Goal: Transaction & Acquisition: Purchase product/service

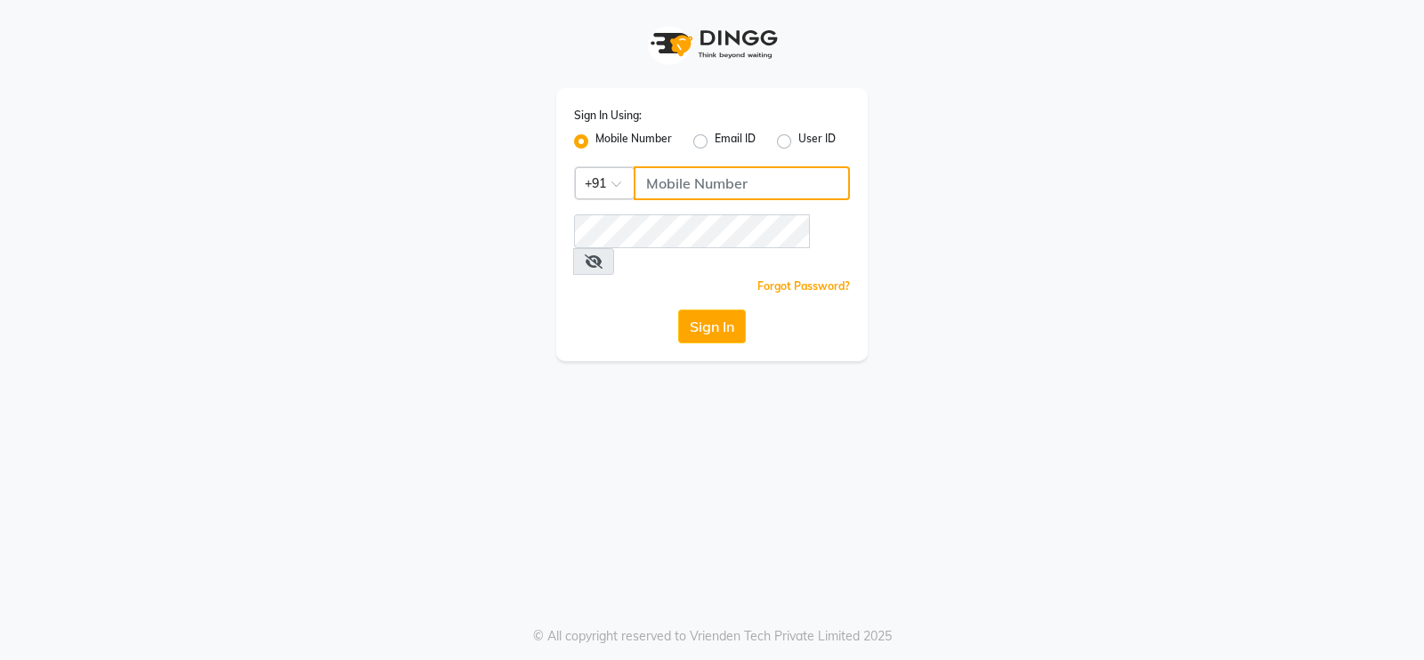
click at [675, 198] on input "Username" at bounding box center [742, 183] width 216 height 34
type input "9136367096"
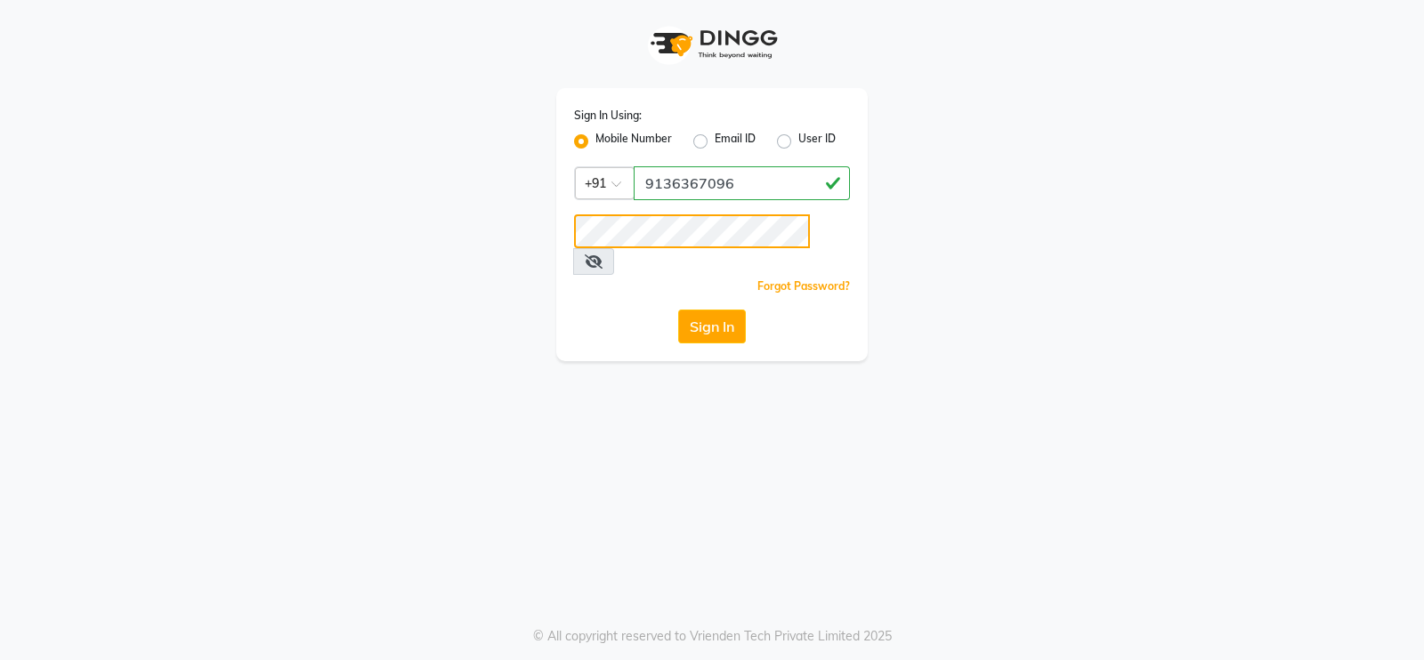
click at [678, 310] on button "Sign In" at bounding box center [712, 327] width 68 height 34
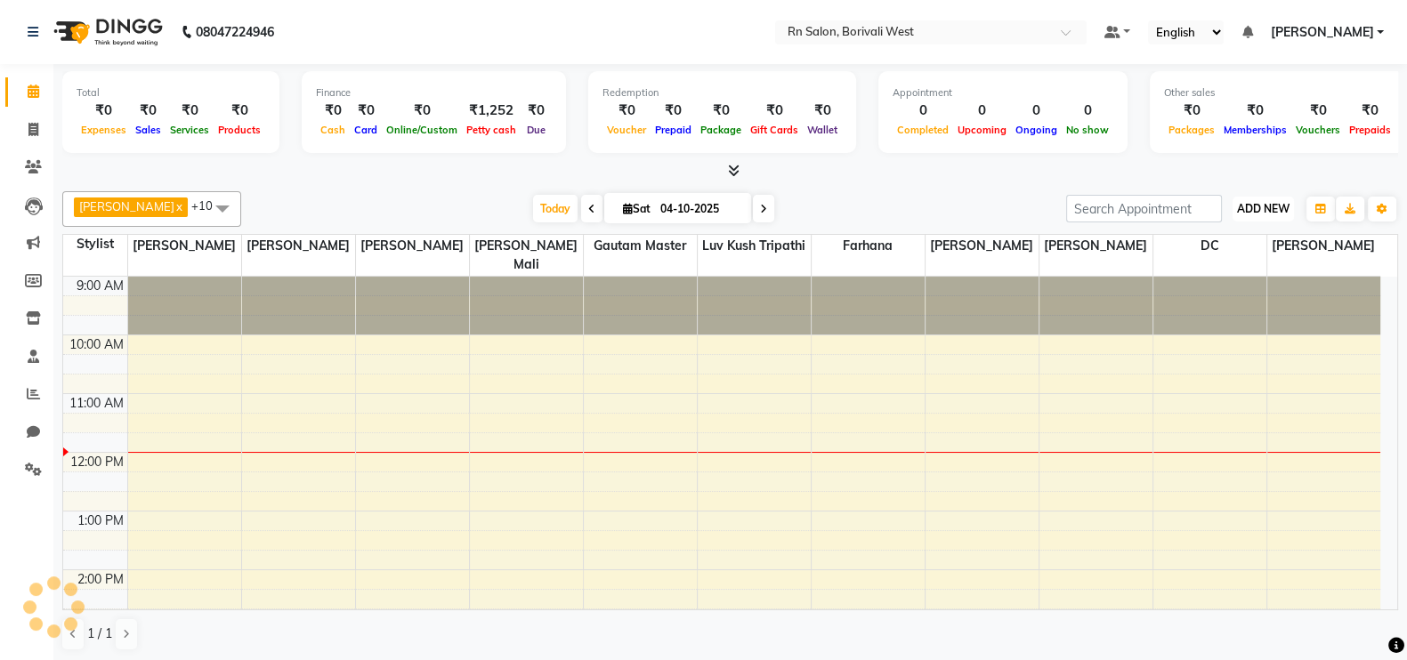
click at [1262, 214] on span "ADD NEW" at bounding box center [1263, 208] width 53 height 13
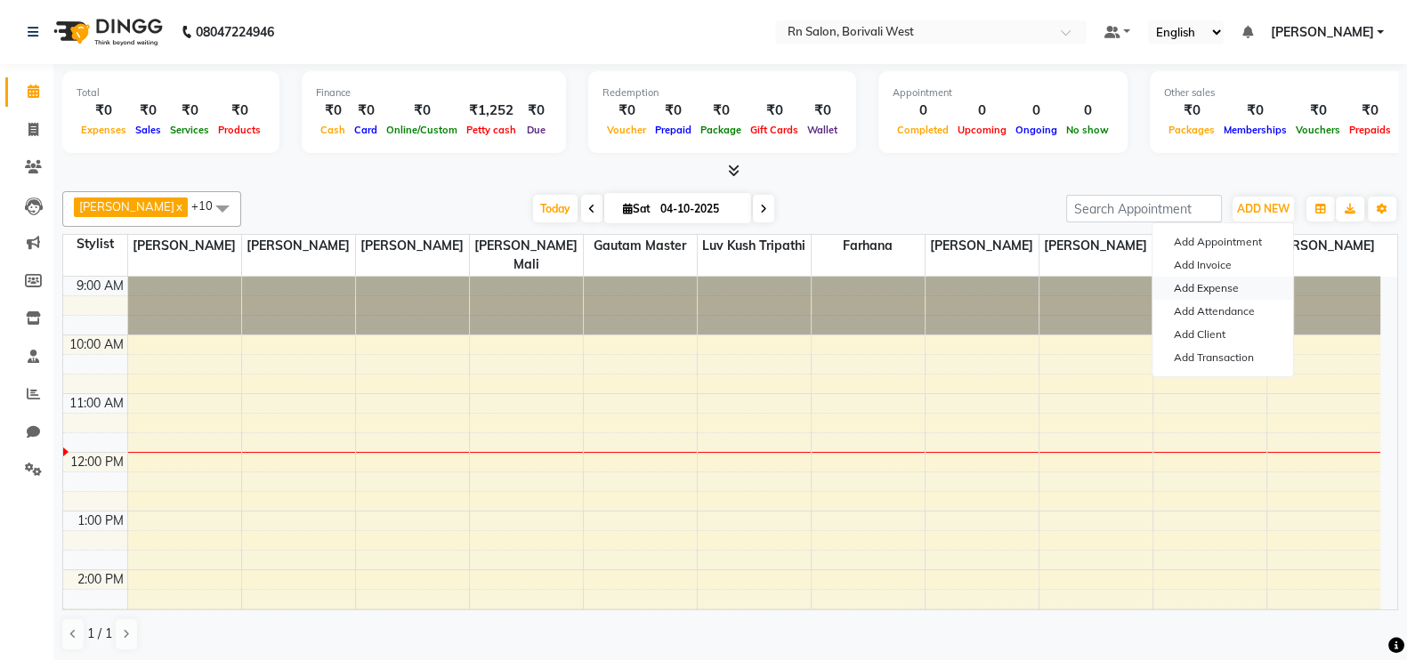
click at [1229, 285] on link "Add Expense" at bounding box center [1222, 288] width 141 height 23
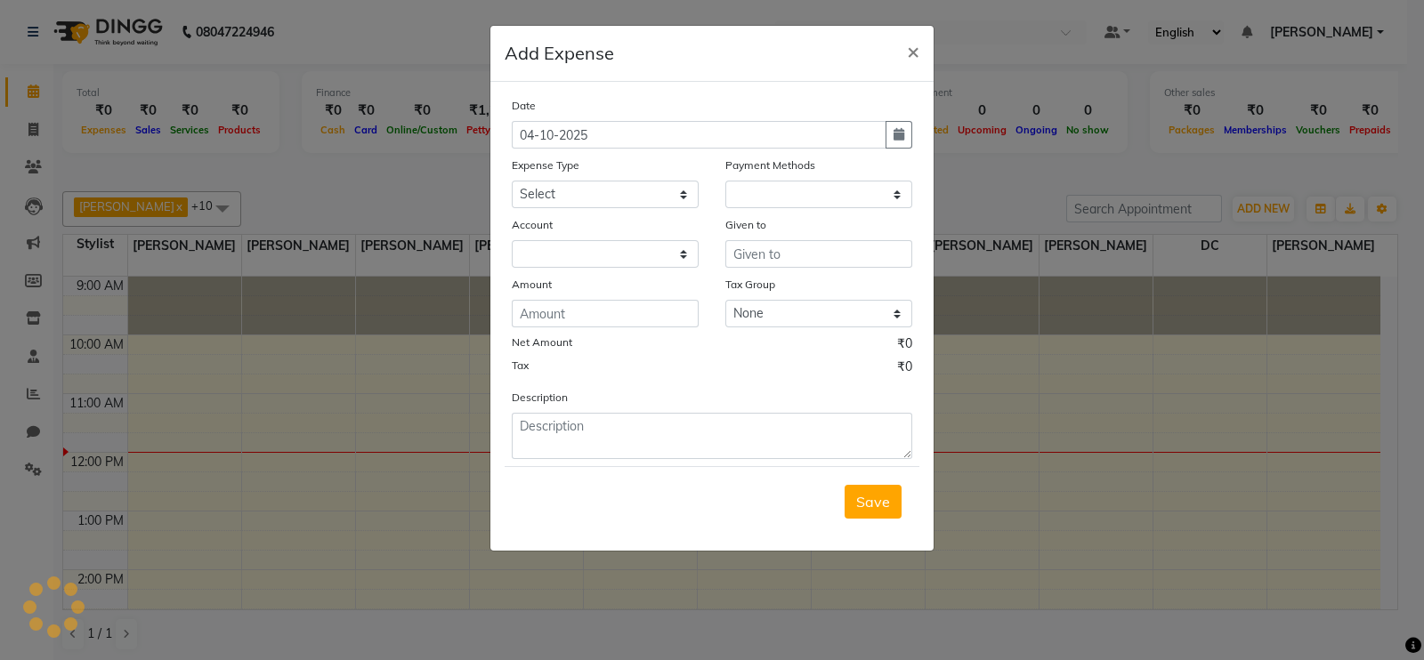
select select "1"
select select "7703"
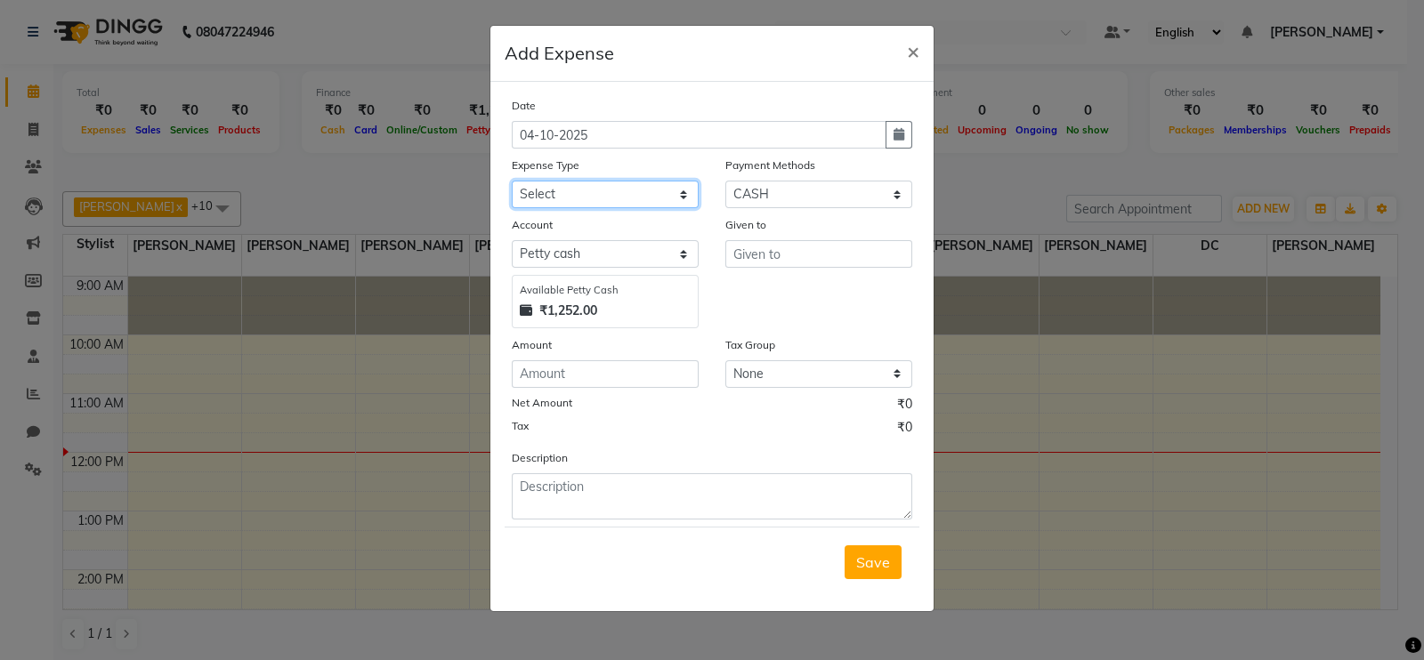
drag, startPoint x: 608, startPoint y: 198, endPoint x: 600, endPoint y: 208, distance: 13.3
click at [608, 197] on select "Select Advance Salary Bank charges Cash transfer to hub Membership MILK Miscell…" at bounding box center [605, 195] width 187 height 28
select select "24219"
click at [512, 182] on select "Select Advance Salary Bank charges Cash transfer to hub Membership MILK Miscell…" at bounding box center [605, 195] width 187 height 28
click at [893, 135] on icon "button" at bounding box center [898, 134] width 11 height 12
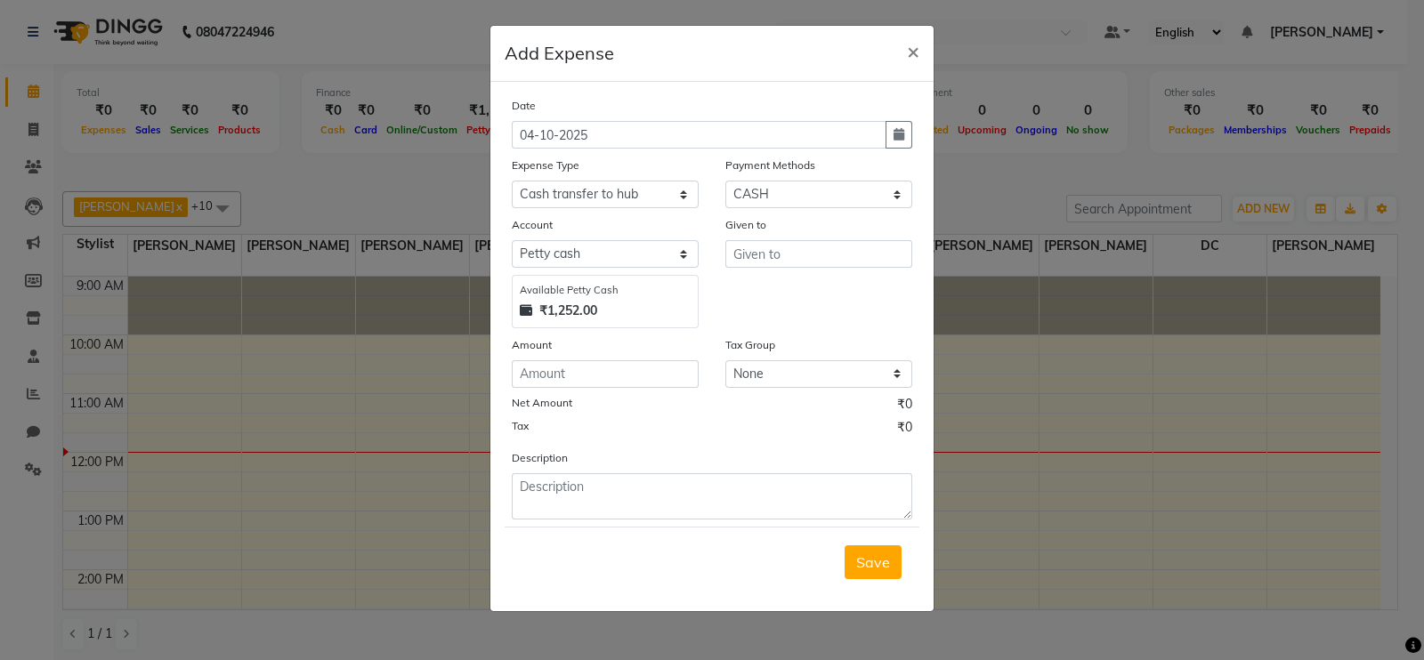
select select "10"
select select "2025"
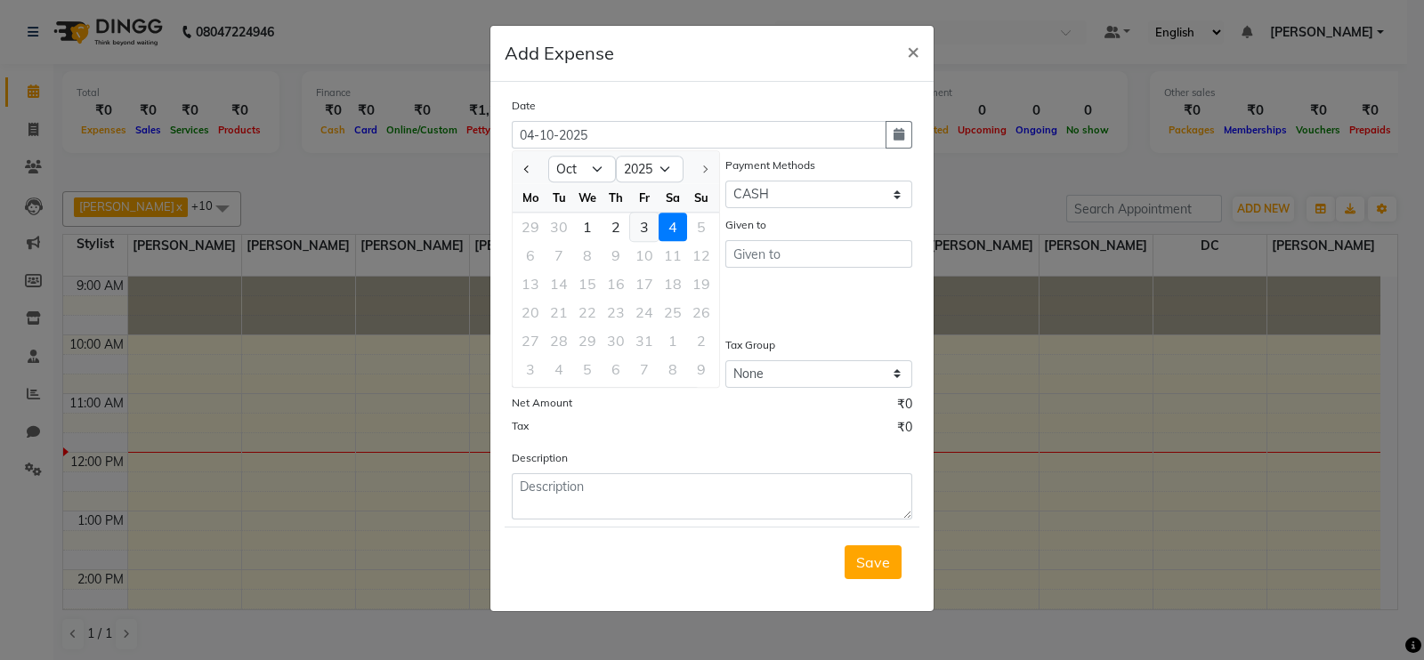
click at [645, 224] on div "3" at bounding box center [644, 227] width 28 height 28
type input "03-10-2025"
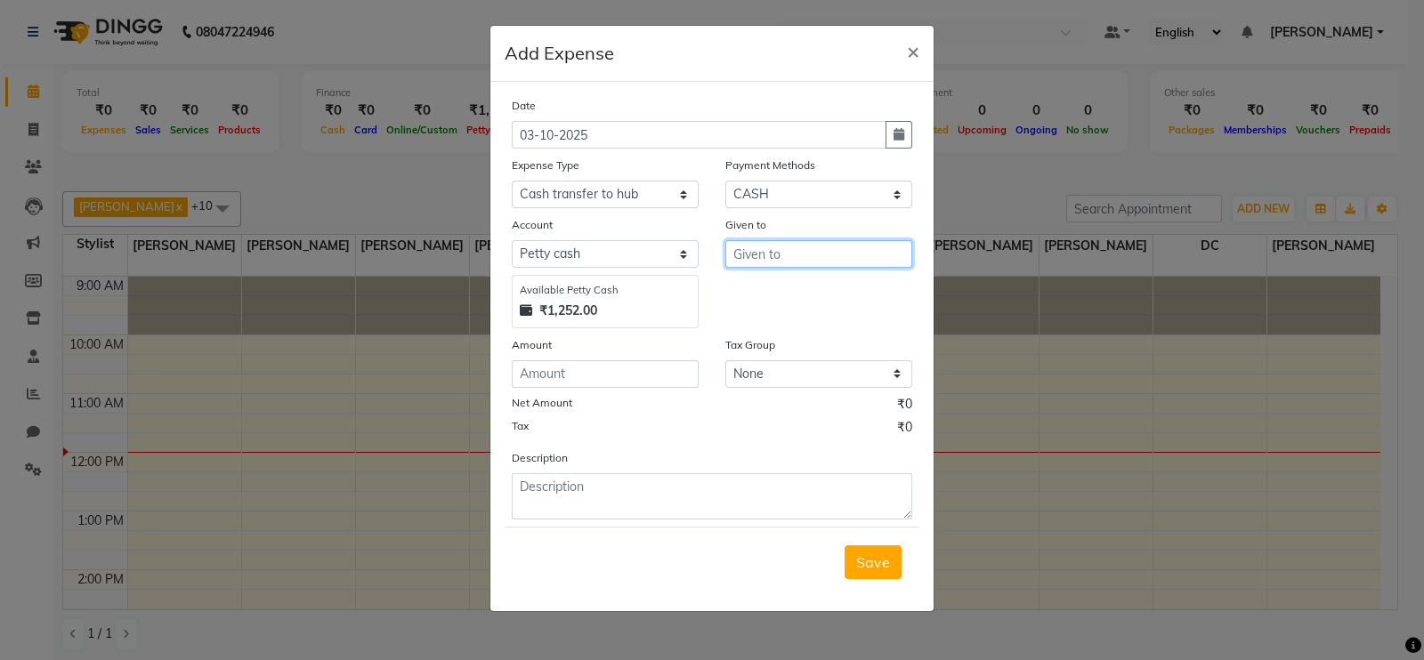
click at [756, 255] on input "text" at bounding box center [818, 254] width 187 height 28
type input "[PERSON_NAME]"
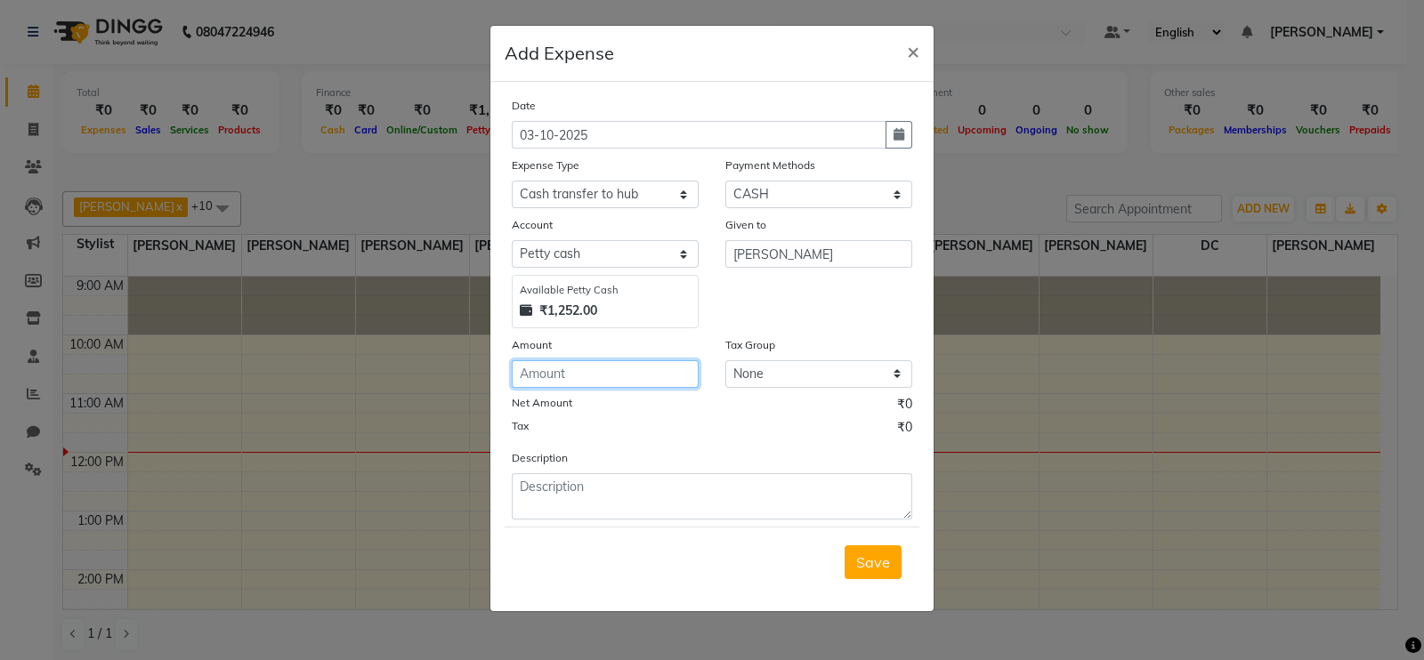
click at [635, 388] on input "number" at bounding box center [605, 374] width 187 height 28
type input "1252"
click at [537, 537] on div "Save" at bounding box center [712, 562] width 415 height 70
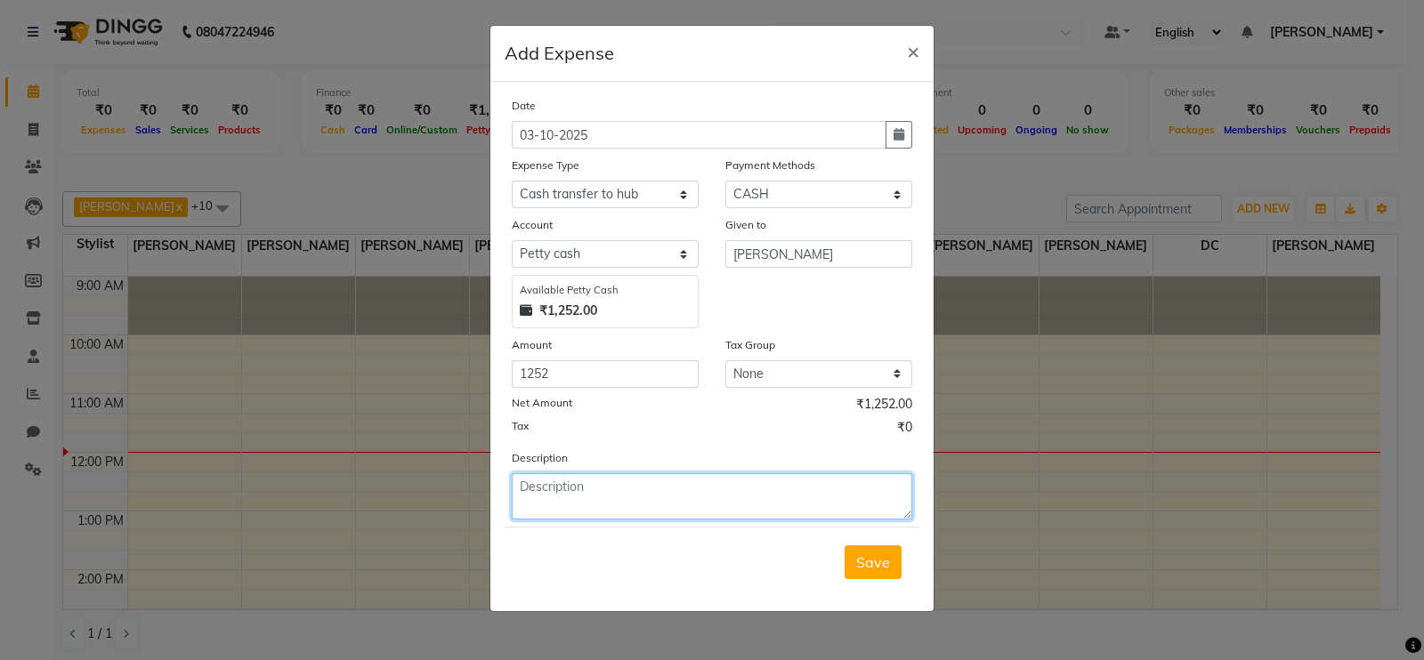
click at [544, 489] on textarea at bounding box center [712, 496] width 400 height 46
type textarea "Cash of 3rd October 2025"
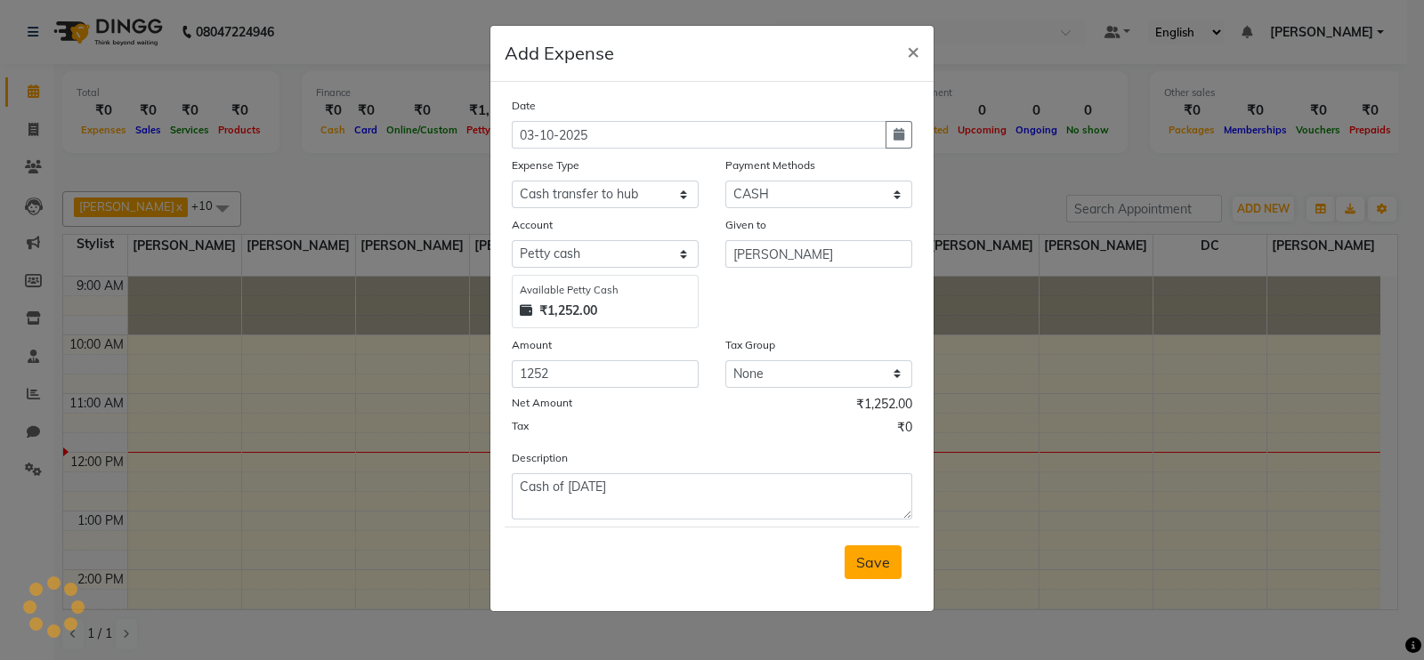
click at [864, 570] on span "Save" at bounding box center [873, 562] width 34 height 18
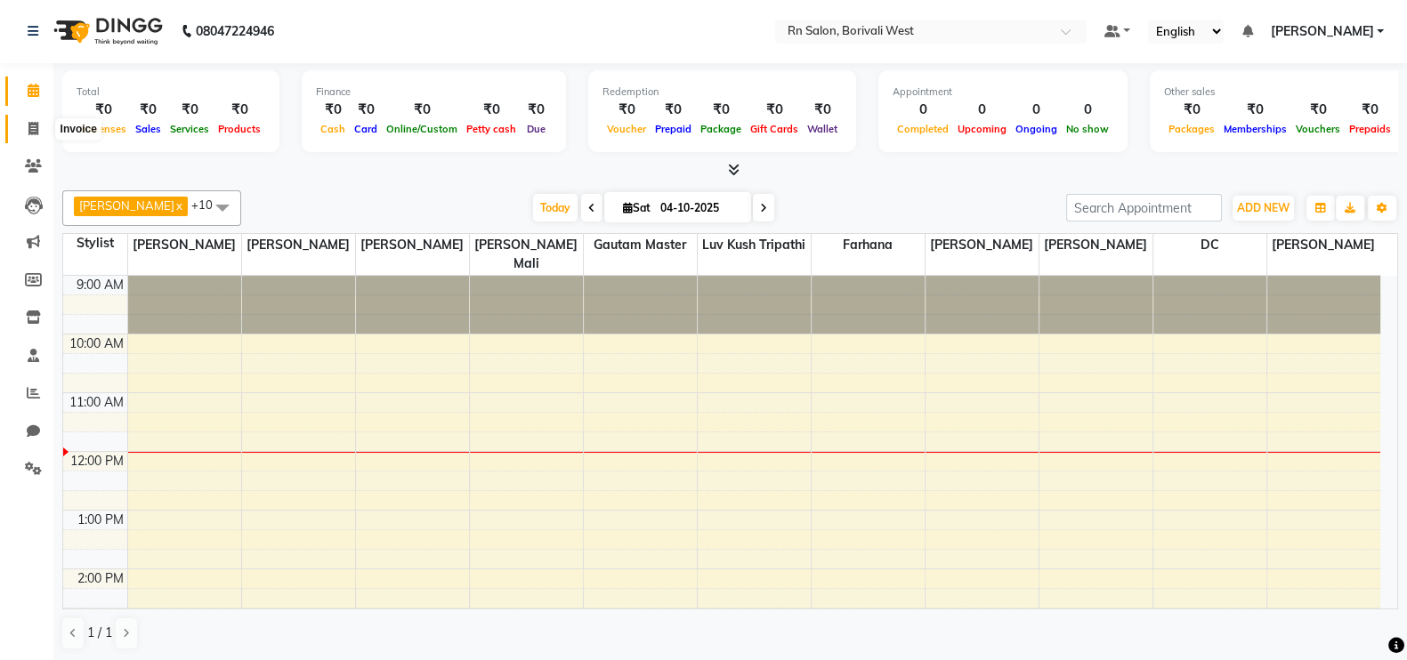
click at [29, 119] on span at bounding box center [33, 129] width 31 height 20
select select "service"
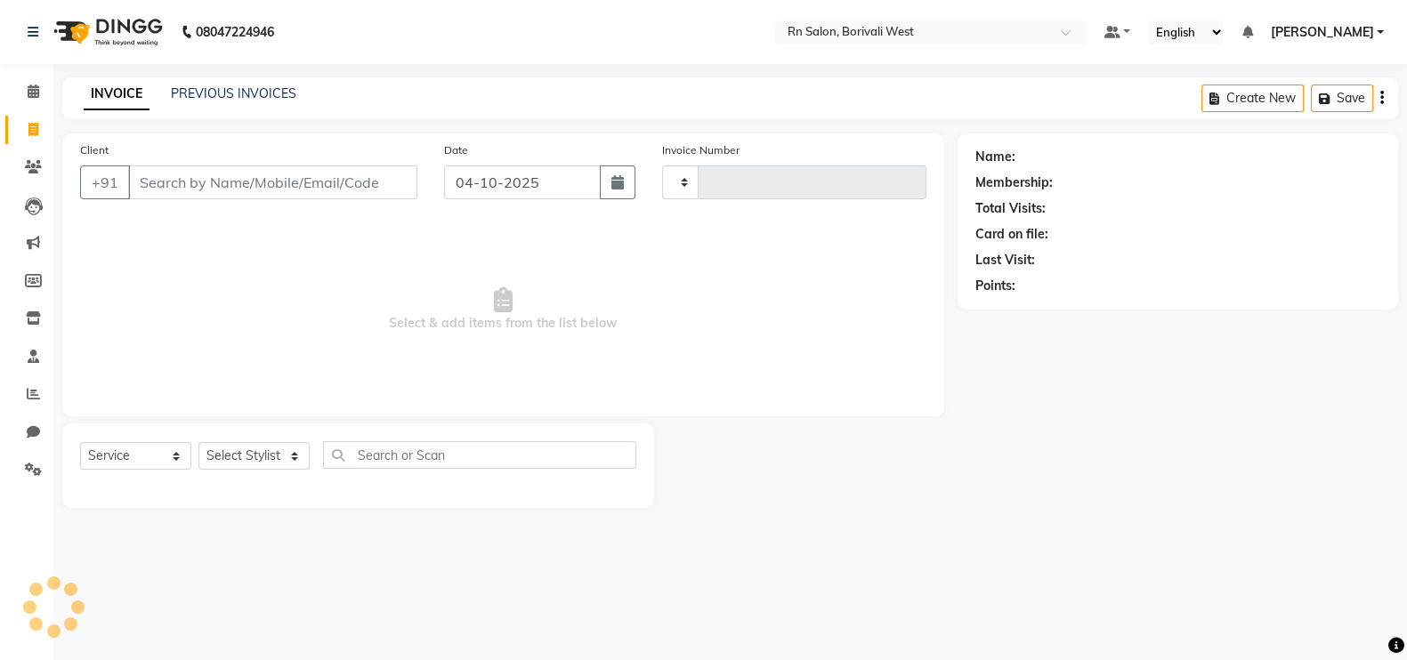
type input "1216"
select select "8515"
click at [138, 166] on input "Client" at bounding box center [275, 183] width 294 height 34
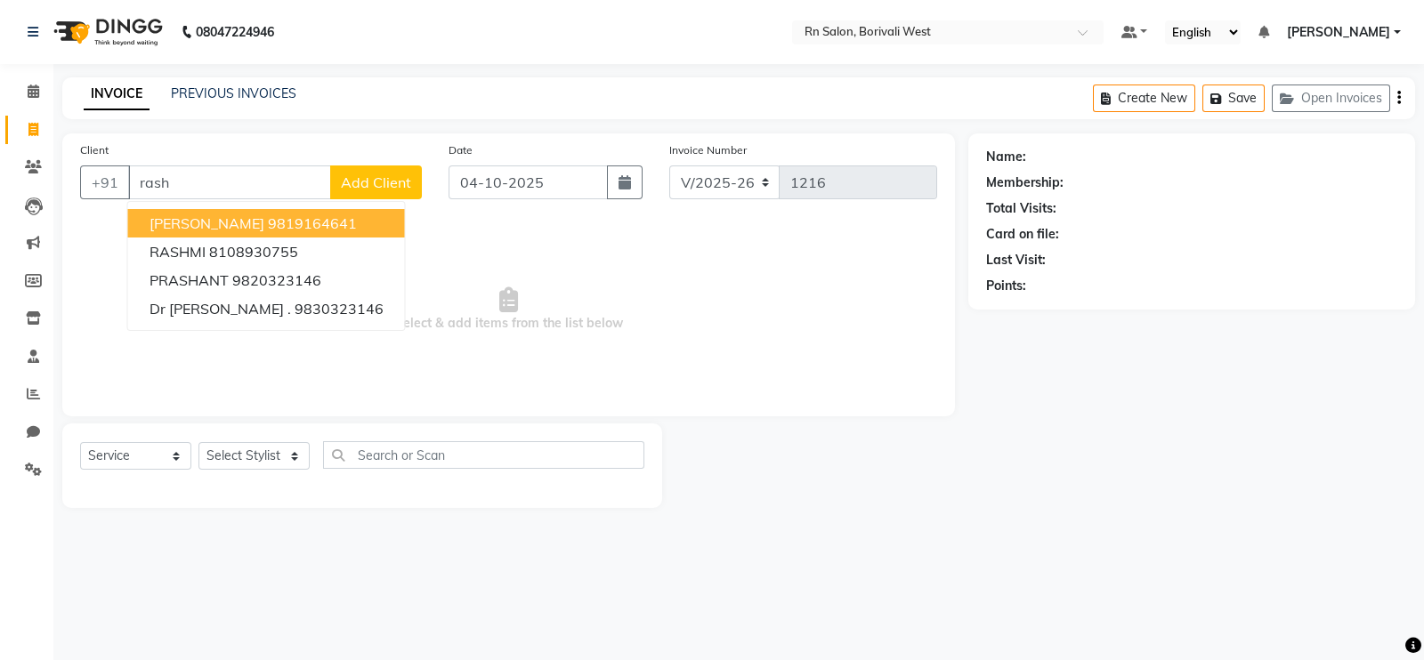
click at [273, 225] on ngb-highlight "9819164641" at bounding box center [312, 223] width 89 height 18
type input "9819164641"
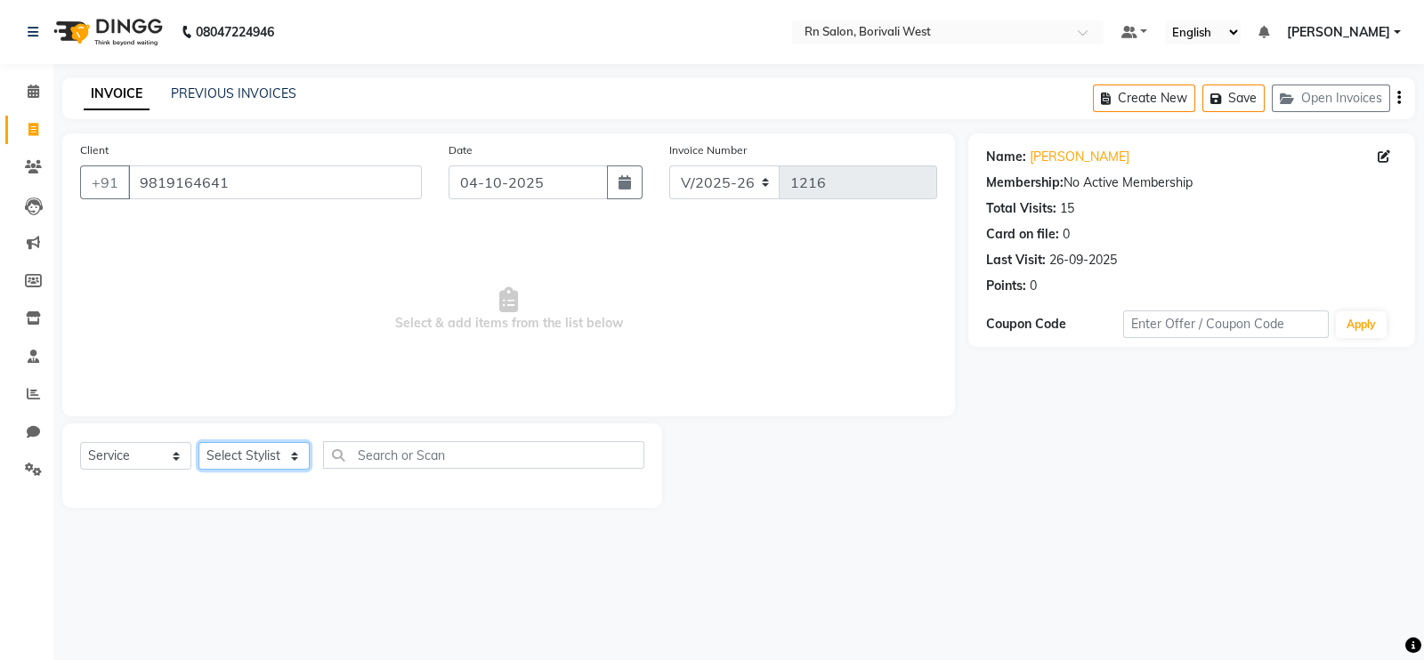
click at [250, 466] on select "Select Stylist Arpita Deshmukh Beena jaiswar DC Deepak Parbat Farhana Gautam ma…" at bounding box center [253, 456] width 111 height 28
select select "83942"
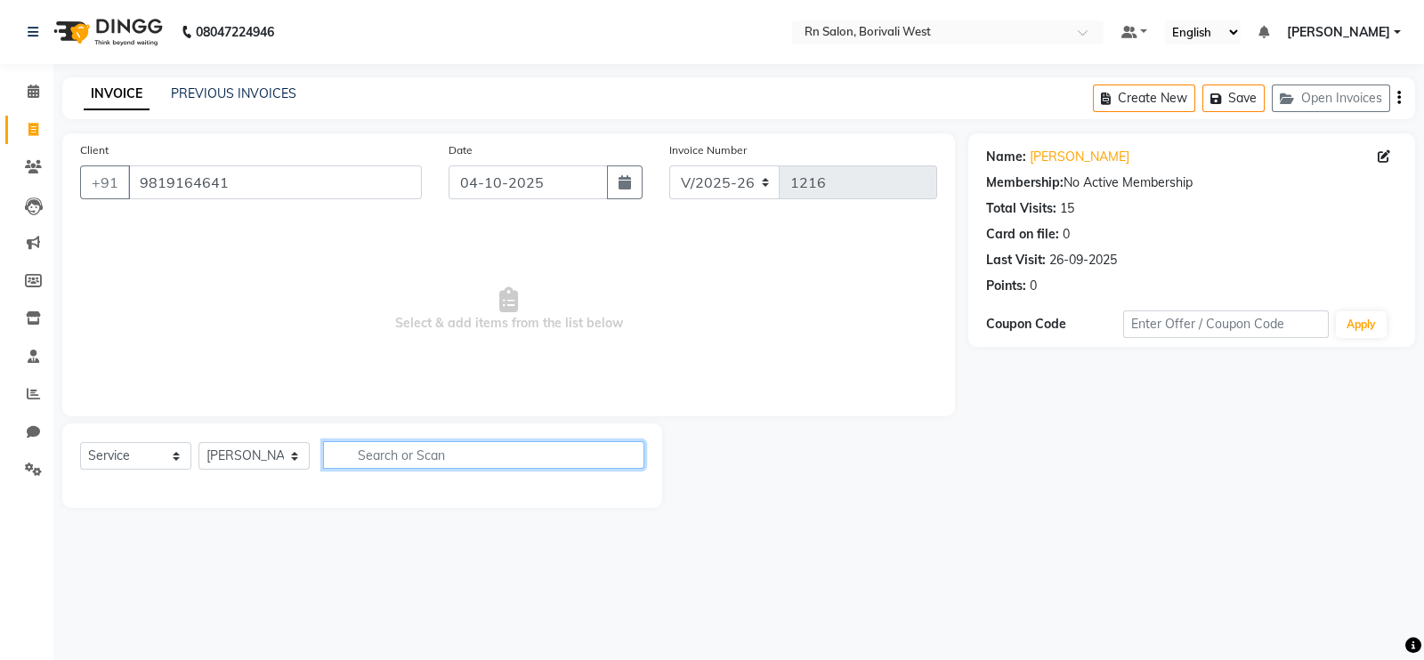
click at [405, 465] on input "text" at bounding box center [483, 455] width 321 height 28
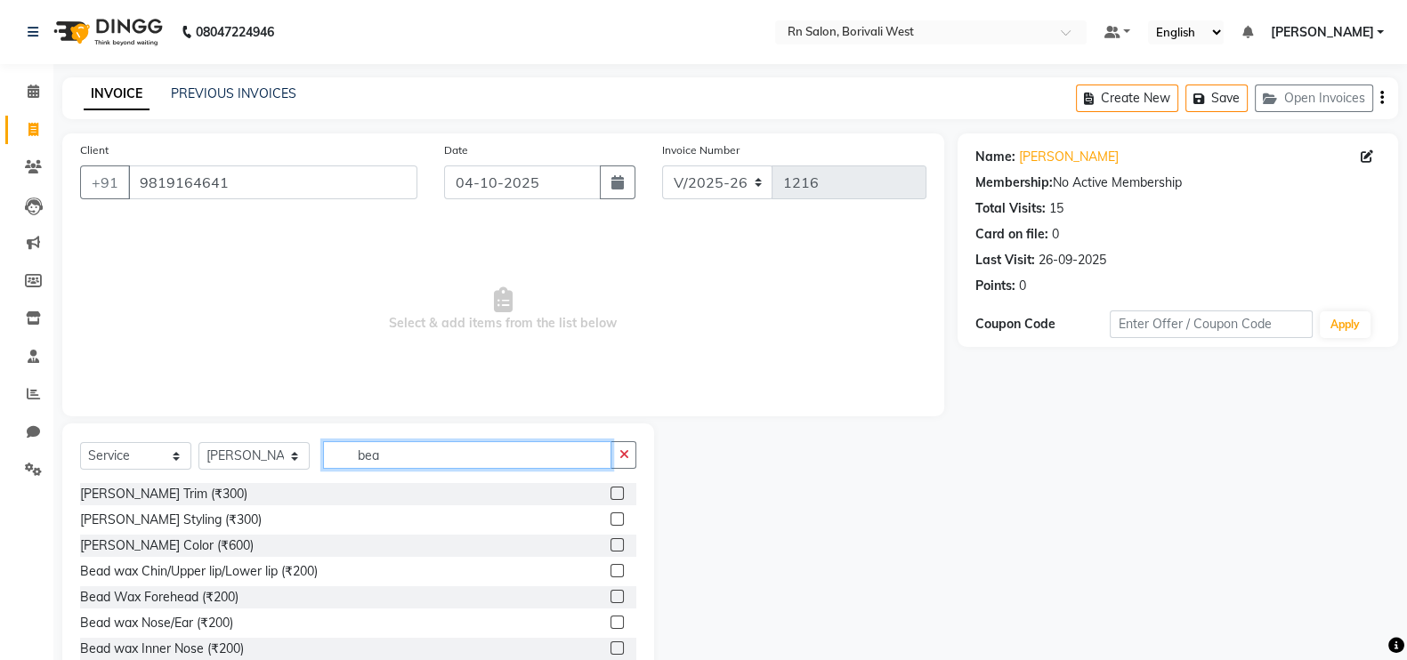
type input "bea"
click at [610, 519] on label at bounding box center [616, 519] width 13 height 13
click at [610, 519] on input "checkbox" at bounding box center [616, 520] width 12 height 12
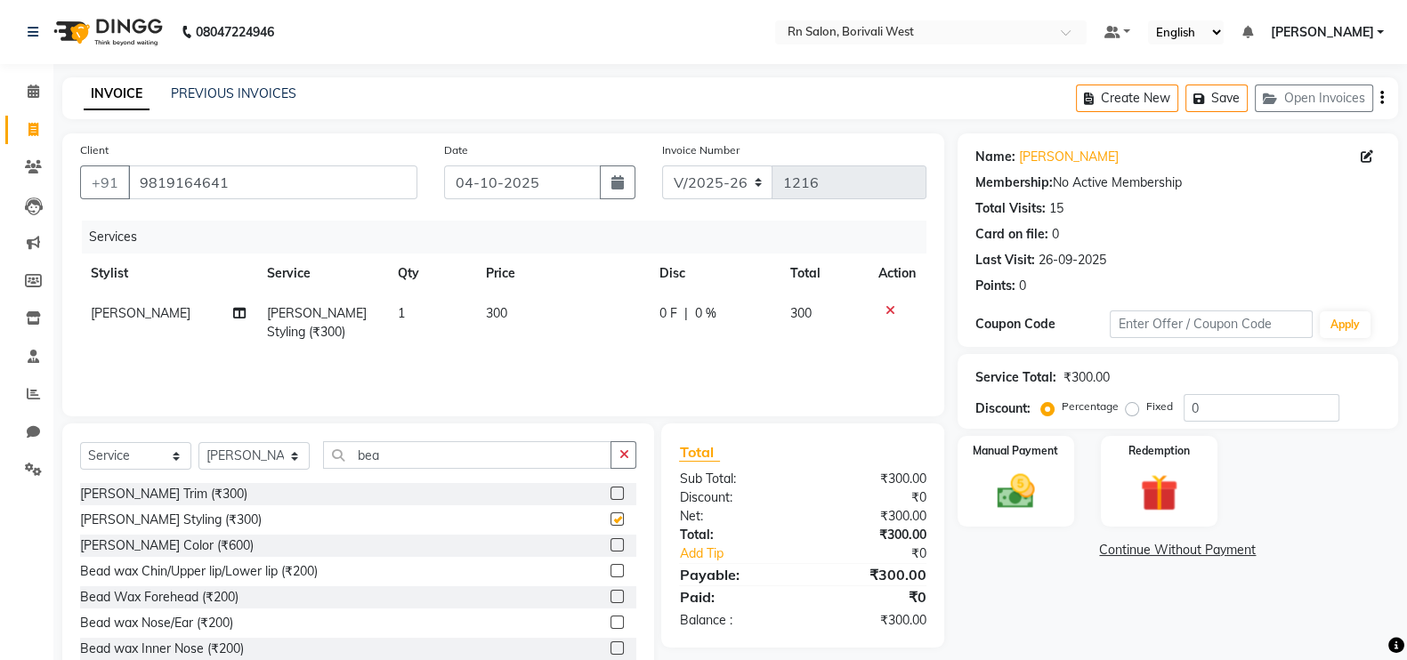
checkbox input "false"
click at [667, 314] on span "0 F" at bounding box center [668, 313] width 18 height 19
select select "83942"
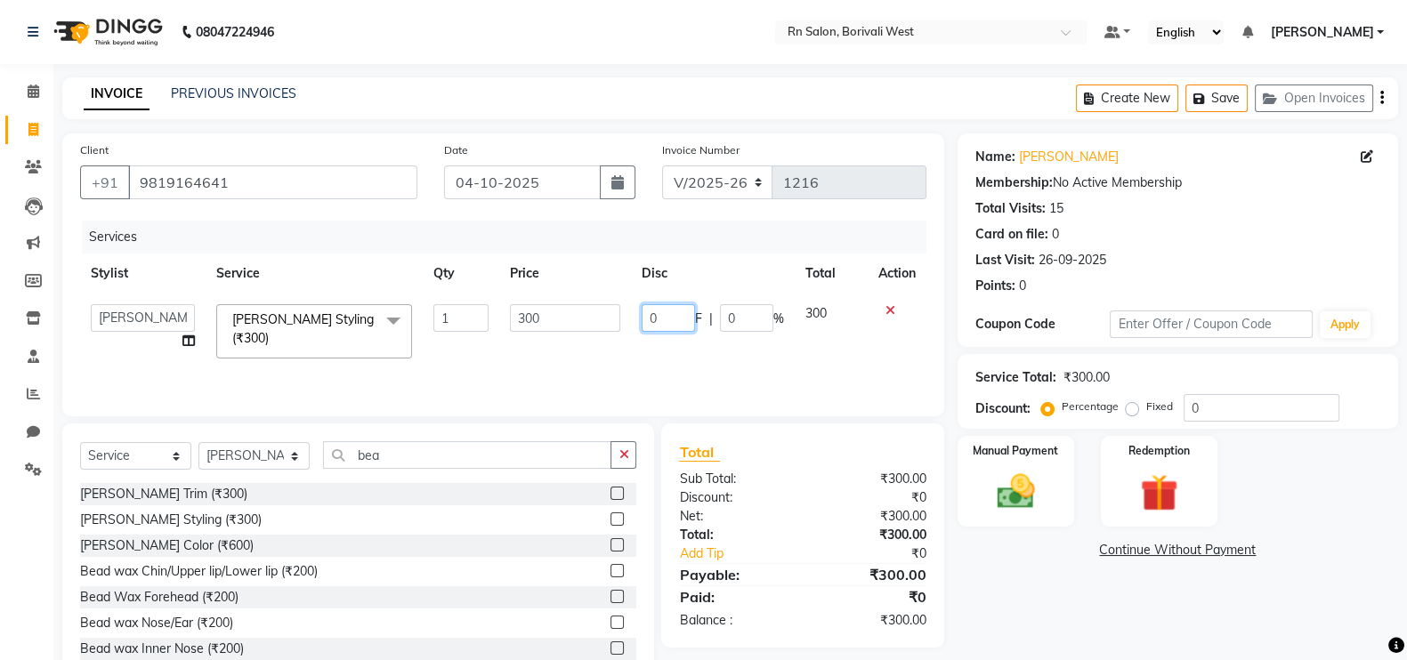
click at [675, 314] on input "0" at bounding box center [668, 318] width 53 height 28
type input "50"
click at [1014, 576] on div "Name: Rashesh Membership: No Active Membership Total Visits: 15 Card on file: 0…" at bounding box center [1185, 409] width 454 height 553
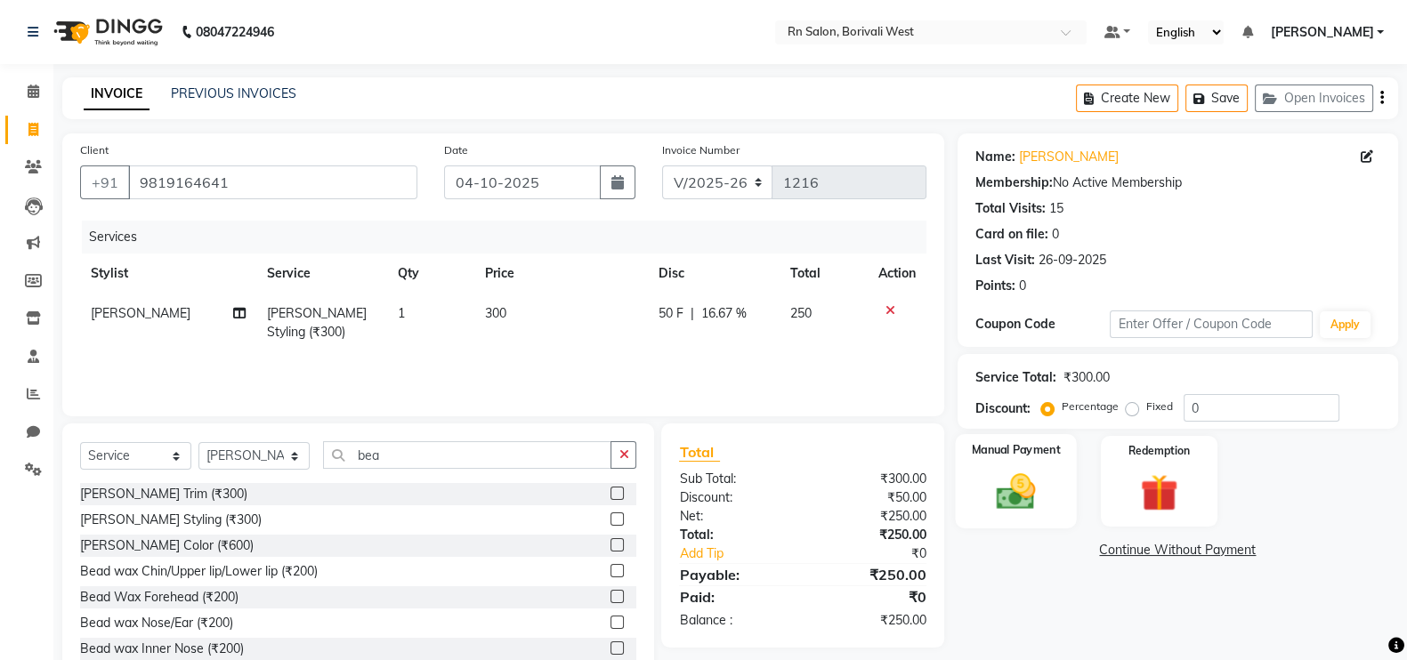
click at [1001, 449] on label "Manual Payment" at bounding box center [1015, 449] width 89 height 17
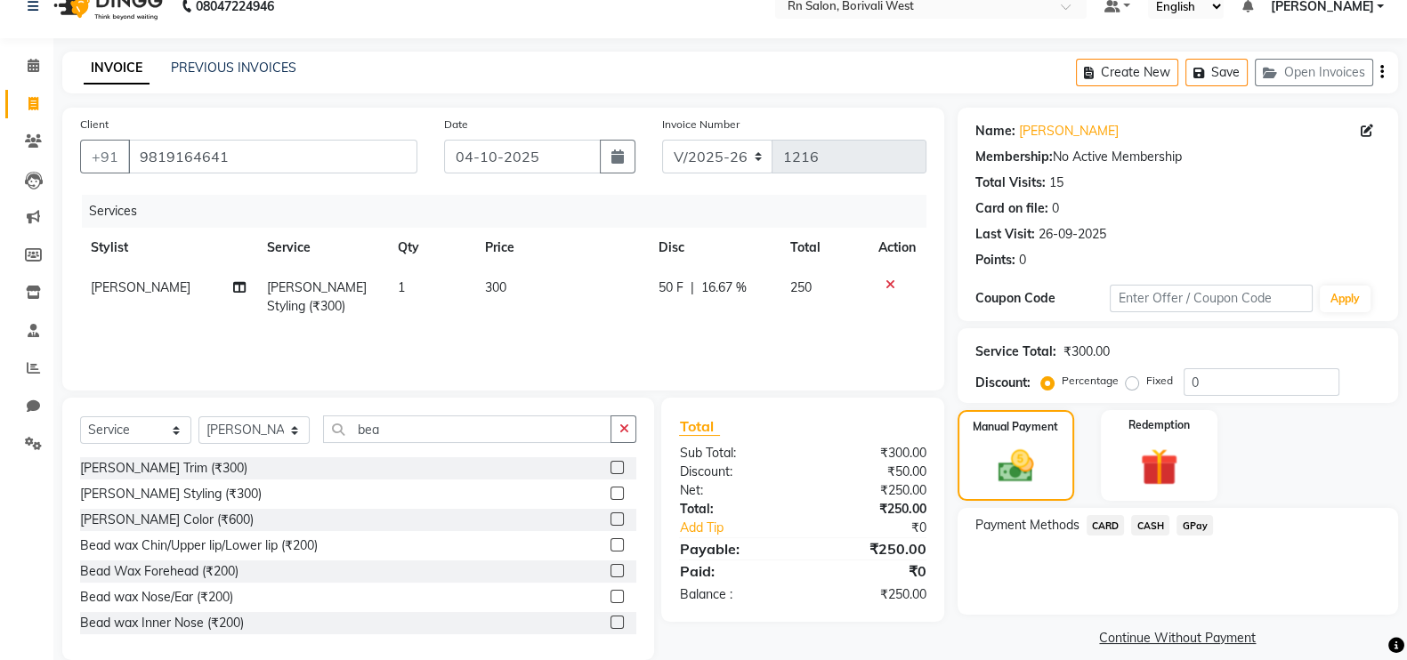
scroll to position [53, 0]
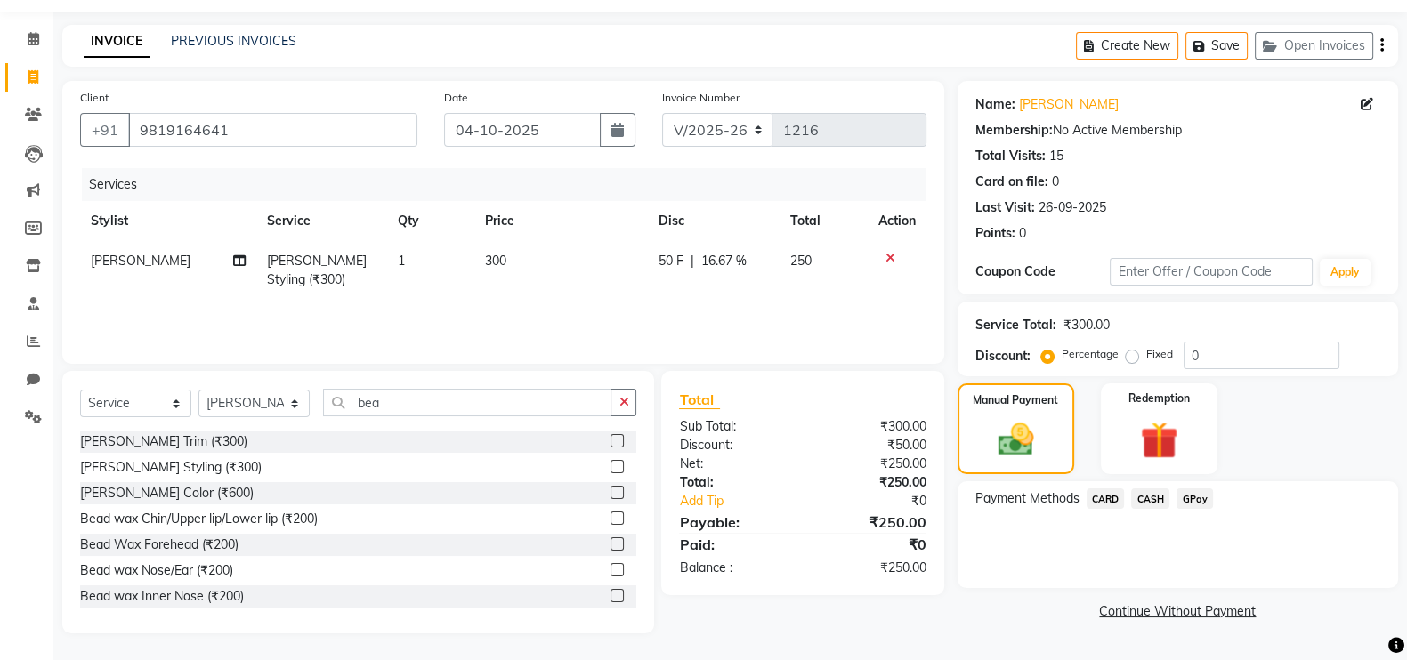
click at [1162, 495] on span "CASH" at bounding box center [1150, 499] width 38 height 20
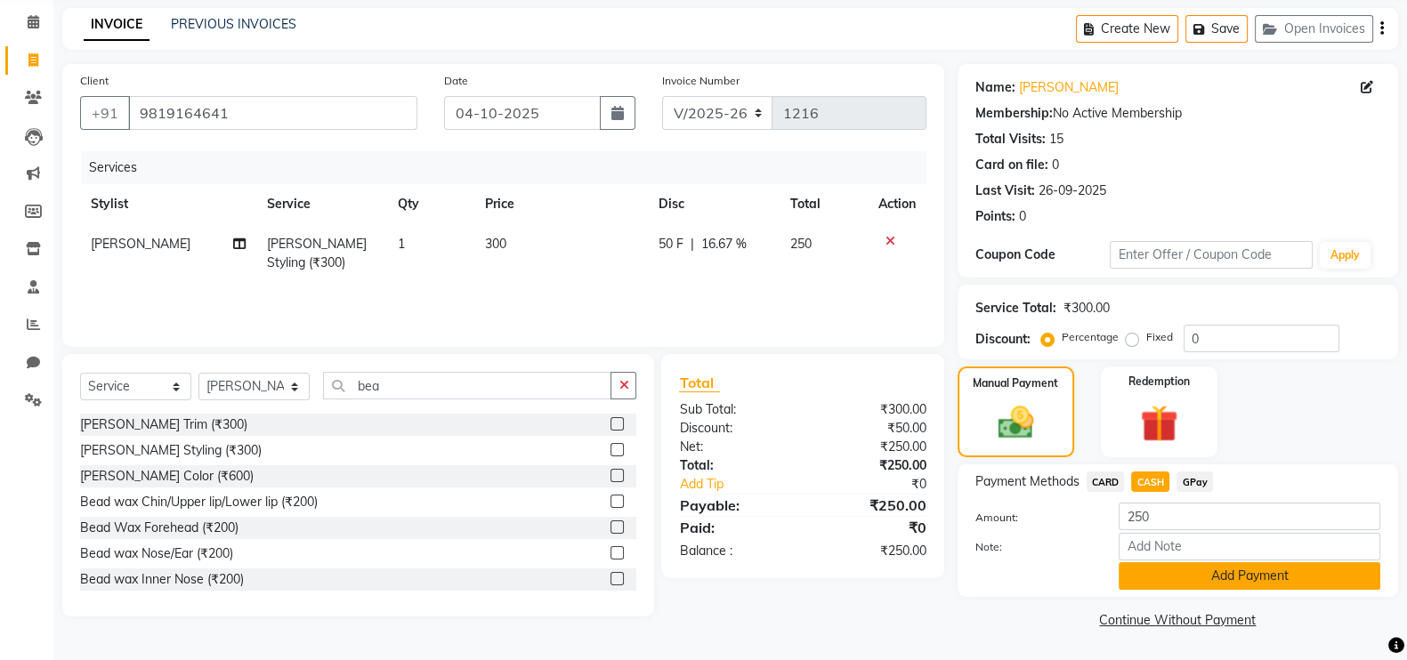
click at [1160, 571] on button "Add Payment" at bounding box center [1250, 576] width 262 height 28
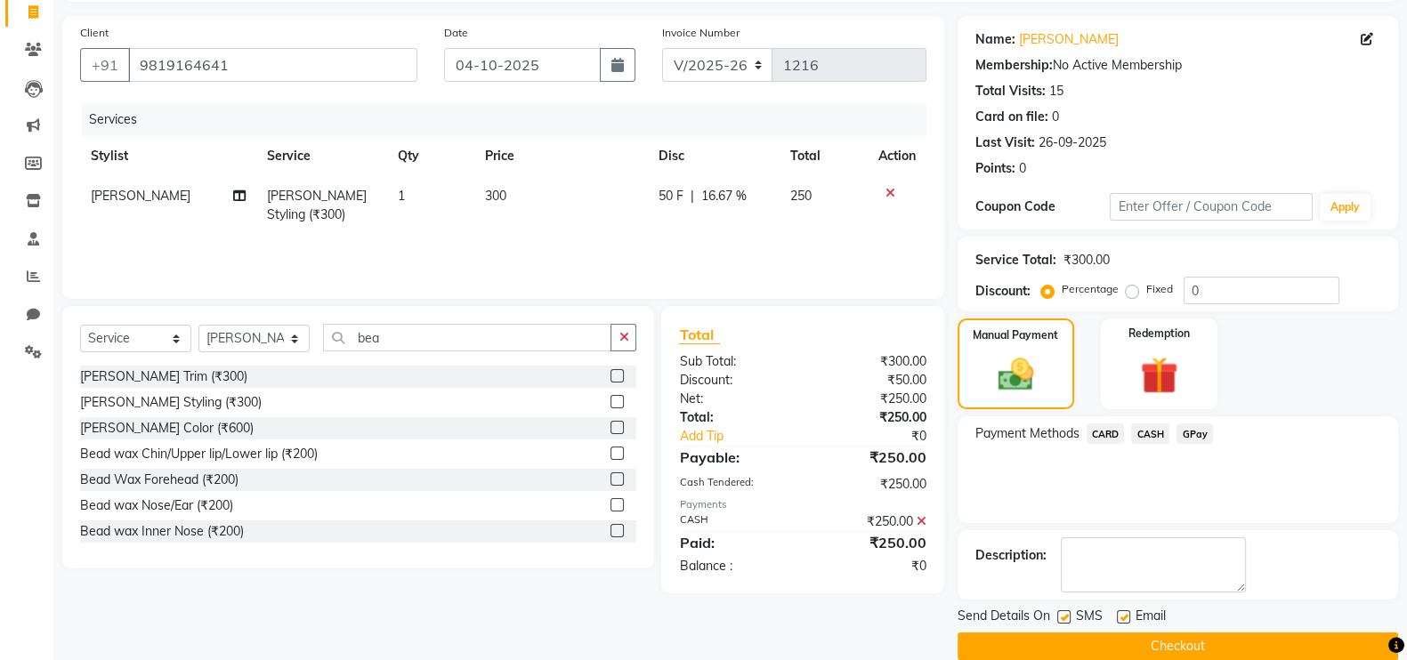
scroll to position [143, 0]
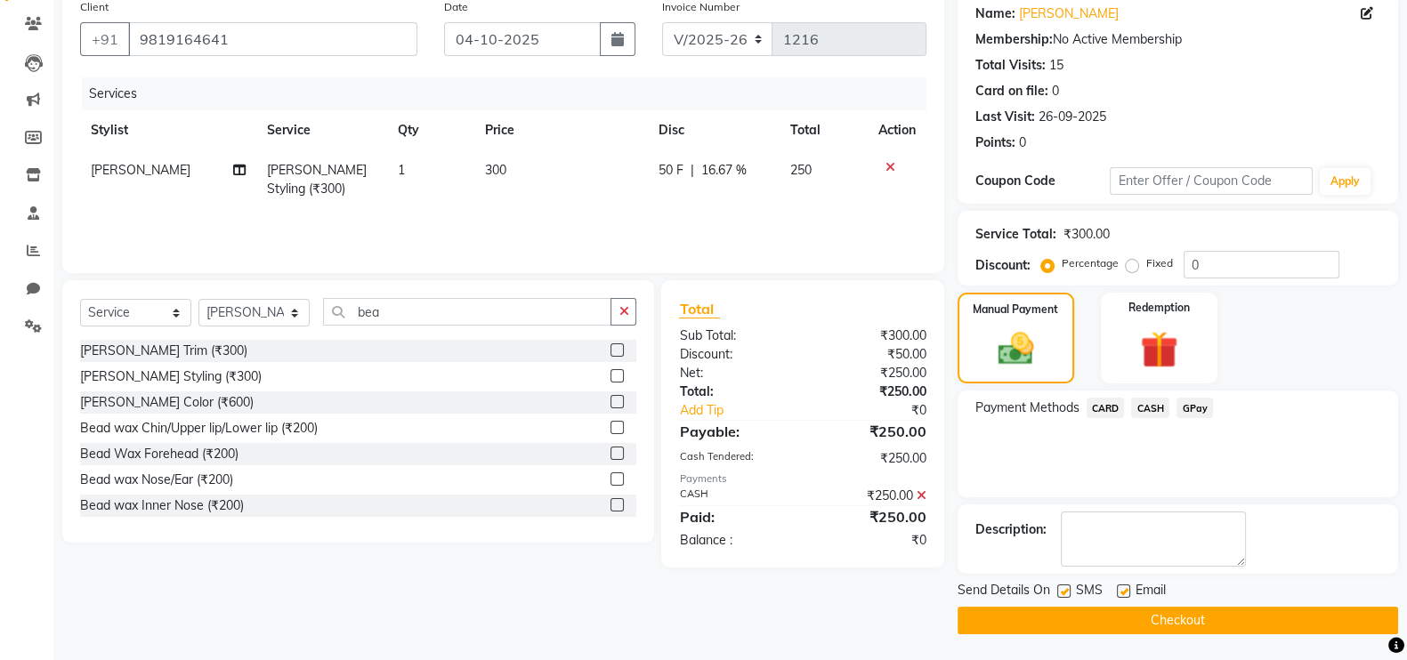
click at [1119, 598] on div at bounding box center [1123, 594] width 12 height 19
click at [1121, 589] on label at bounding box center [1123, 591] width 13 height 13
click at [1121, 589] on input "checkbox" at bounding box center [1123, 592] width 12 height 12
checkbox input "false"
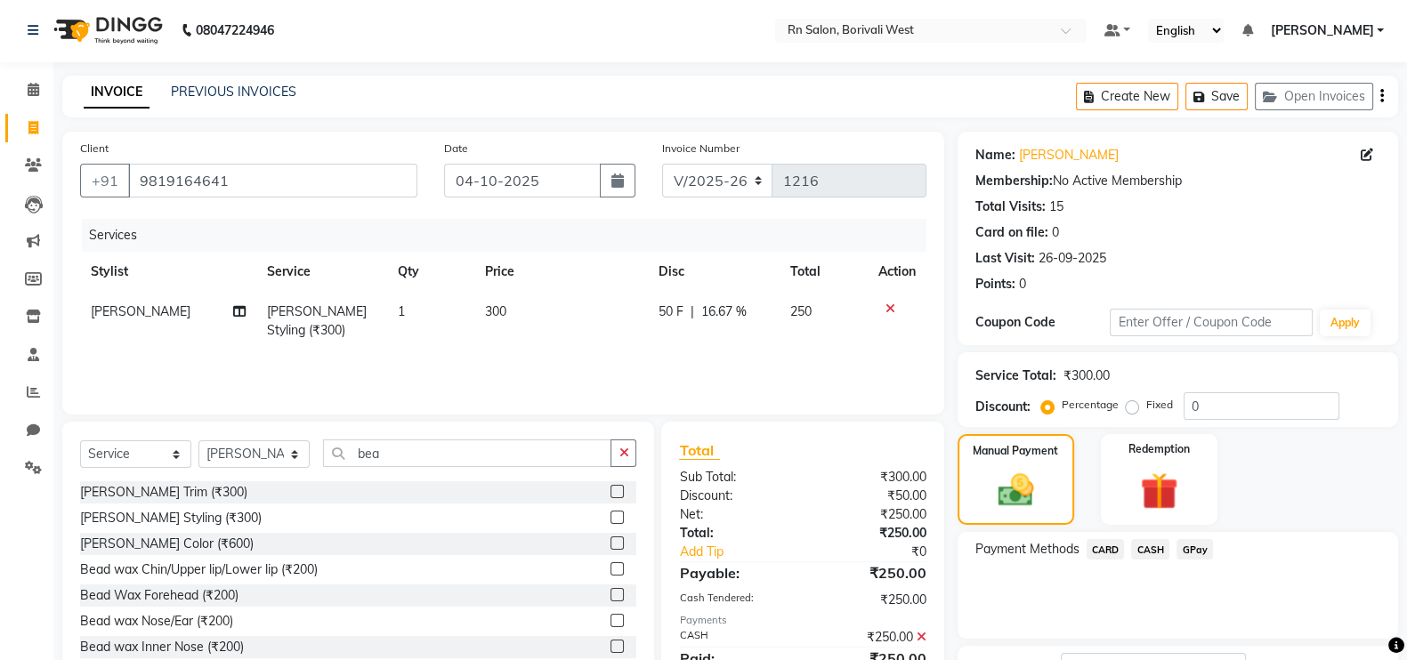
scroll to position [0, 0]
click at [240, 465] on select "Select Stylist Arpita Deshmukh Beena jaiswar DC Deepak Parbat Farhana Gautam ma…" at bounding box center [253, 456] width 111 height 28
select select "84270"
click at [198, 443] on select "Select Stylist Arpita Deshmukh Beena jaiswar DC Deepak Parbat Farhana Gautam ma…" at bounding box center [253, 456] width 111 height 28
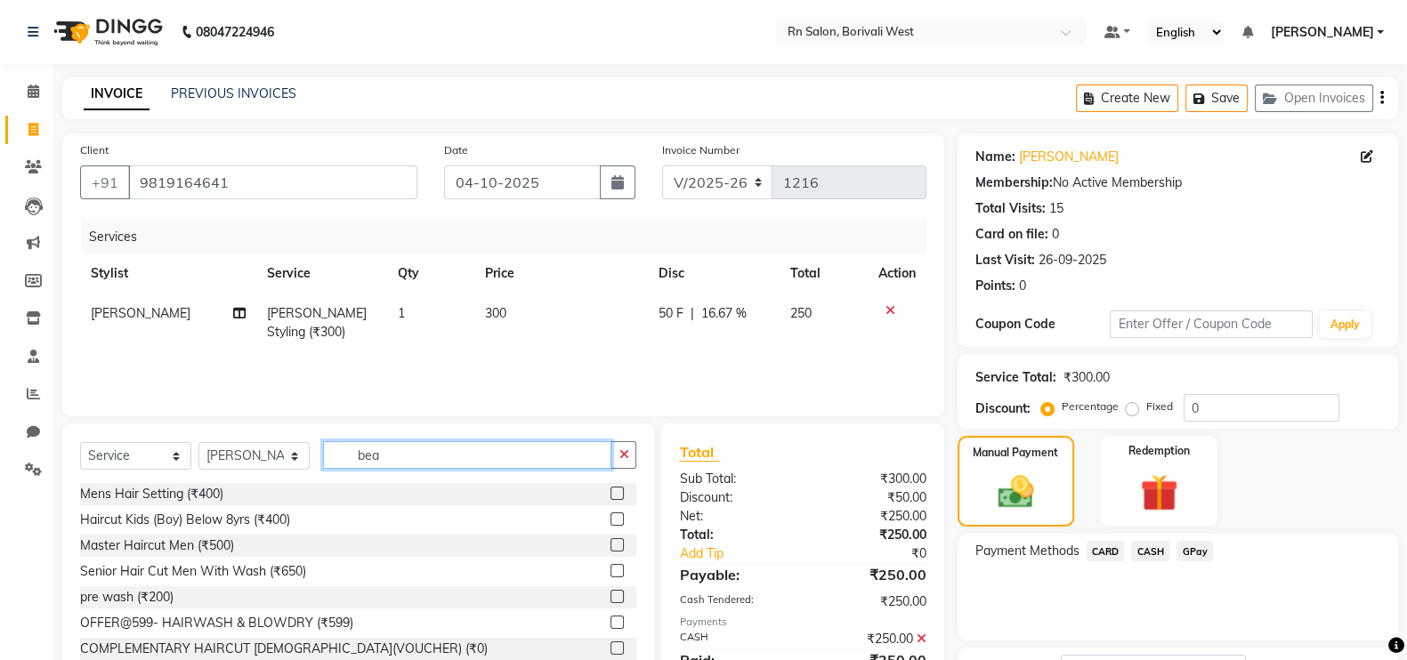
click at [381, 458] on input "bea" at bounding box center [467, 455] width 288 height 28
type input "b"
click at [382, 465] on input "text" at bounding box center [479, 455] width 313 height 28
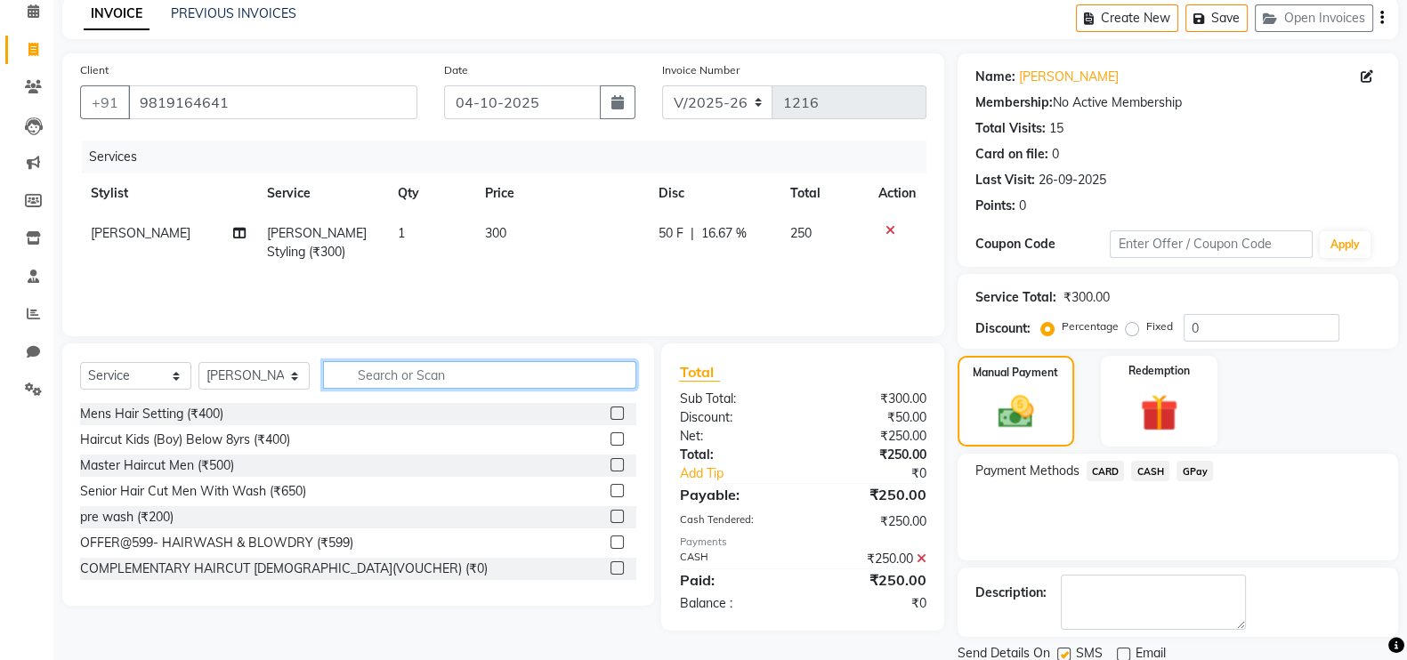
scroll to position [143, 0]
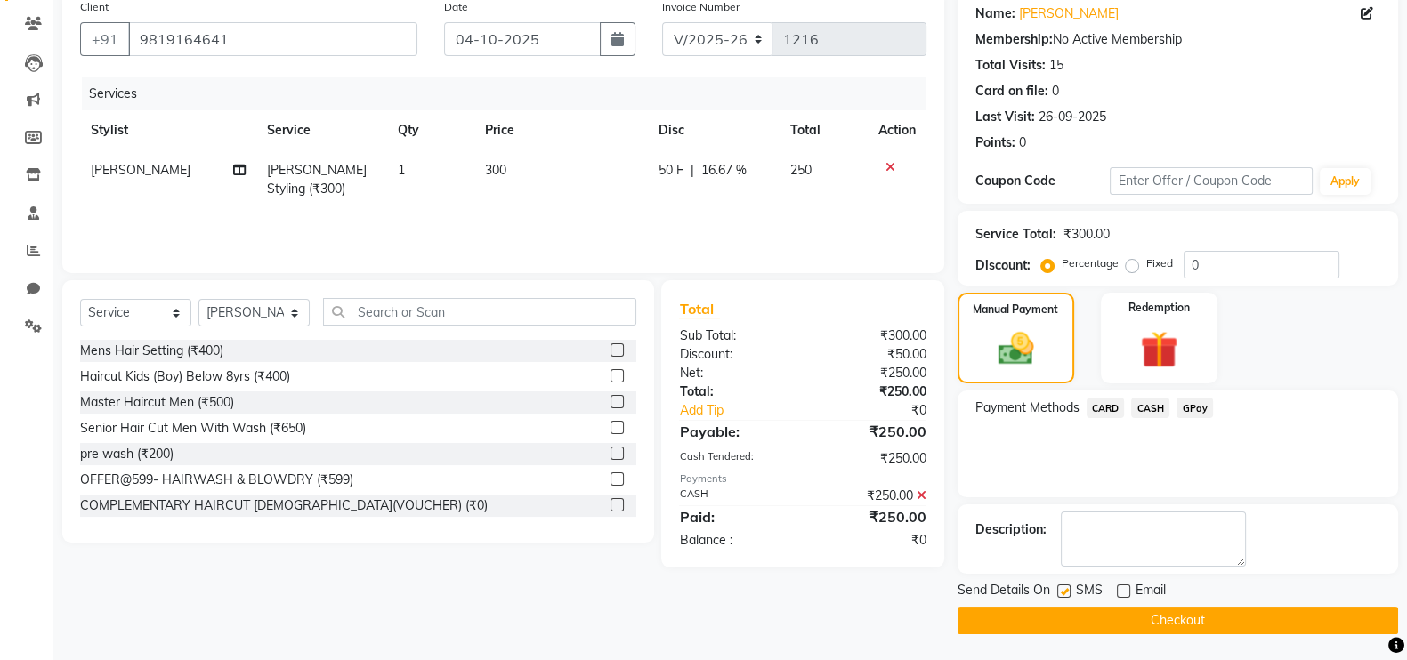
click at [1164, 626] on button "Checkout" at bounding box center [1178, 621] width 440 height 28
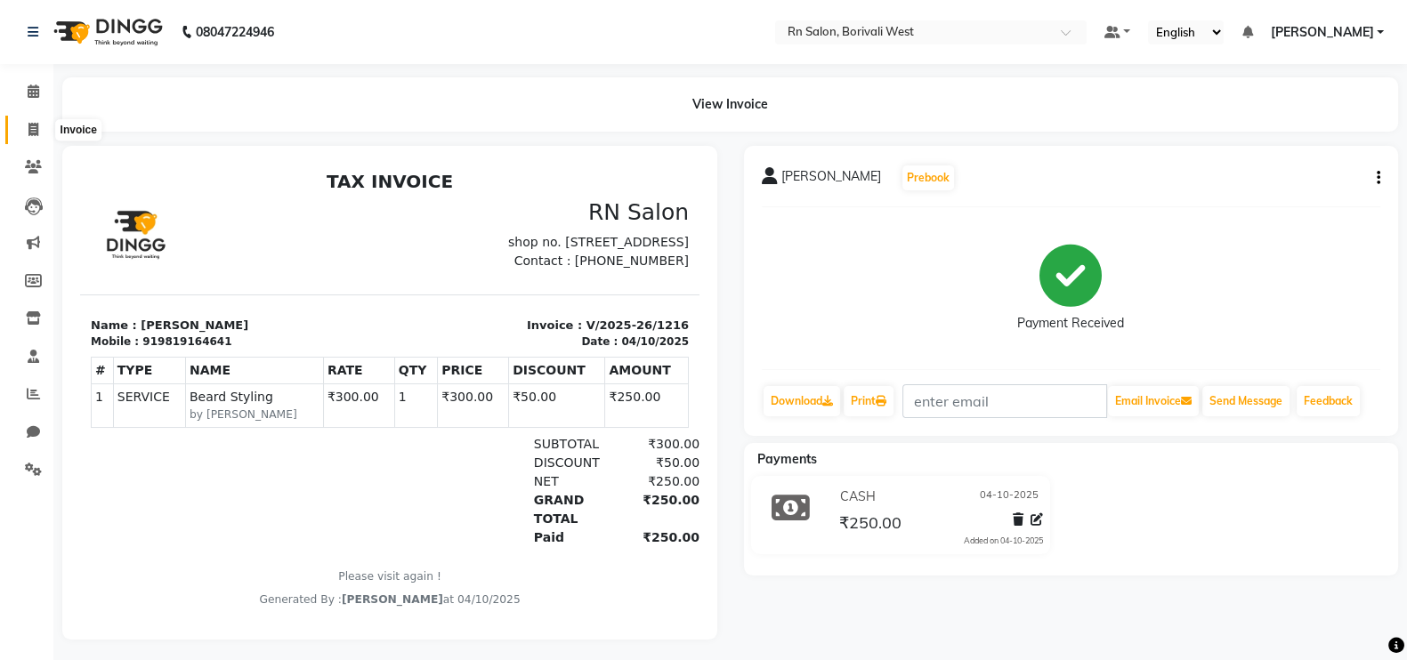
click at [35, 135] on icon at bounding box center [33, 129] width 10 height 13
select select "8515"
select select "service"
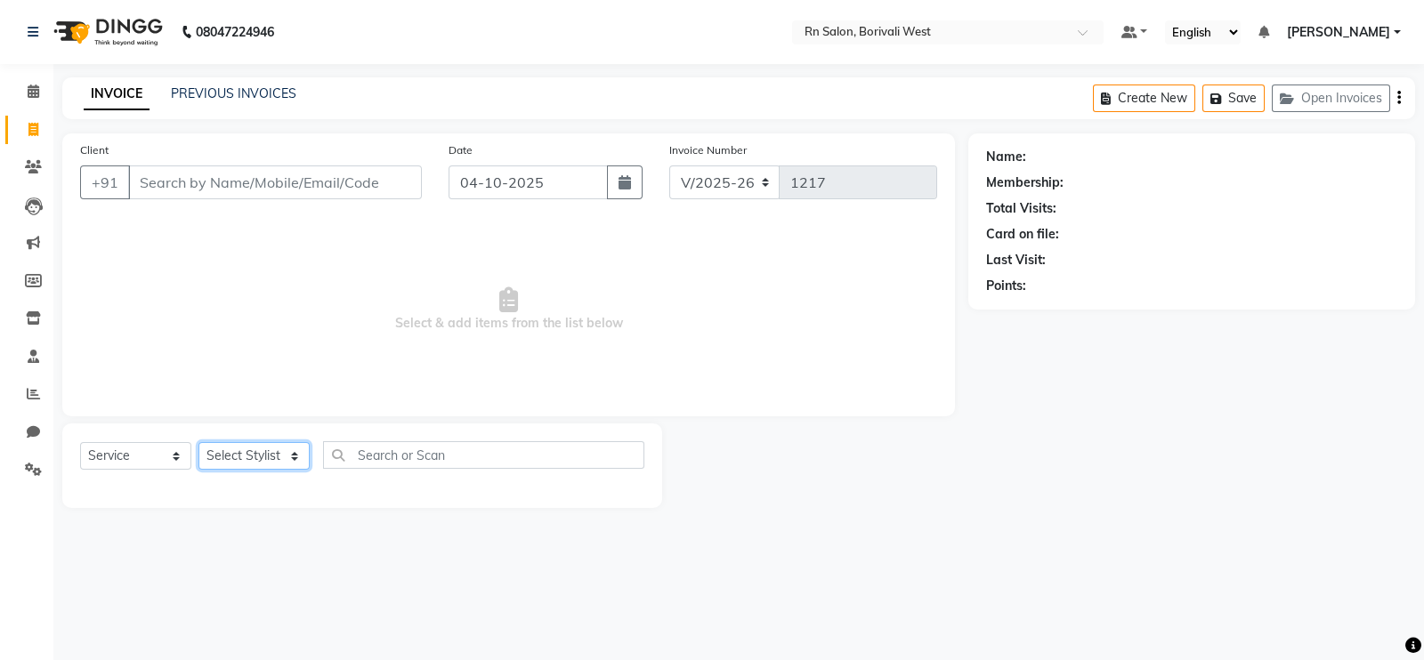
click at [249, 465] on select "Select Stylist Arpita Deshmukh Beena jaiswar DC Deepak Parbat Farhana Gautam ma…" at bounding box center [253, 456] width 111 height 28
drag, startPoint x: 766, startPoint y: 539, endPoint x: 764, endPoint y: 512, distance: 27.6
click at [768, 539] on div "08047224946 Select Location × Rn Salon, Borivali West Default Panel My Panel En…" at bounding box center [712, 330] width 1424 height 660
click at [220, 99] on link "PREVIOUS INVOICES" at bounding box center [233, 93] width 125 height 16
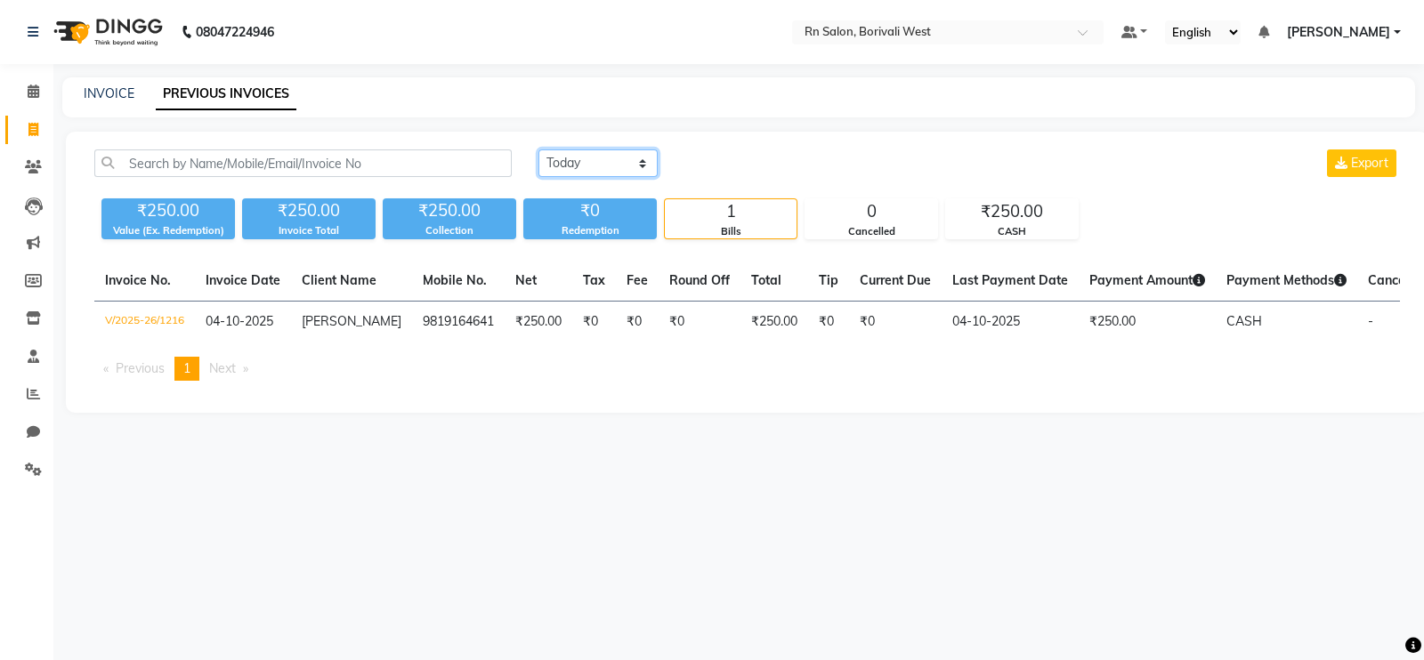
click at [571, 173] on select "Today Yesterday Custom Range" at bounding box center [597, 163] width 119 height 28
select select "yesterday"
click at [538, 149] on select "Today Yesterday Custom Range" at bounding box center [597, 163] width 119 height 28
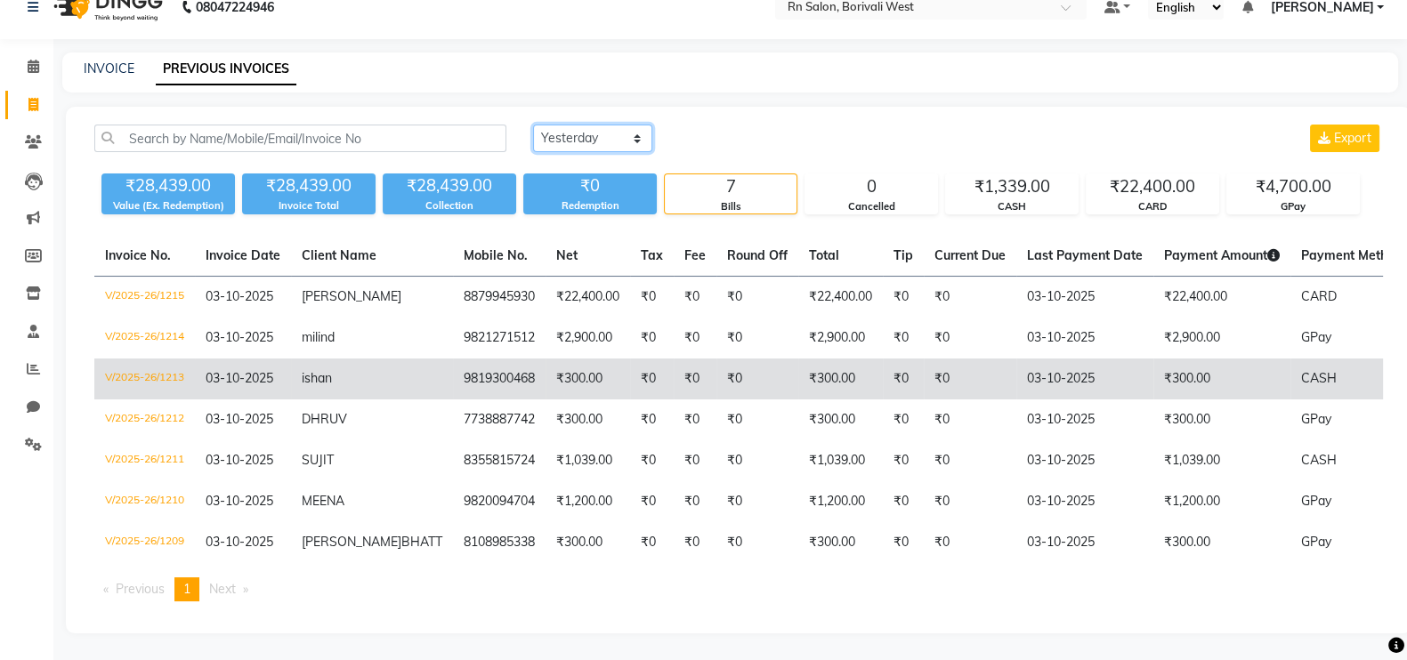
scroll to position [62, 0]
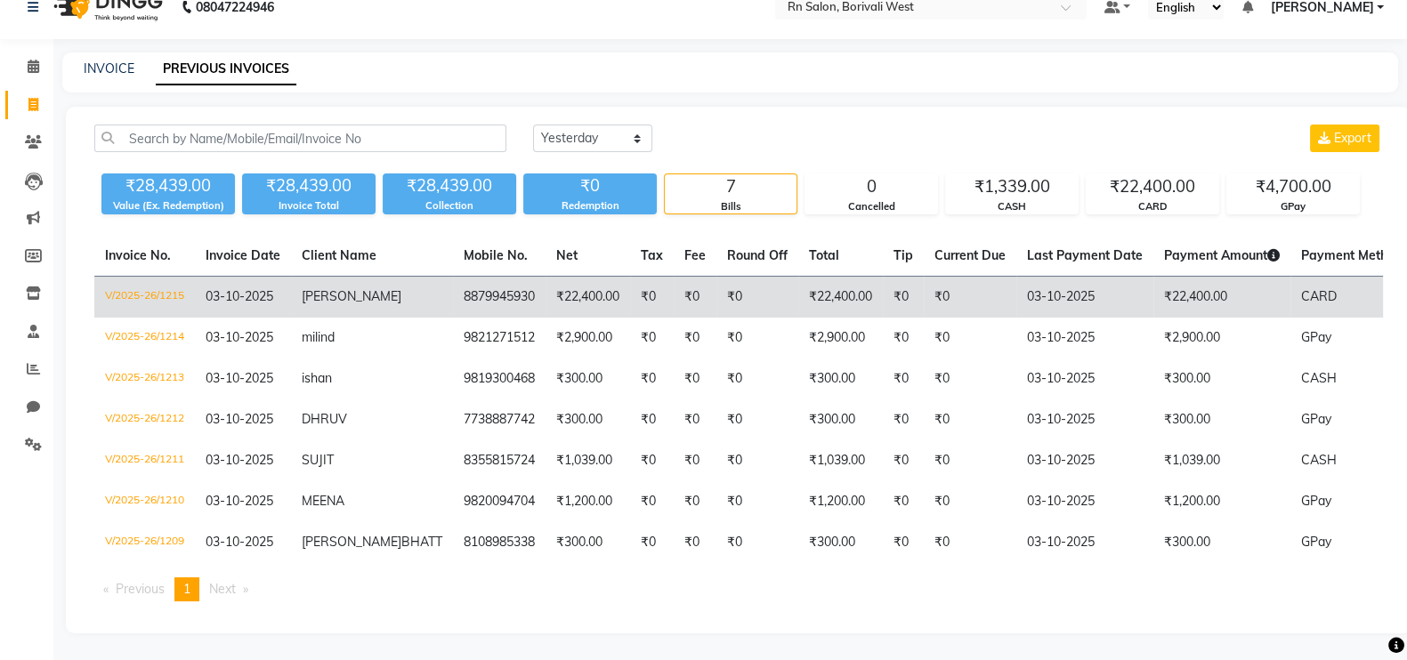
click at [343, 277] on td "[PERSON_NAME]" at bounding box center [372, 298] width 162 height 42
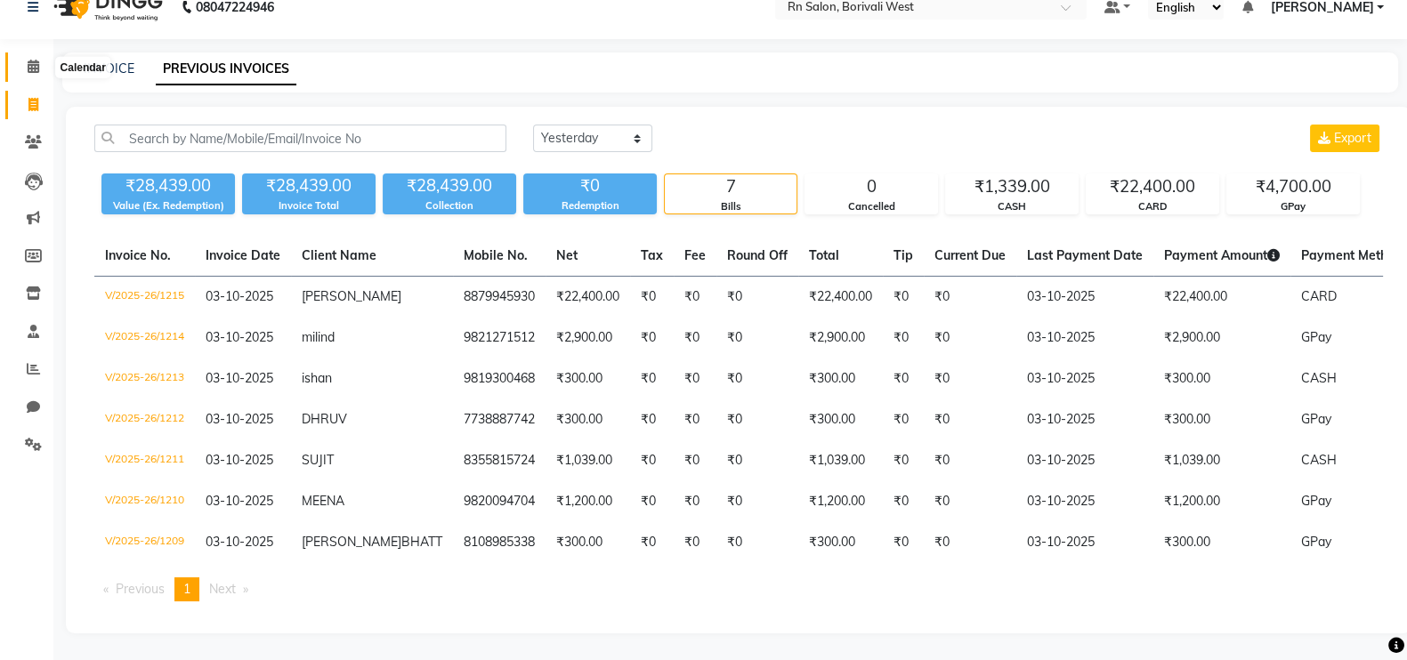
click at [28, 60] on icon at bounding box center [34, 66] width 12 height 13
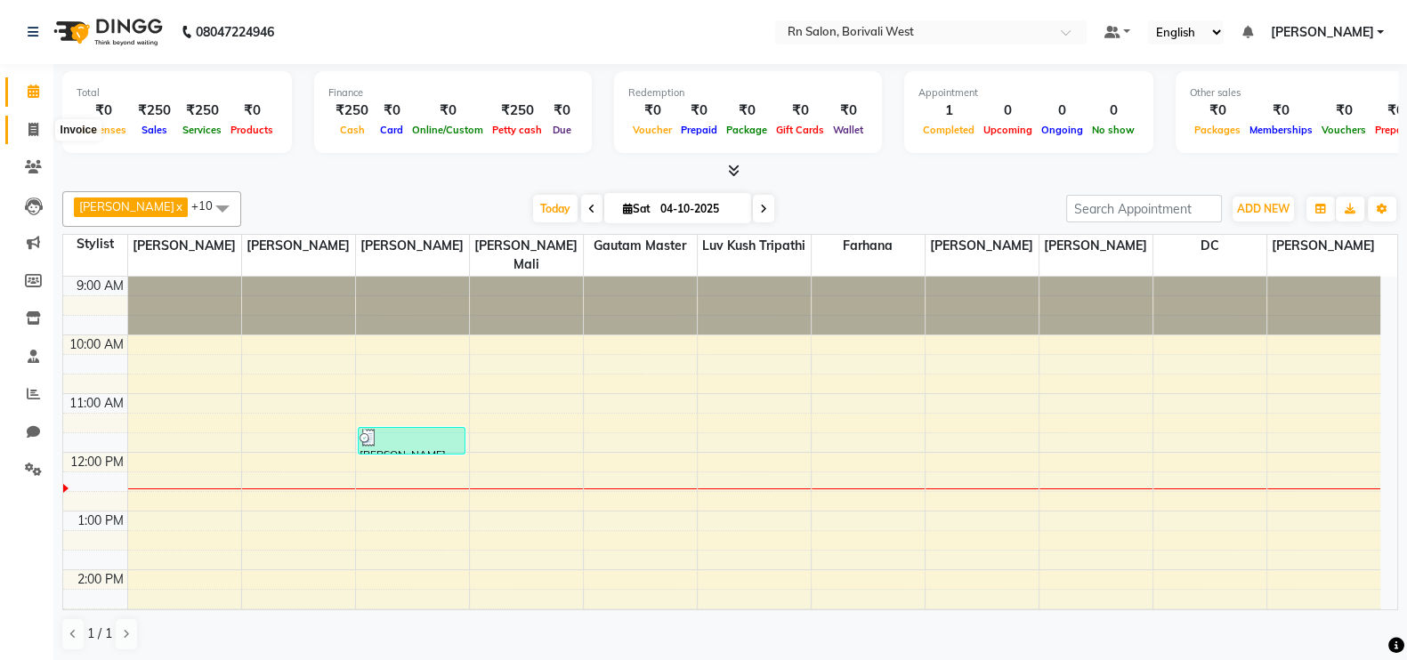
click at [31, 131] on icon at bounding box center [33, 129] width 10 height 13
select select "service"
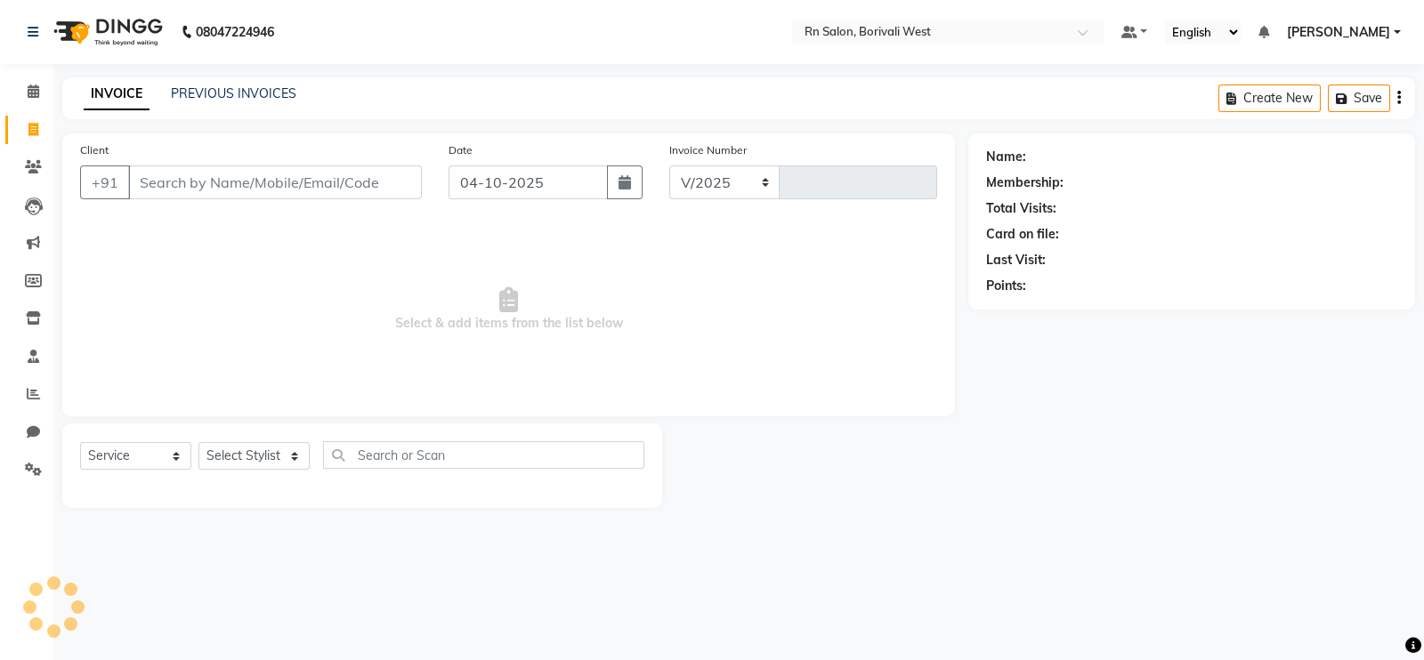
select select "8515"
type input "1217"
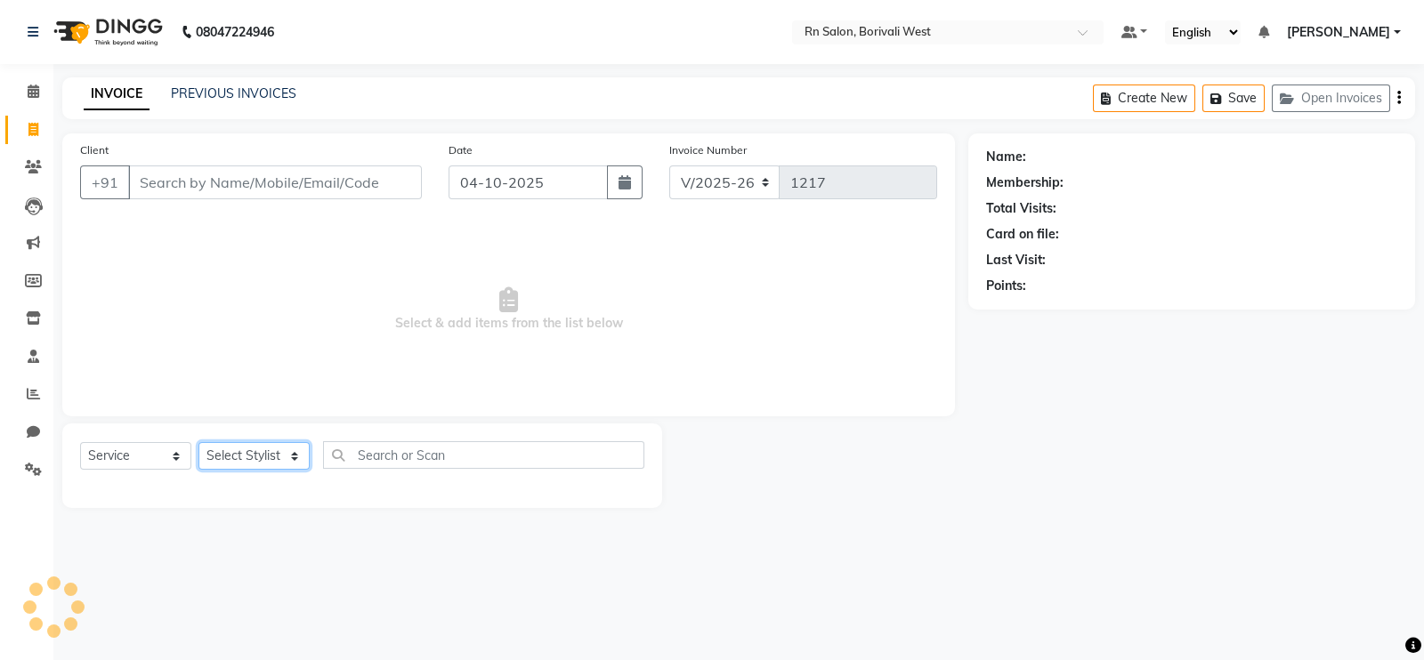
click at [207, 468] on select "Select Stylist" at bounding box center [253, 456] width 111 height 28
click at [268, 457] on select "Select Stylist" at bounding box center [253, 456] width 111 height 28
click at [268, 457] on select "Select Stylist Arpita Deshmukh Beena jaiswar DC Deepak Parbat Farhana Gautam ma…" at bounding box center [253, 456] width 111 height 28
select select "84270"
click at [198, 443] on select "Select Stylist Arpita Deshmukh Beena jaiswar DC Deepak Parbat Farhana Gautam ma…" at bounding box center [253, 456] width 111 height 28
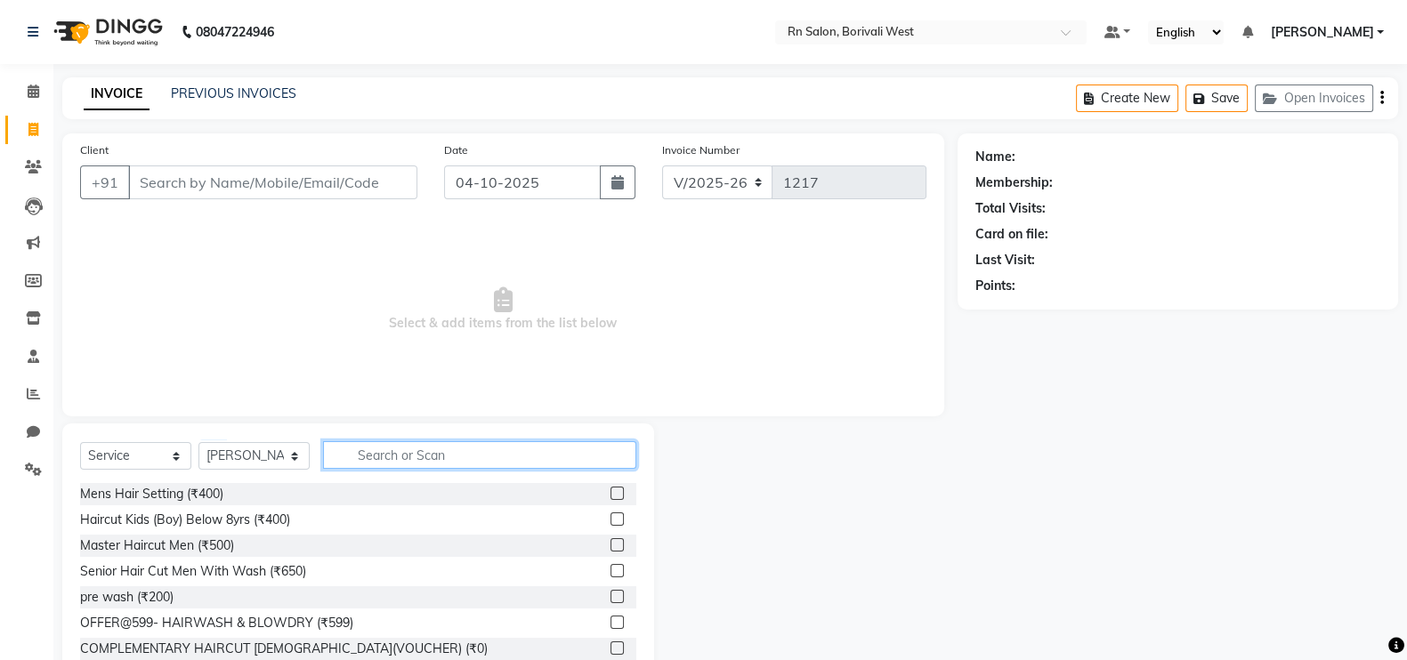
click at [368, 456] on input "text" at bounding box center [479, 455] width 313 height 28
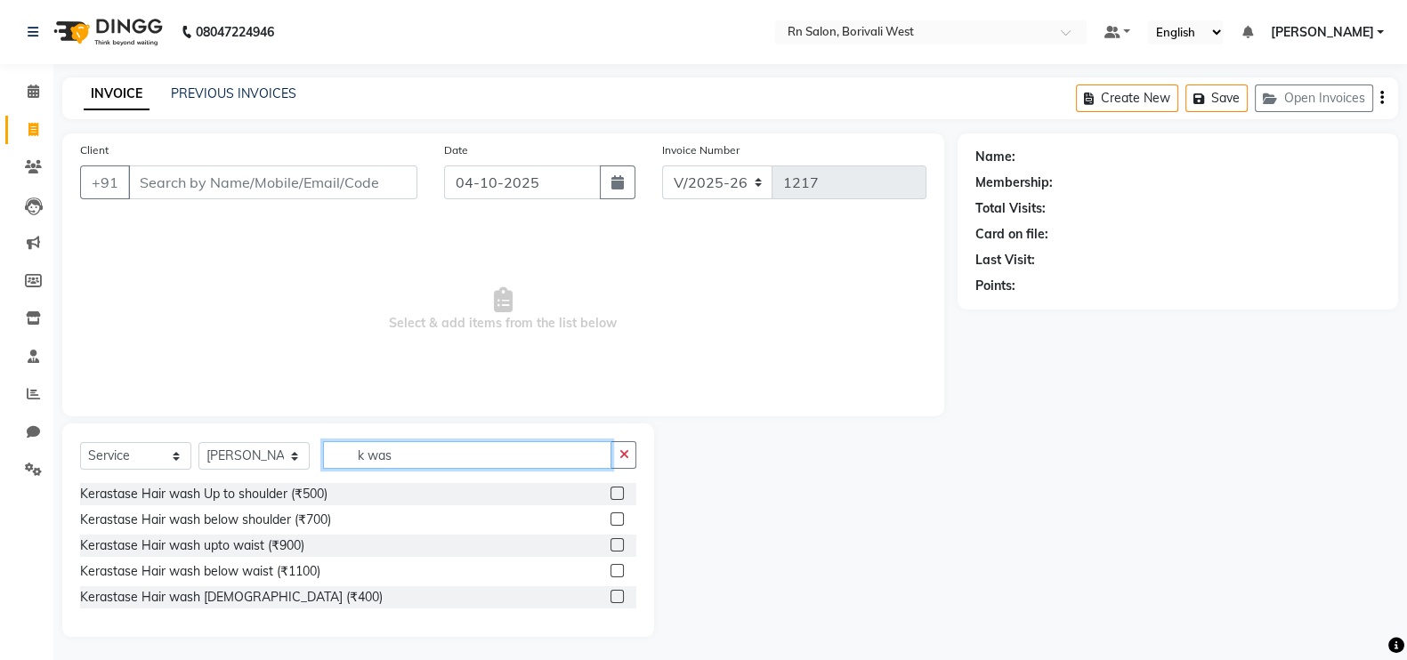
type input "k was"
click at [617, 545] on label at bounding box center [616, 544] width 13 height 13
click at [617, 545] on input "checkbox" at bounding box center [616, 546] width 12 height 12
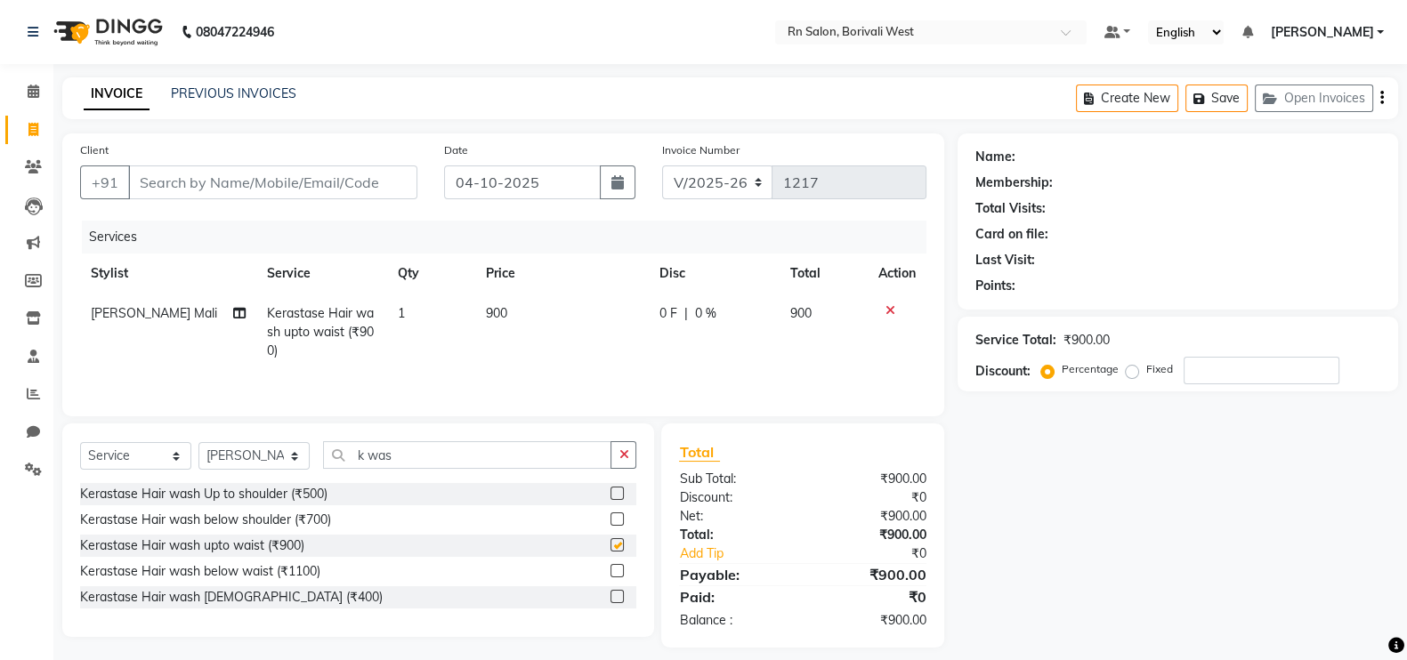
checkbox input "false"
click at [439, 469] on input "k was" at bounding box center [467, 455] width 288 height 28
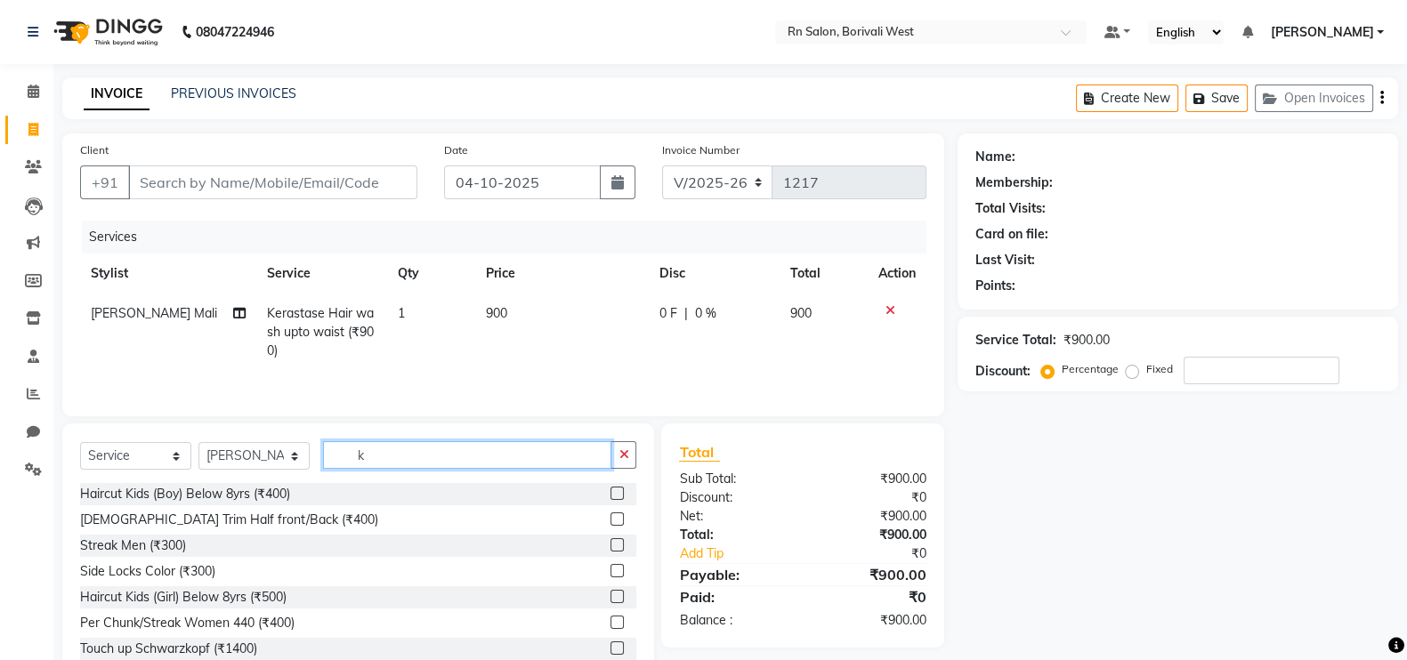
type input "k"
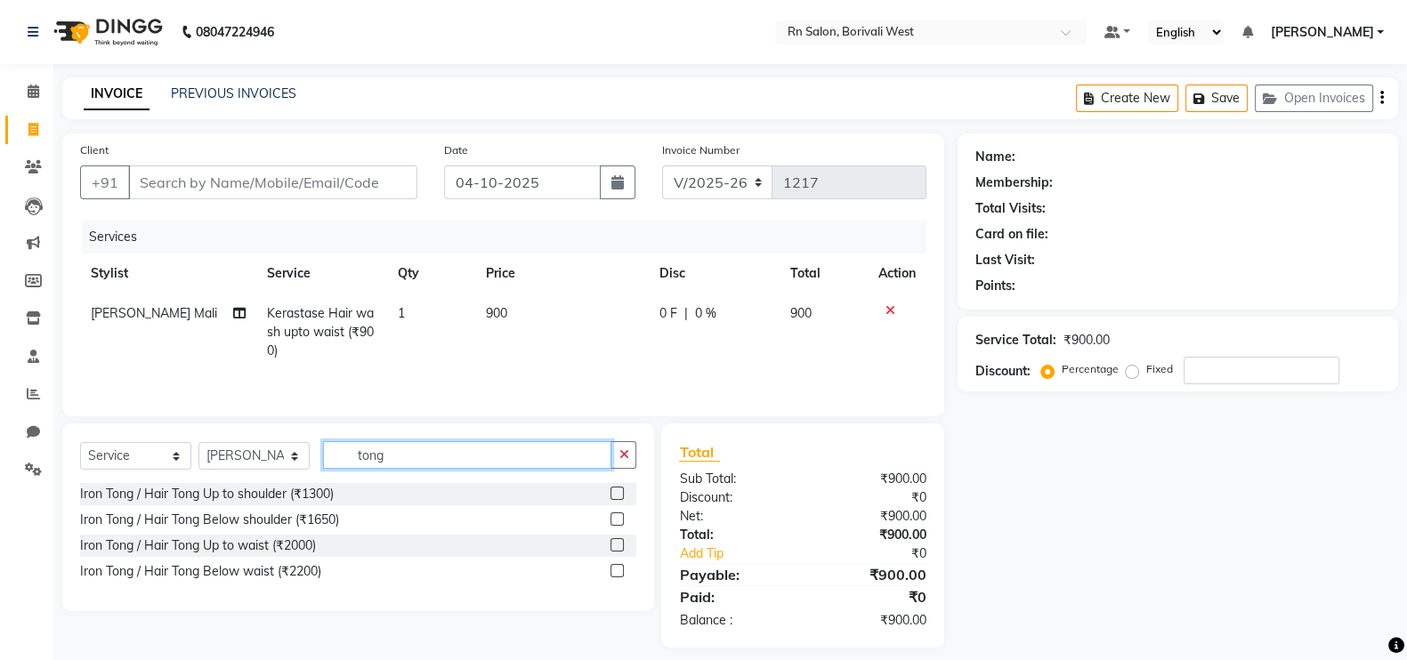
type input "tong"
click at [613, 549] on label at bounding box center [616, 544] width 13 height 13
click at [613, 549] on input "checkbox" at bounding box center [616, 546] width 12 height 12
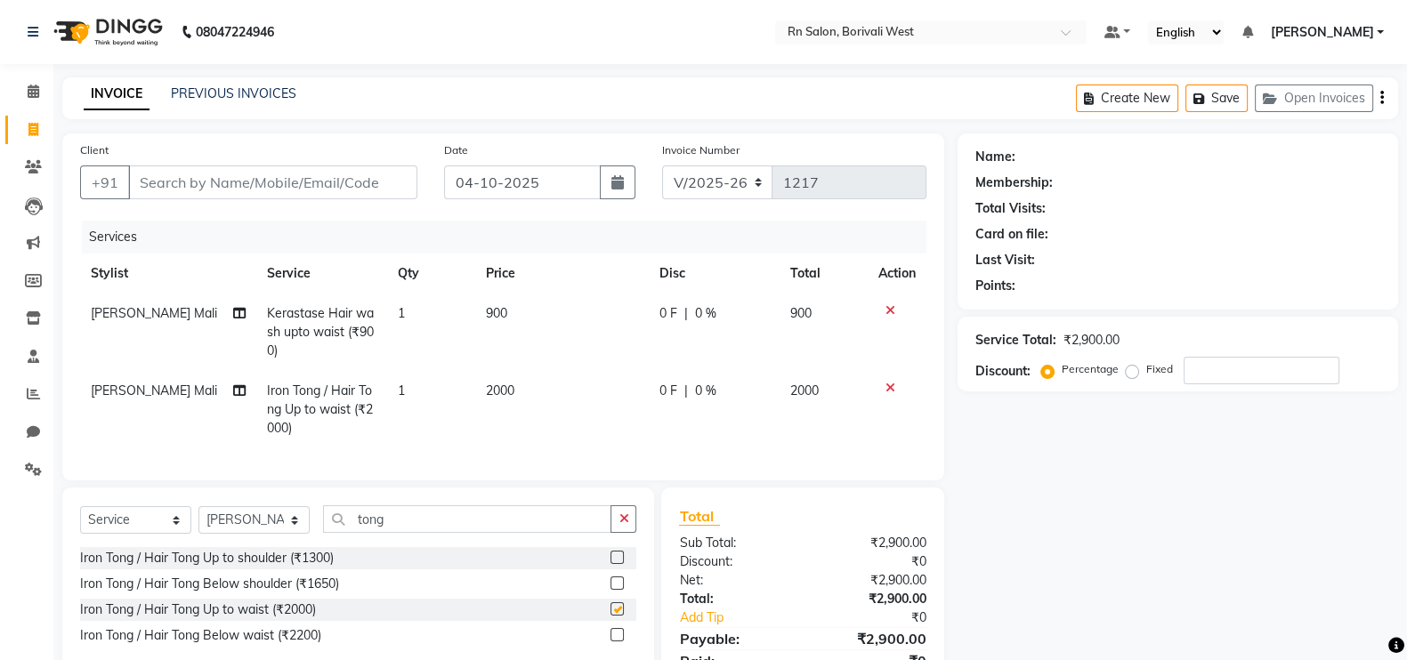
checkbox input "false"
click at [436, 524] on input "tong" at bounding box center [467, 519] width 288 height 28
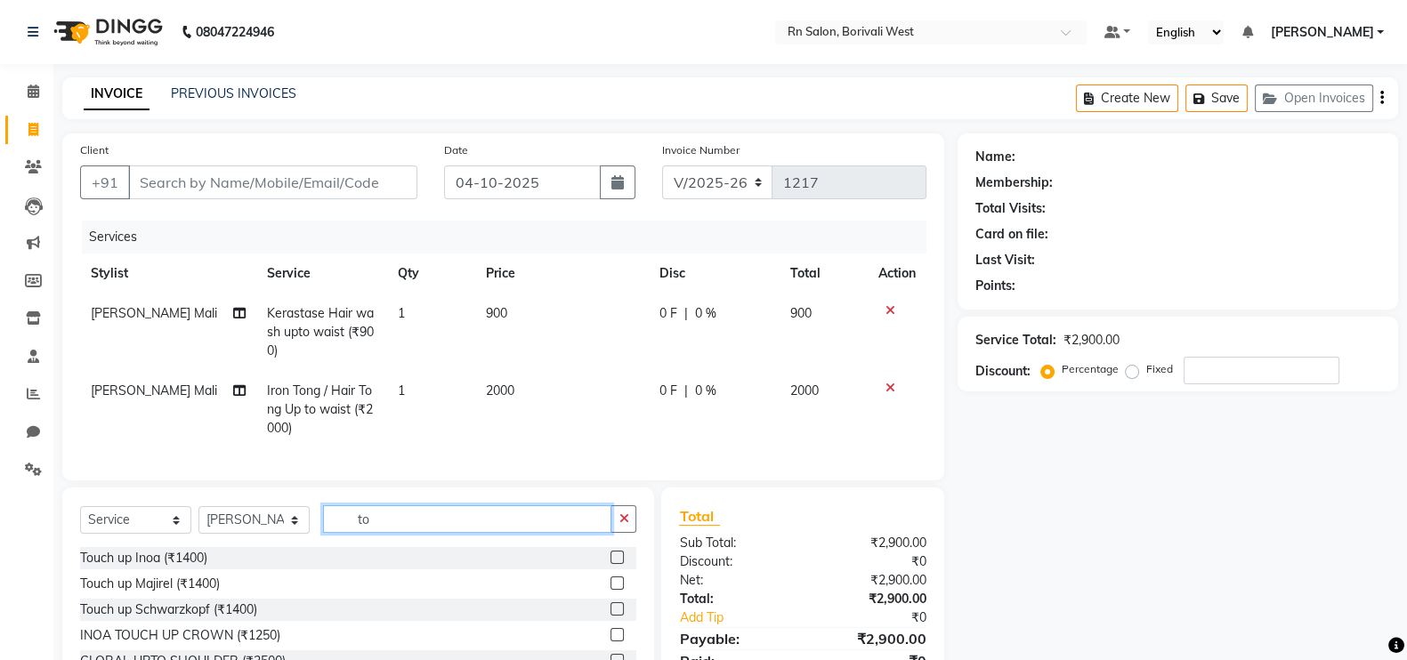
type input "t"
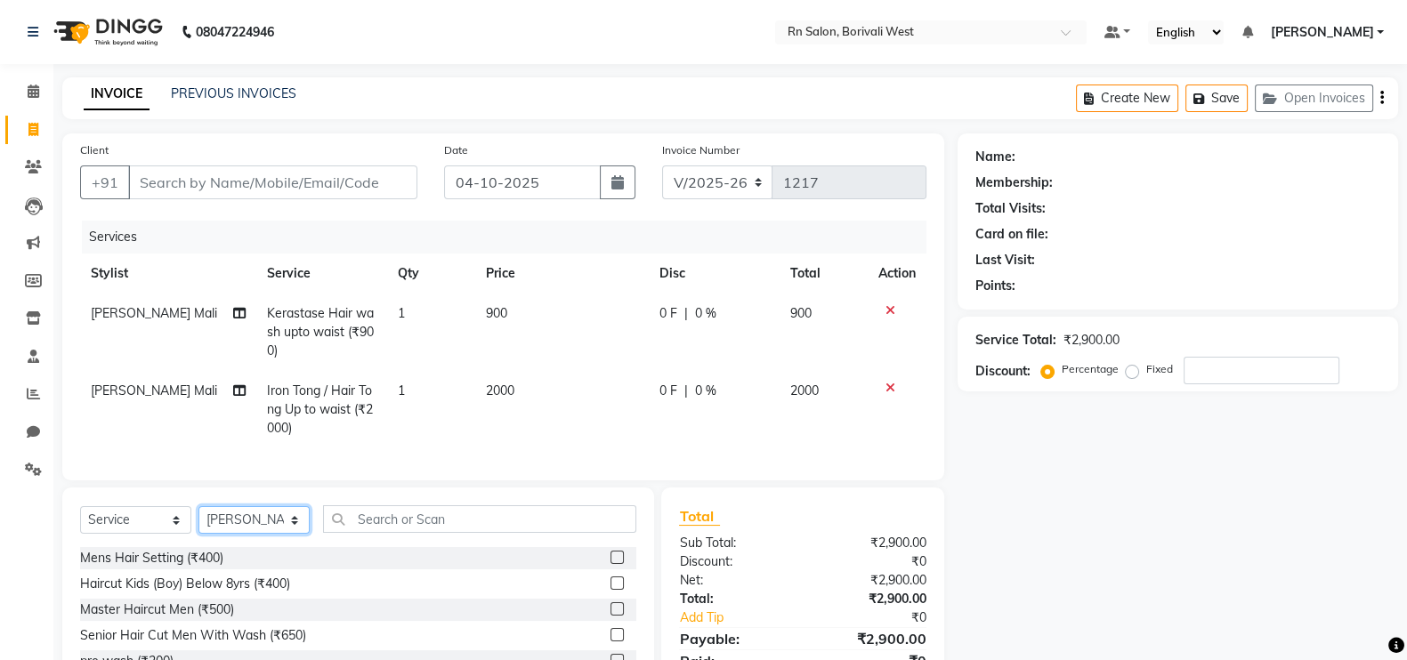
click at [247, 534] on select "Select Stylist Arpita Deshmukh Beena jaiswar DC Deepak Parbat Farhana Gautam ma…" at bounding box center [253, 520] width 111 height 28
select select "83940"
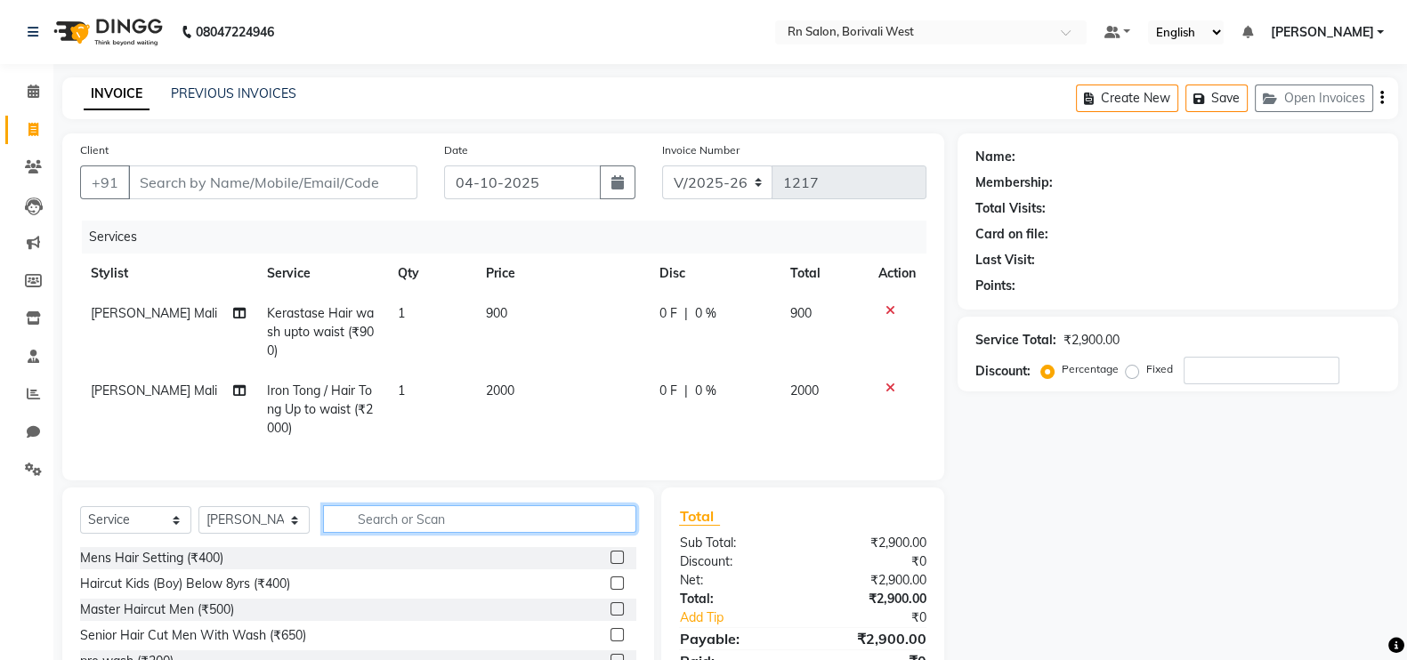
click at [410, 533] on input "text" at bounding box center [479, 519] width 313 height 28
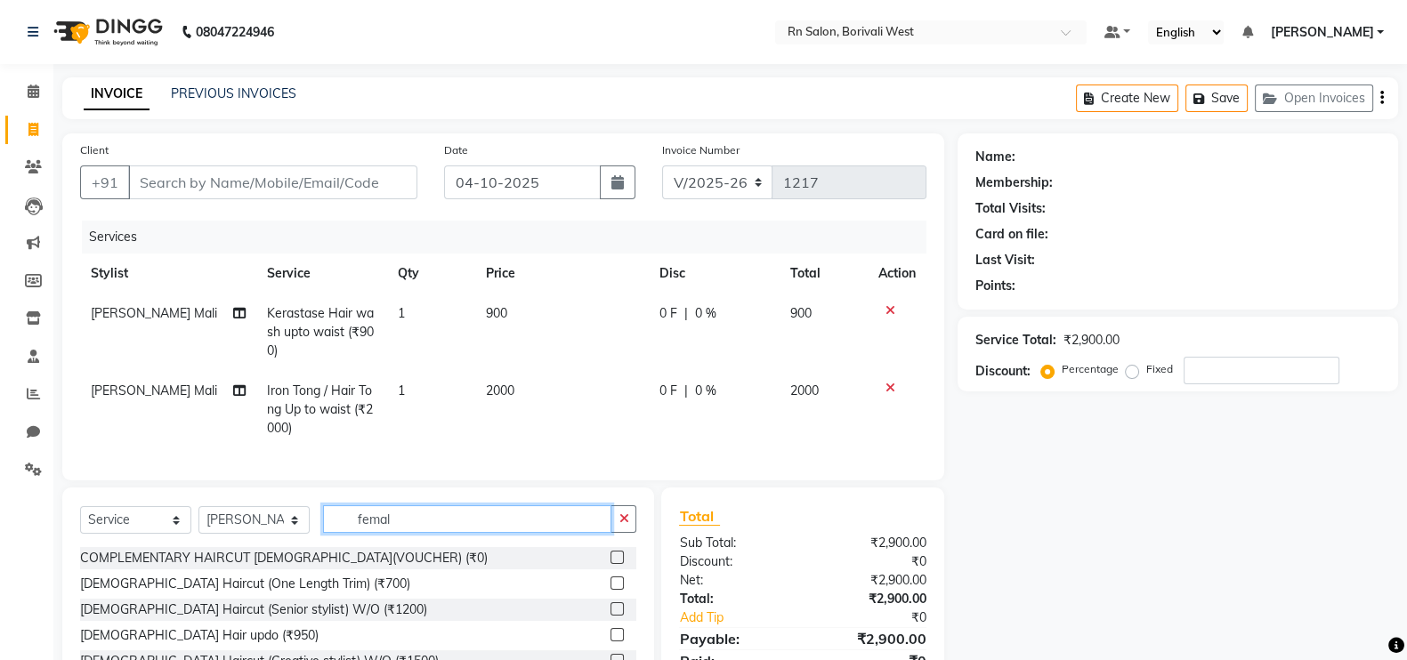
scroll to position [110, 0]
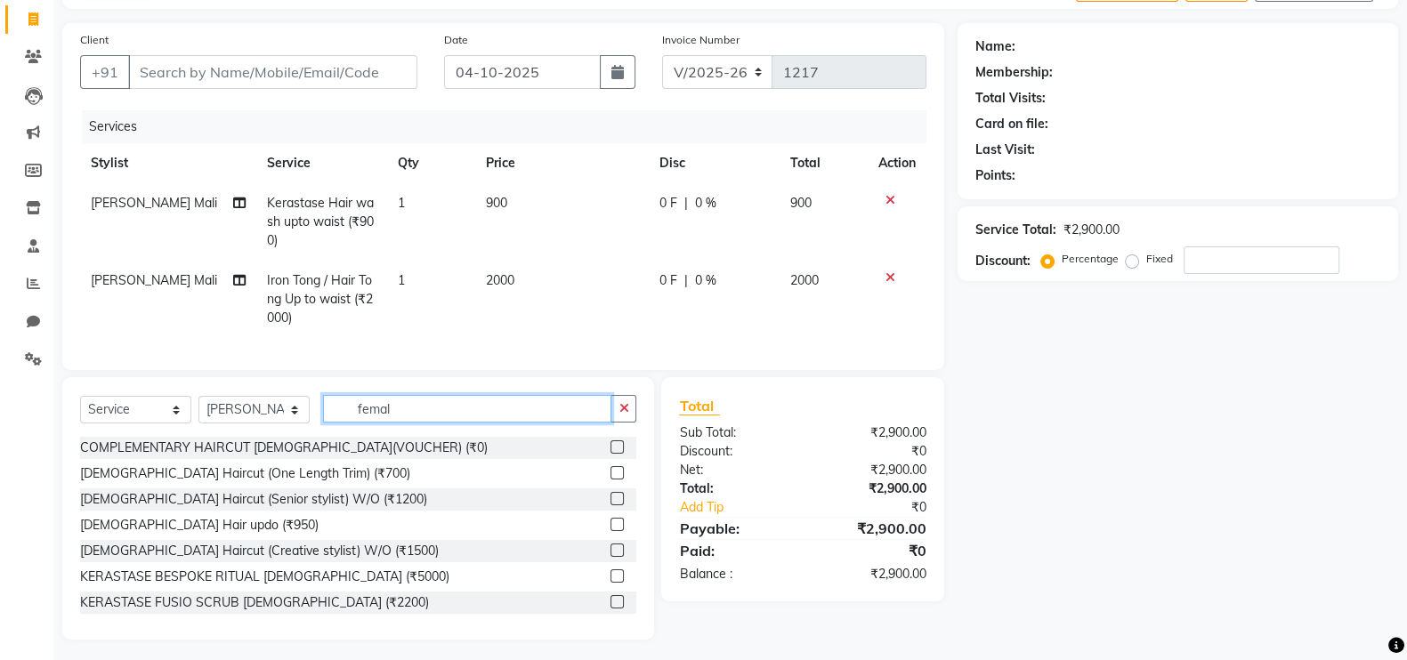
type input "femal"
click at [610, 557] on label at bounding box center [616, 550] width 13 height 13
click at [610, 557] on input "checkbox" at bounding box center [616, 551] width 12 height 12
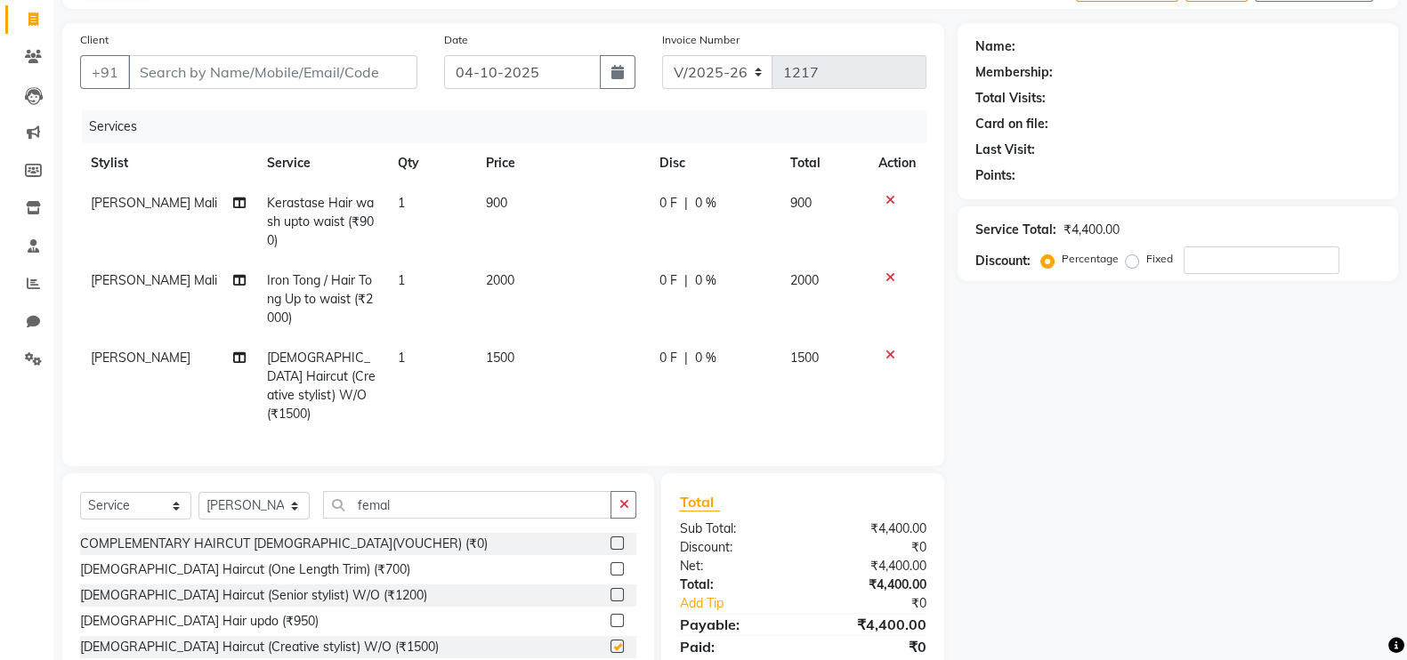
checkbox input "false"
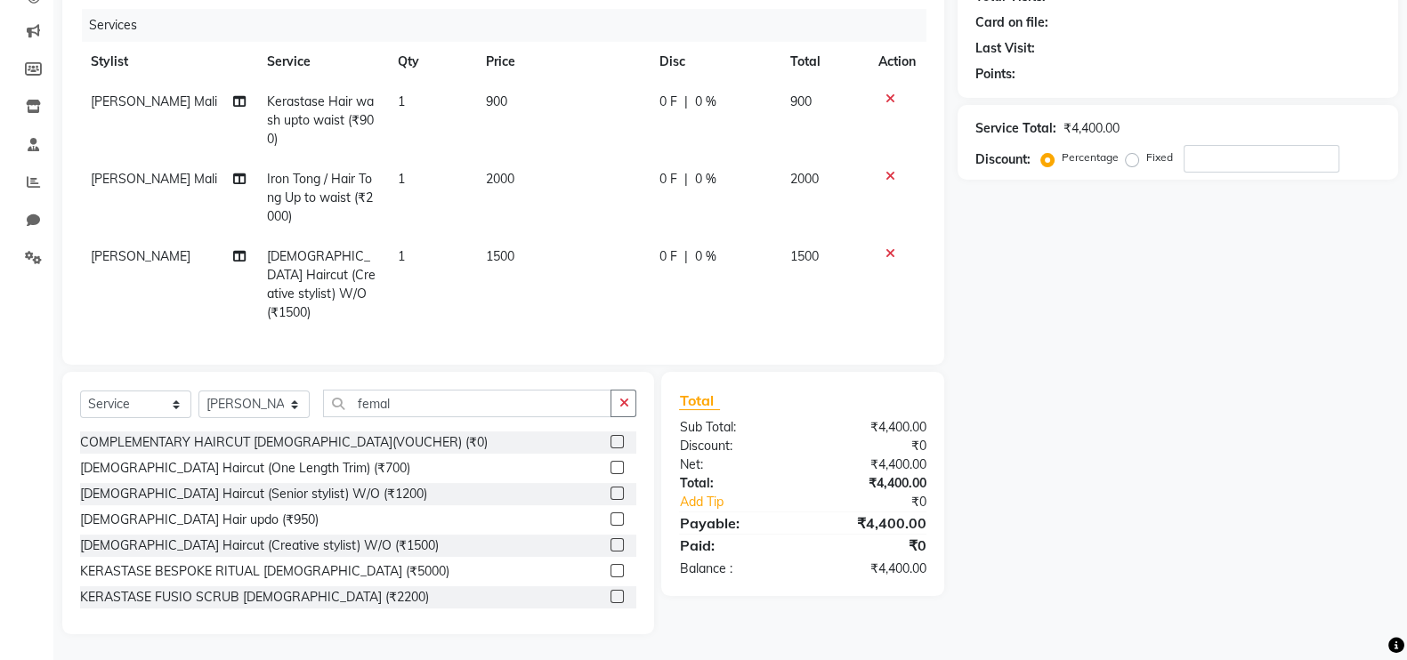
click at [487, 173] on span "2000" at bounding box center [500, 179] width 28 height 16
select select "84270"
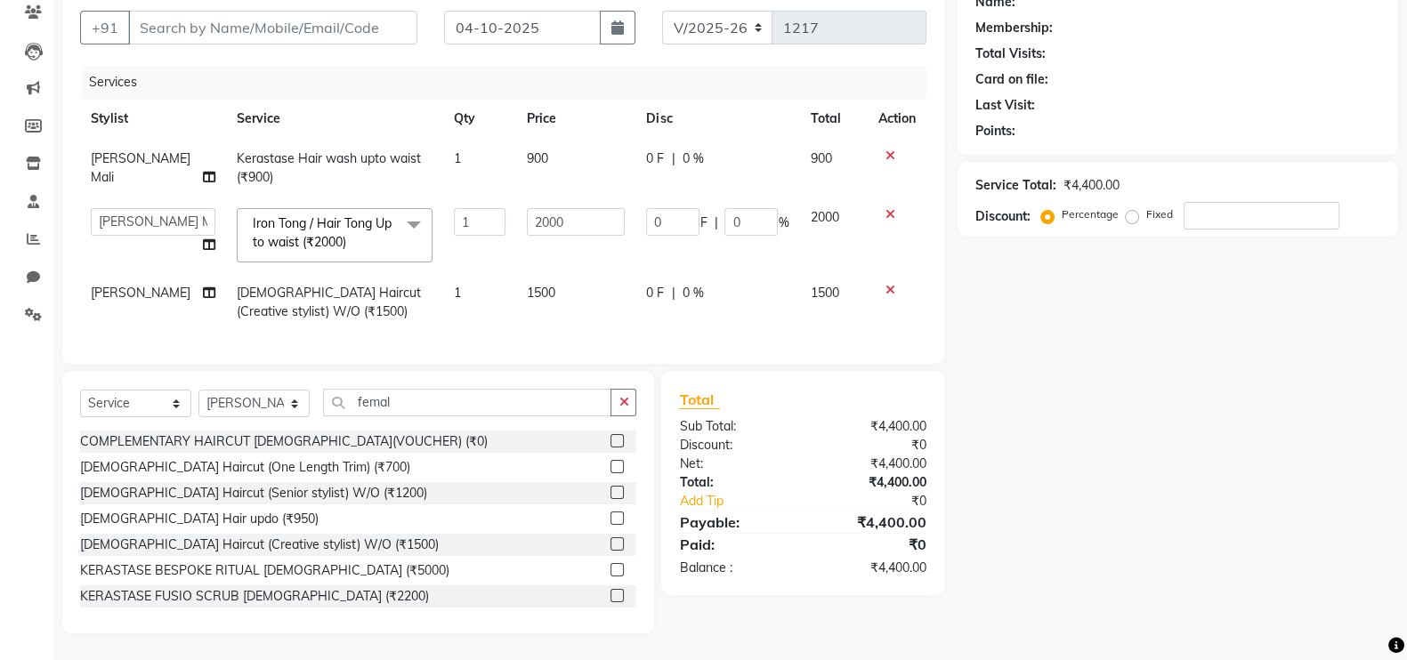
scroll to position [172, 0]
click at [582, 208] on input "2000" at bounding box center [576, 222] width 98 height 28
type input "2"
type input "1500"
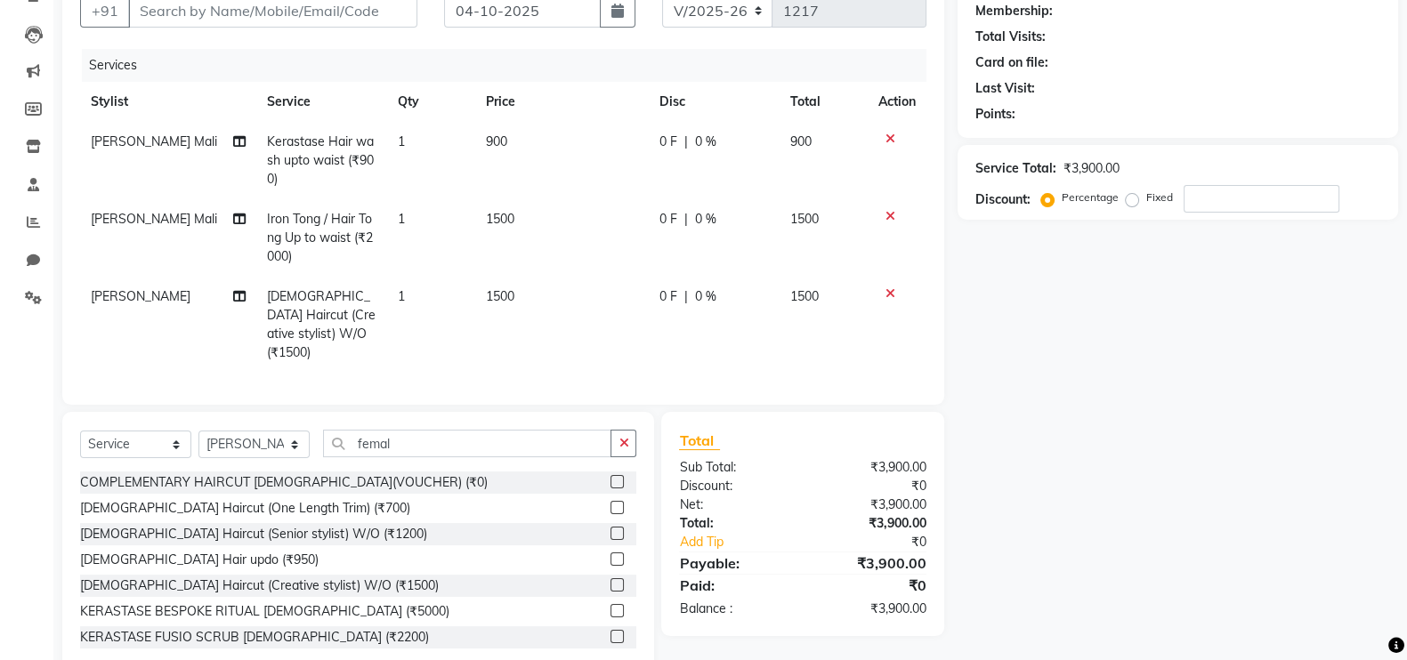
click at [1198, 351] on div "Name: Membership: Total Visits: Card on file: Last Visit: Points: Service Total…" at bounding box center [1185, 318] width 454 height 713
click at [416, 435] on input "femal" at bounding box center [467, 444] width 288 height 28
type input "f"
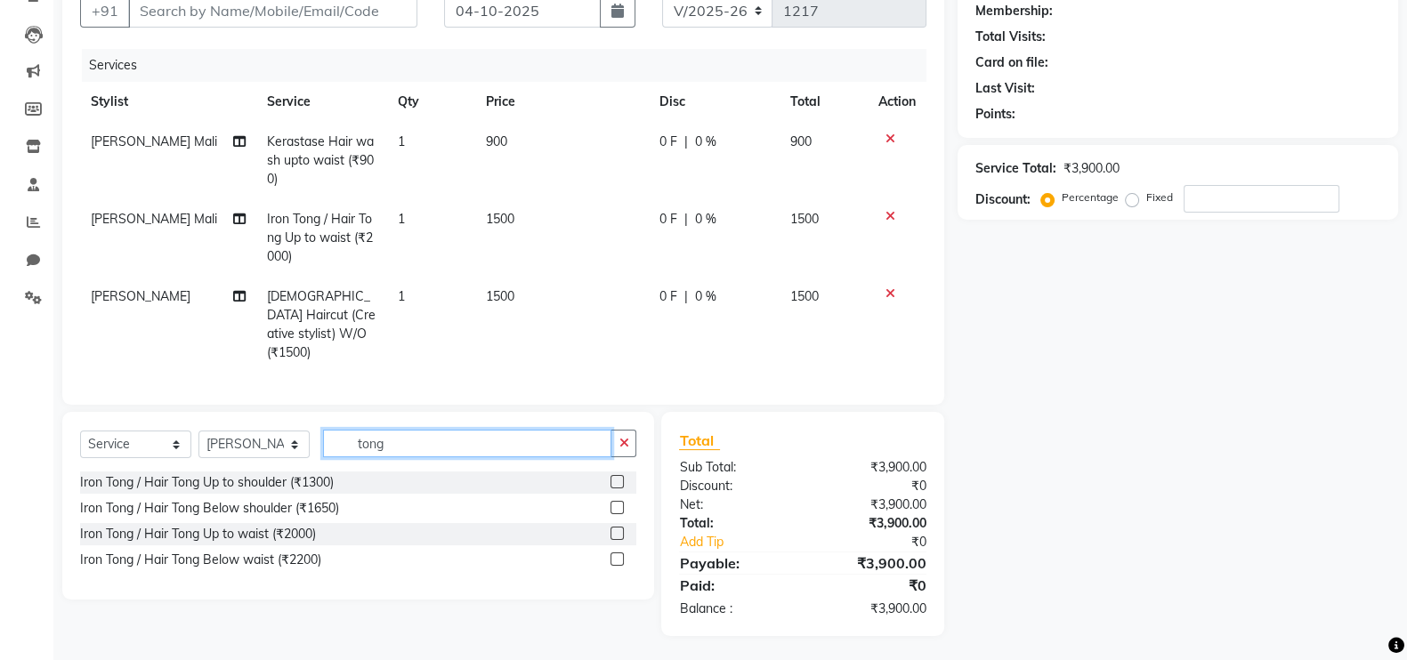
type input "tong"
click at [670, 232] on td "0 F | 0 %" at bounding box center [714, 237] width 131 height 77
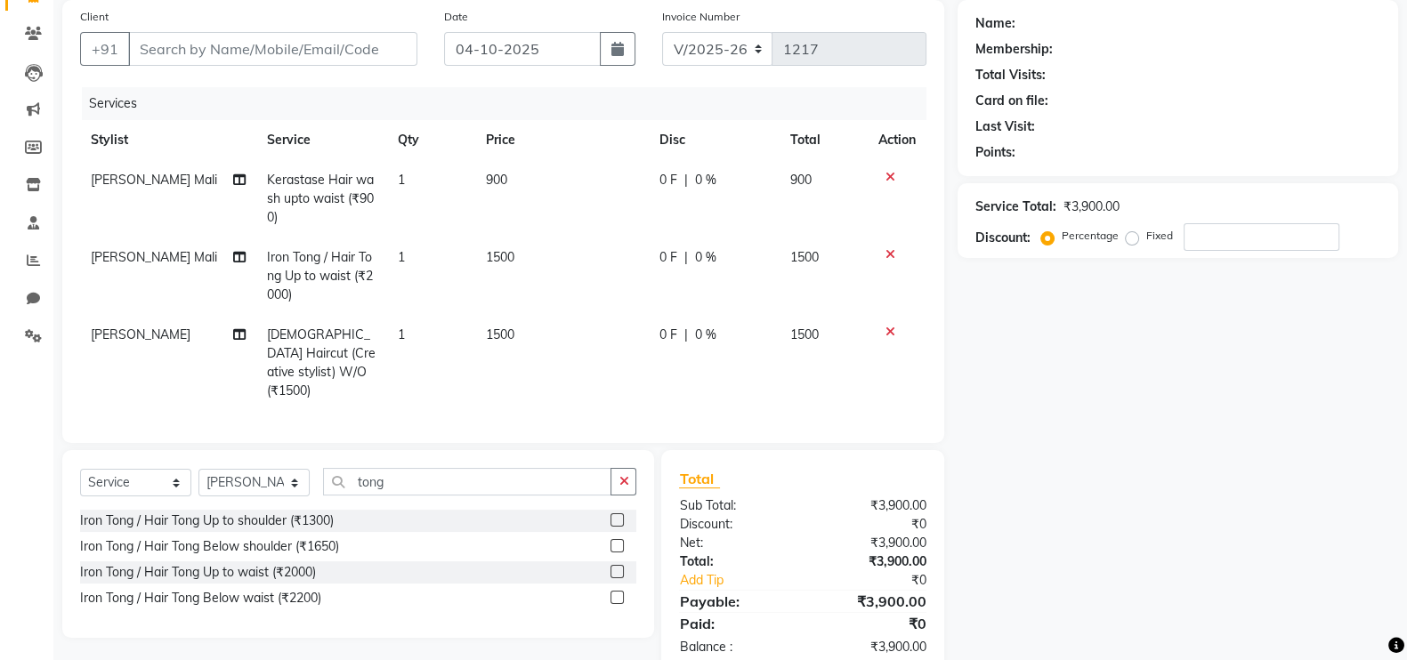
select select "84270"
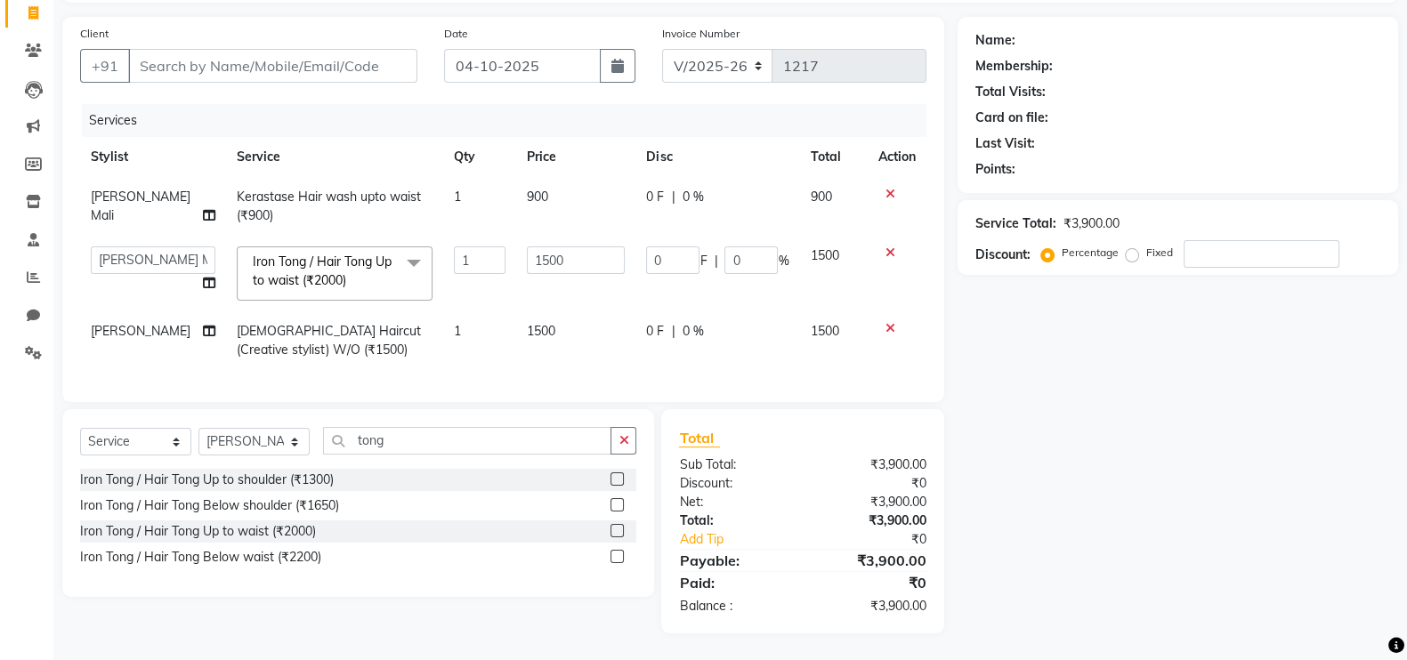
click at [670, 236] on td "0 F | 0 %" at bounding box center [717, 274] width 164 height 76
click at [670, 246] on input "0" at bounding box center [672, 260] width 53 height 28
type input "500"
click at [1129, 426] on div "Name: Membership: Total Visits: Card on file: Last Visit: Points: Service Total…" at bounding box center [1185, 325] width 454 height 617
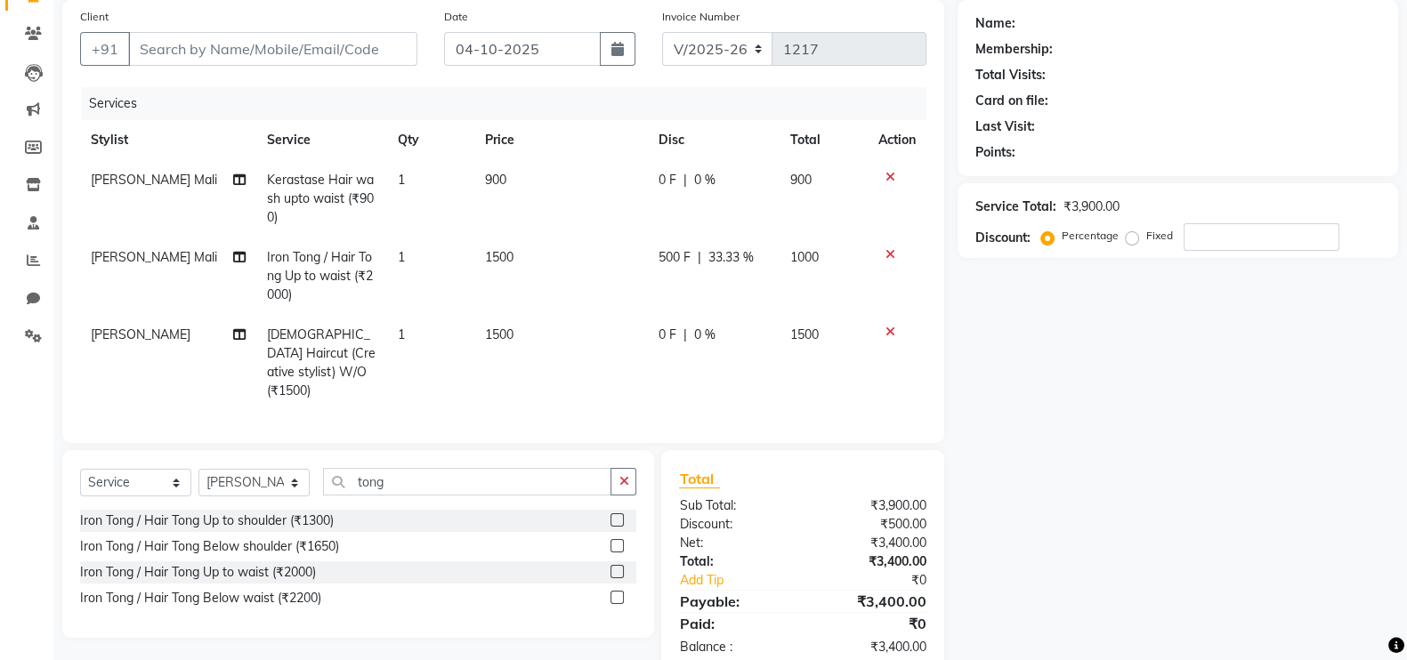
click at [691, 341] on div "0 F | 0 %" at bounding box center [714, 335] width 110 height 19
select select "83940"
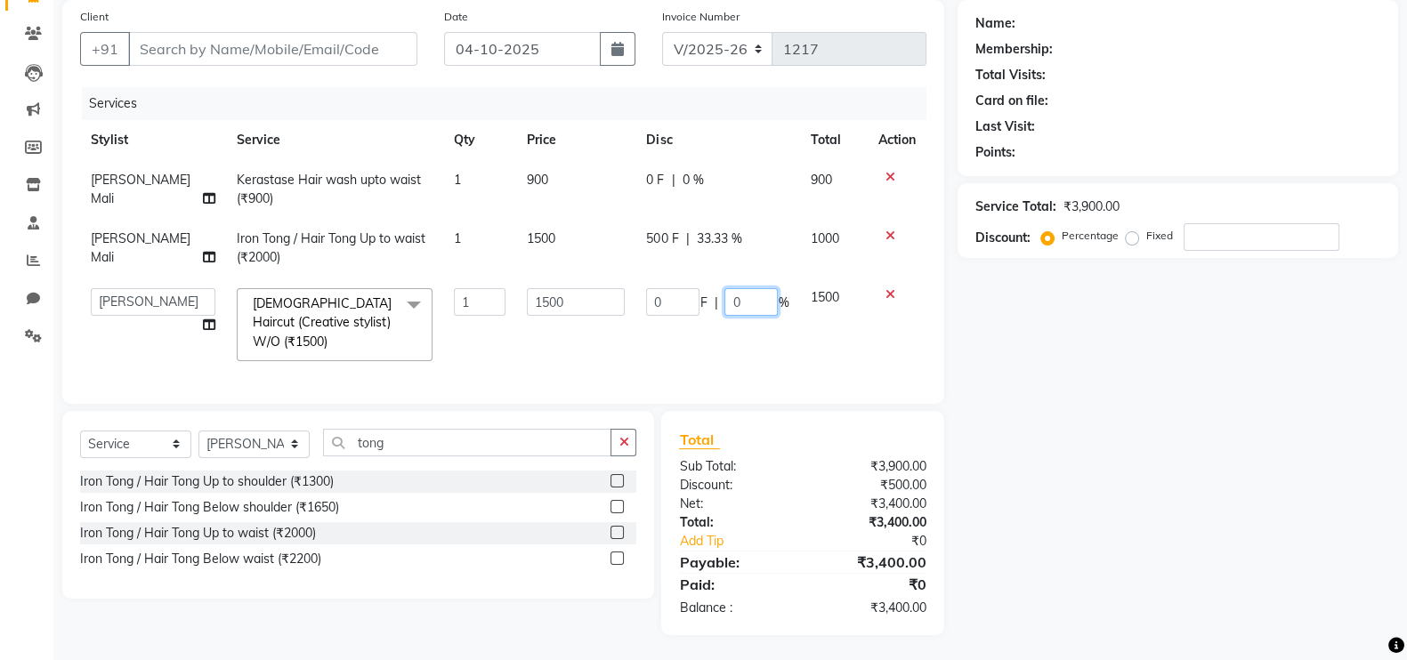
click at [763, 307] on input "0" at bounding box center [750, 302] width 53 height 28
type input "20"
click at [1106, 353] on div "Name: Membership: Total Visits: Card on file: Last Visit: Points: Service Total…" at bounding box center [1185, 317] width 454 height 635
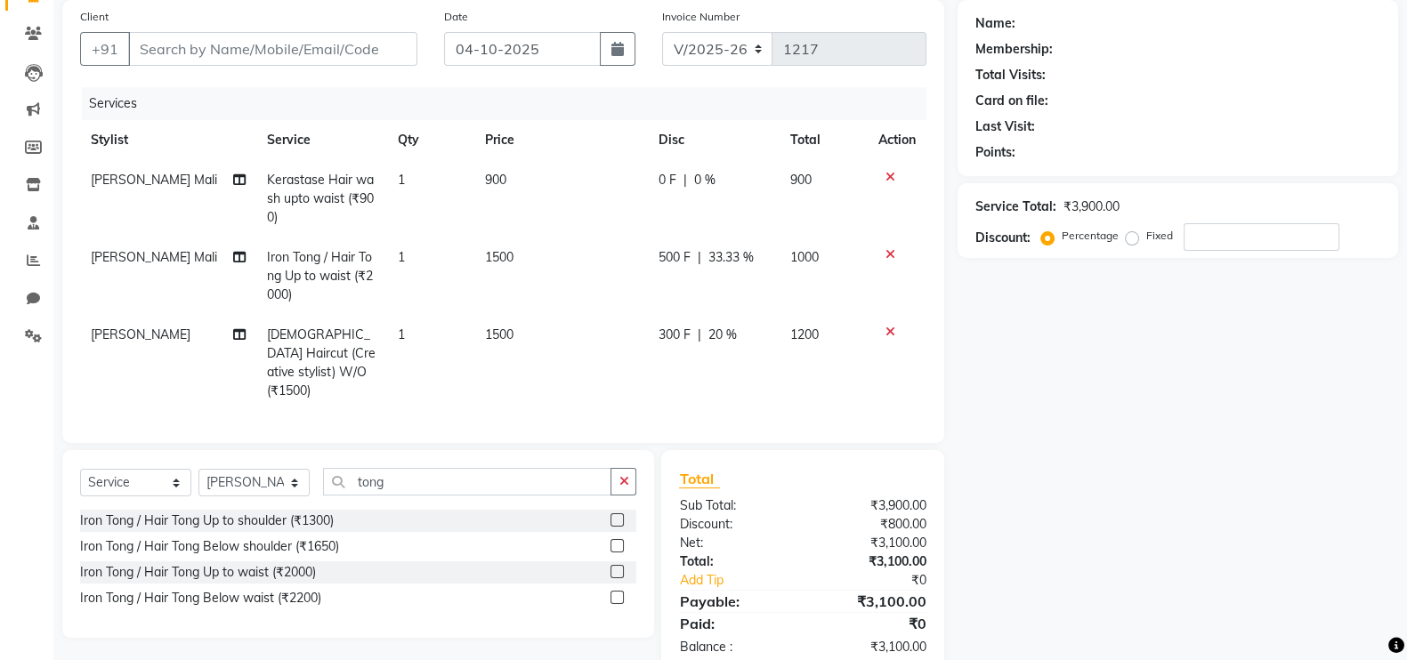
click at [702, 189] on span "0 %" at bounding box center [704, 180] width 21 height 19
select select "84270"
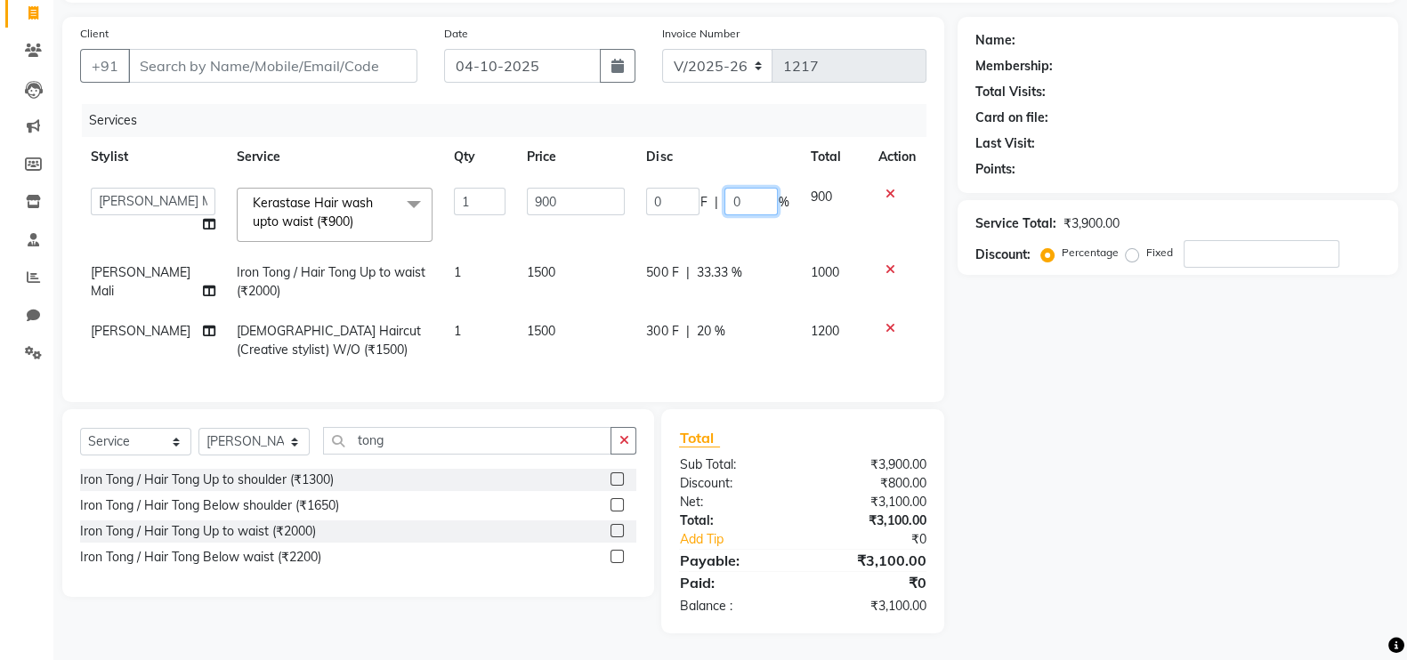
click at [754, 188] on input "0" at bounding box center [750, 202] width 53 height 28
type input "20"
click at [1095, 401] on div "Name: Membership: Total Visits: Card on file: Last Visit: Points: Service Total…" at bounding box center [1185, 325] width 454 height 617
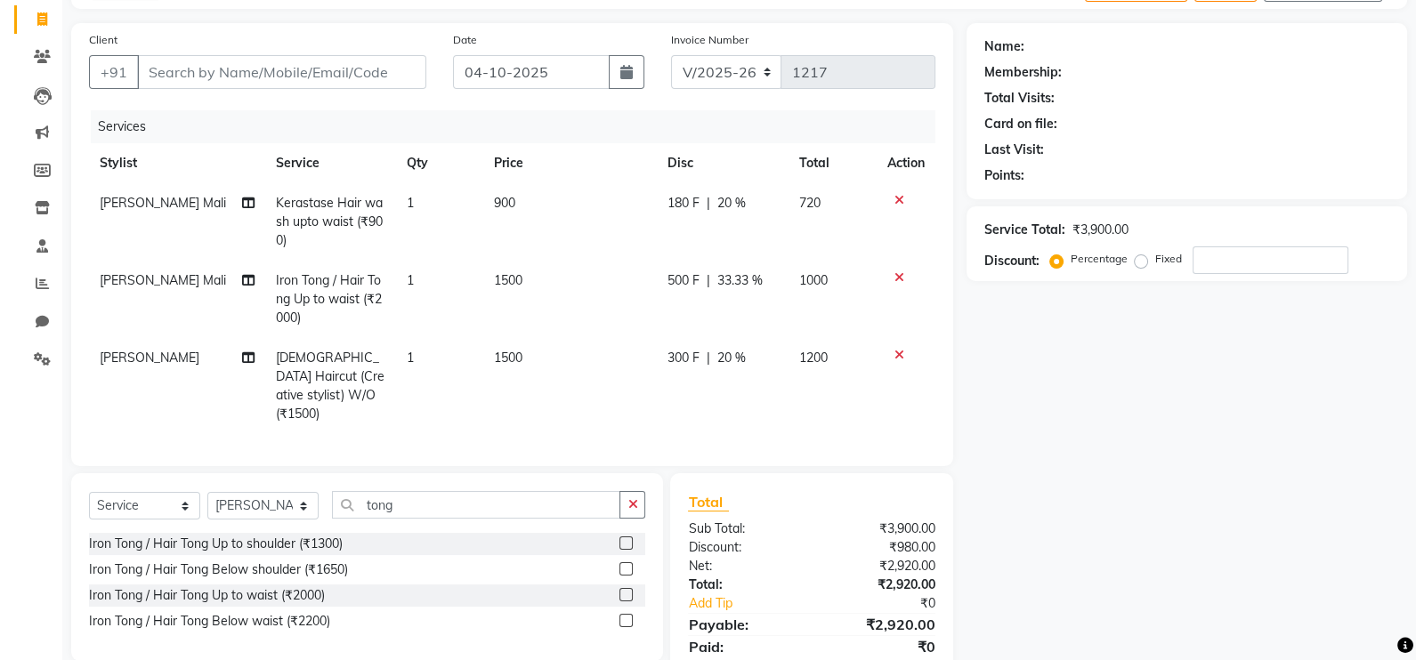
scroll to position [62, 0]
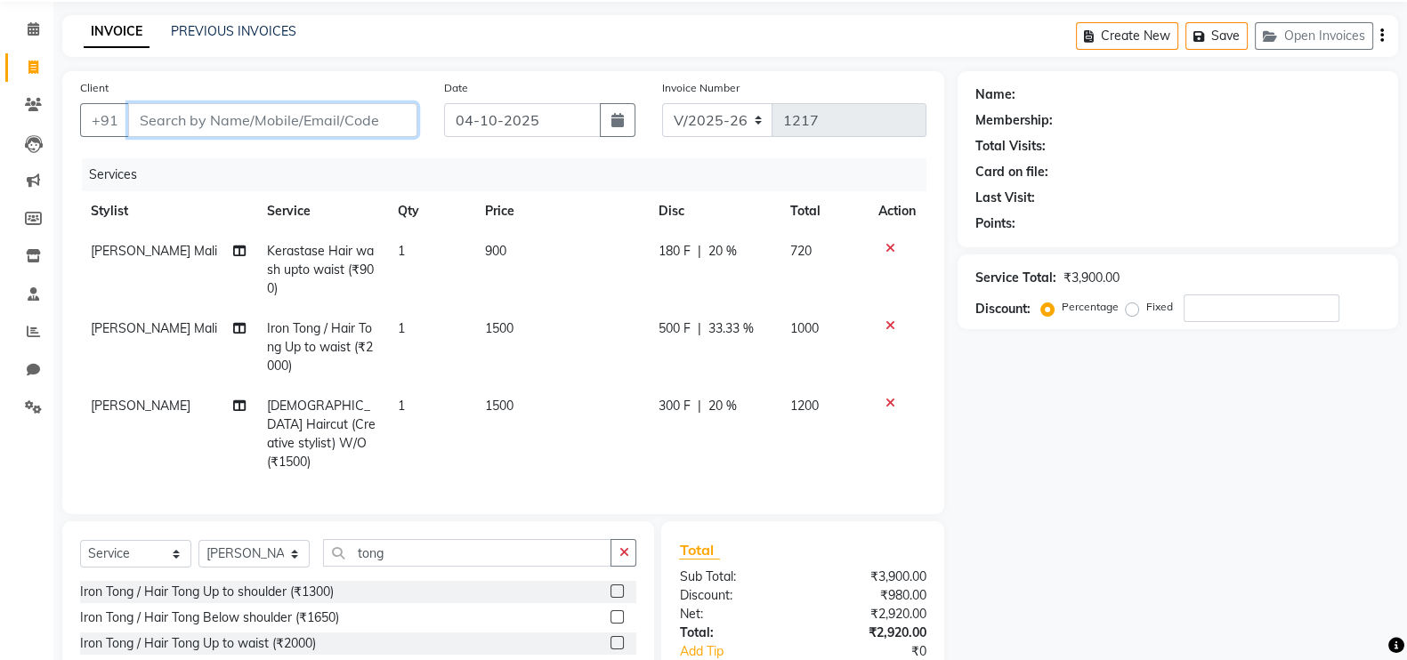
click at [267, 119] on input "Client" at bounding box center [272, 120] width 289 height 34
click at [311, 123] on input "Client" at bounding box center [272, 120] width 289 height 34
type input "9"
type input "0"
type input "9930608959"
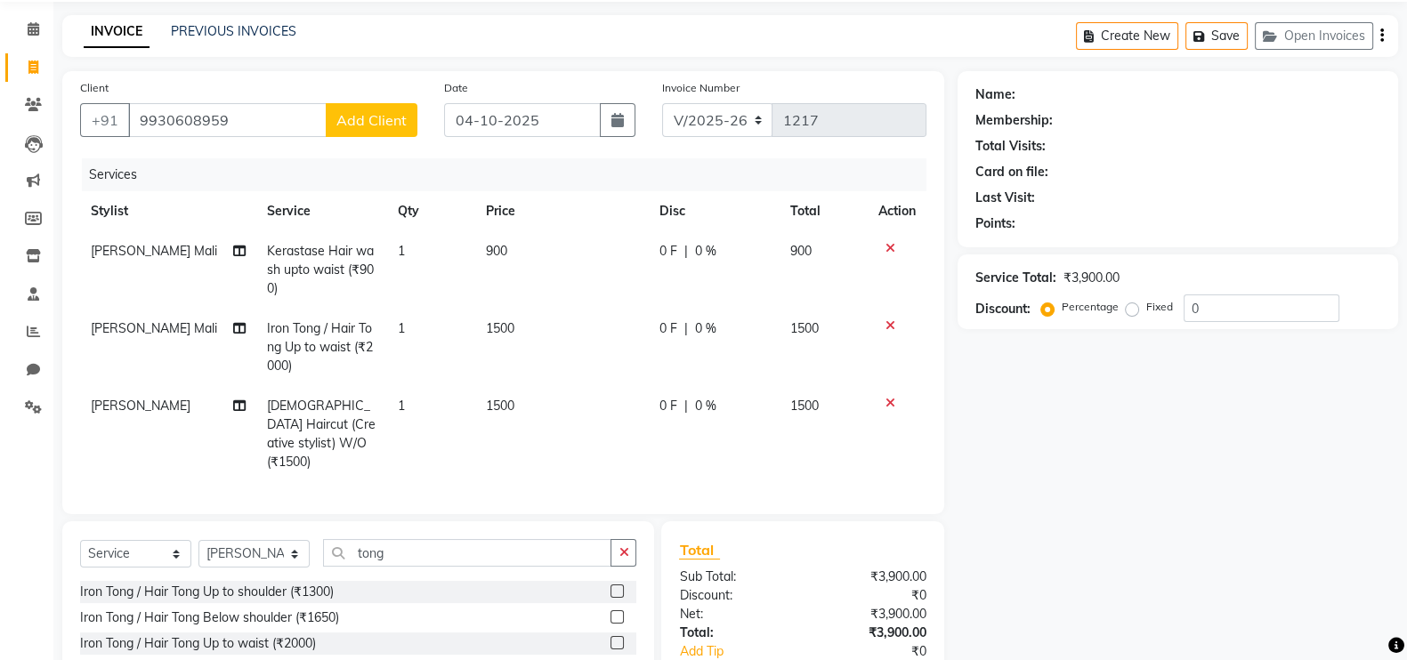
click at [360, 122] on span "Add Client" at bounding box center [371, 120] width 70 height 18
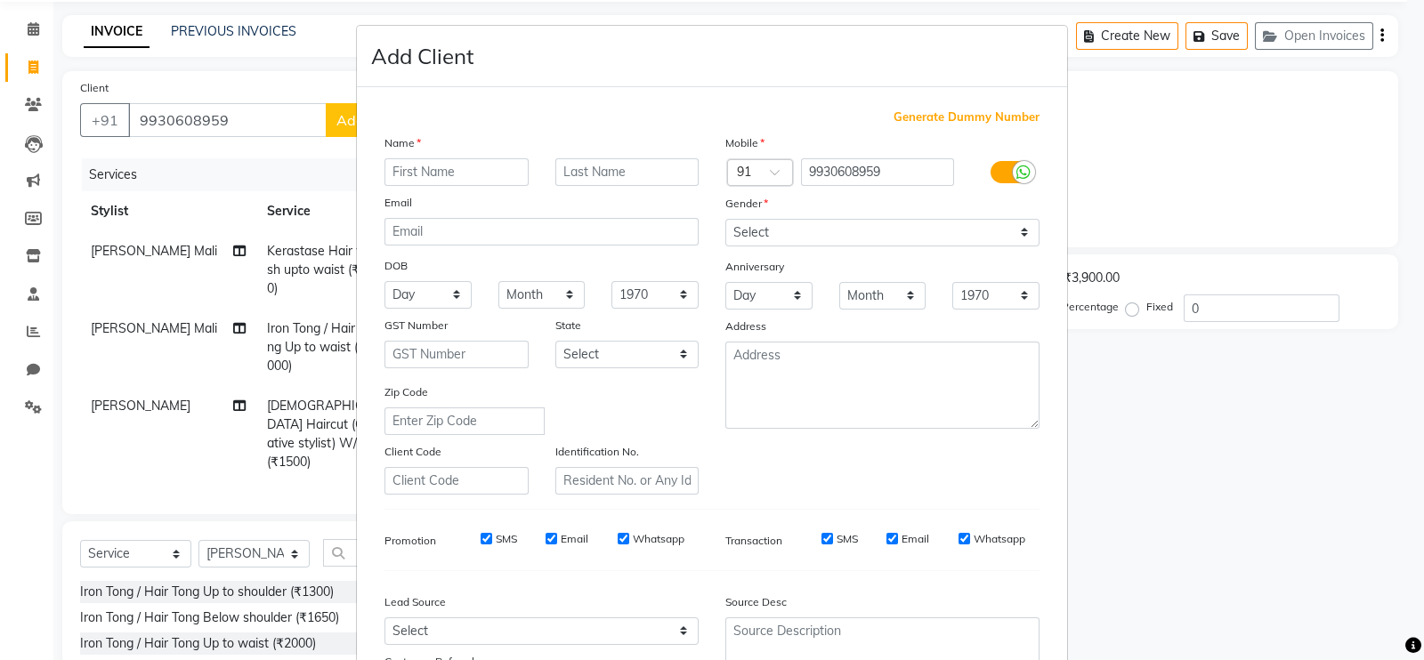
click at [409, 165] on input "text" at bounding box center [456, 172] width 144 height 28
type input "HETAL"
click at [621, 158] on div "Name" at bounding box center [541, 145] width 341 height 25
click at [619, 163] on input "text" at bounding box center [627, 172] width 144 height 28
type input "MEHTA"
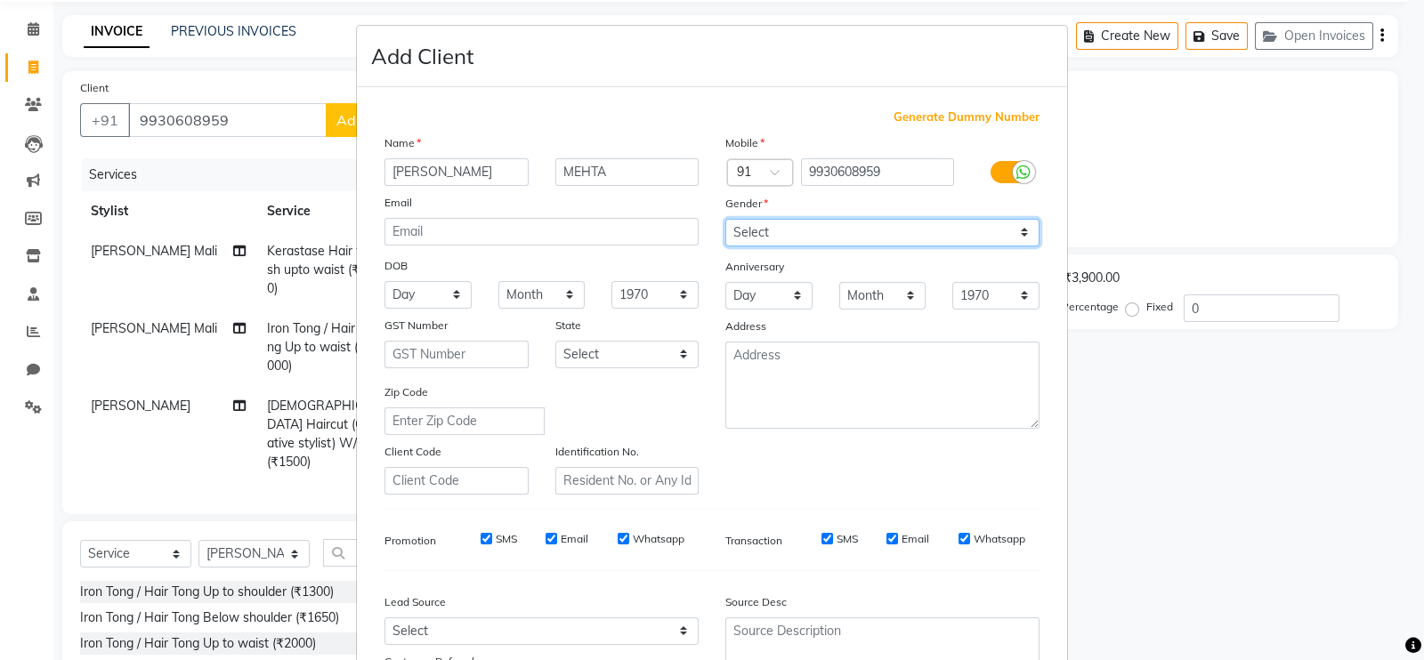
click at [738, 228] on select "Select Male Female Other Prefer Not To Say" at bounding box center [882, 233] width 314 height 28
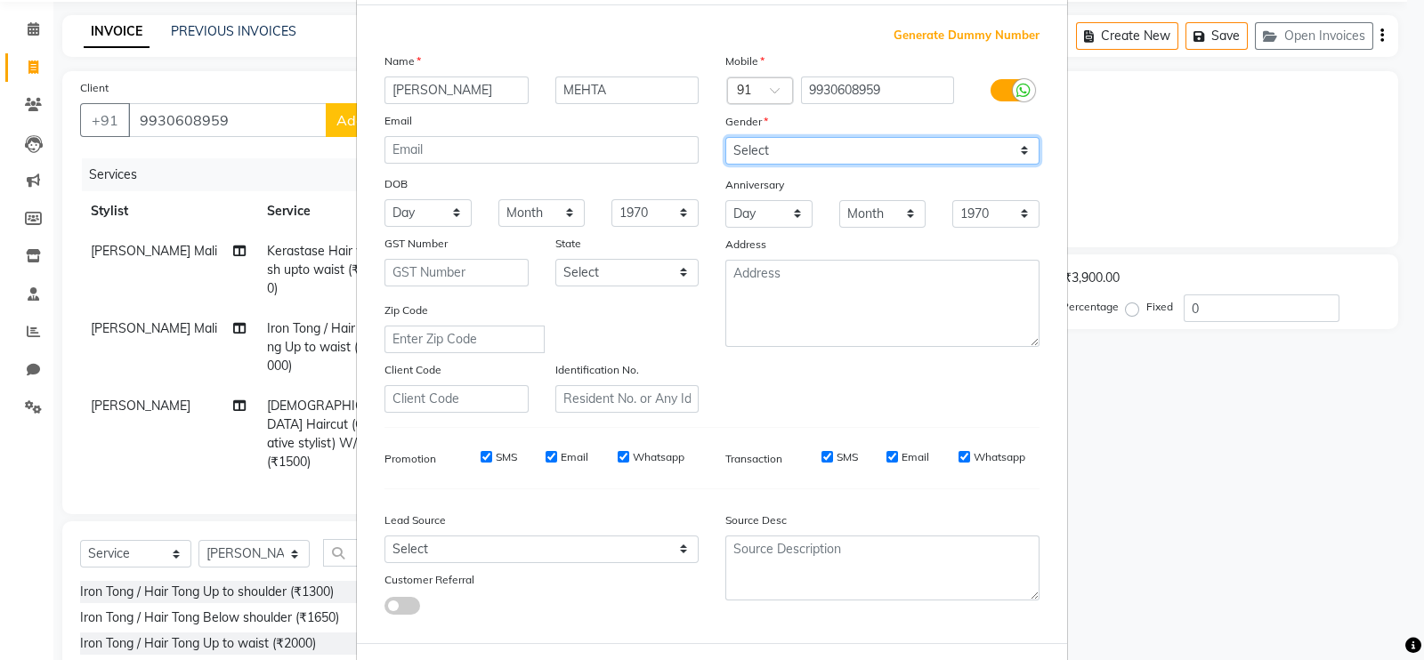
scroll to position [110, 0]
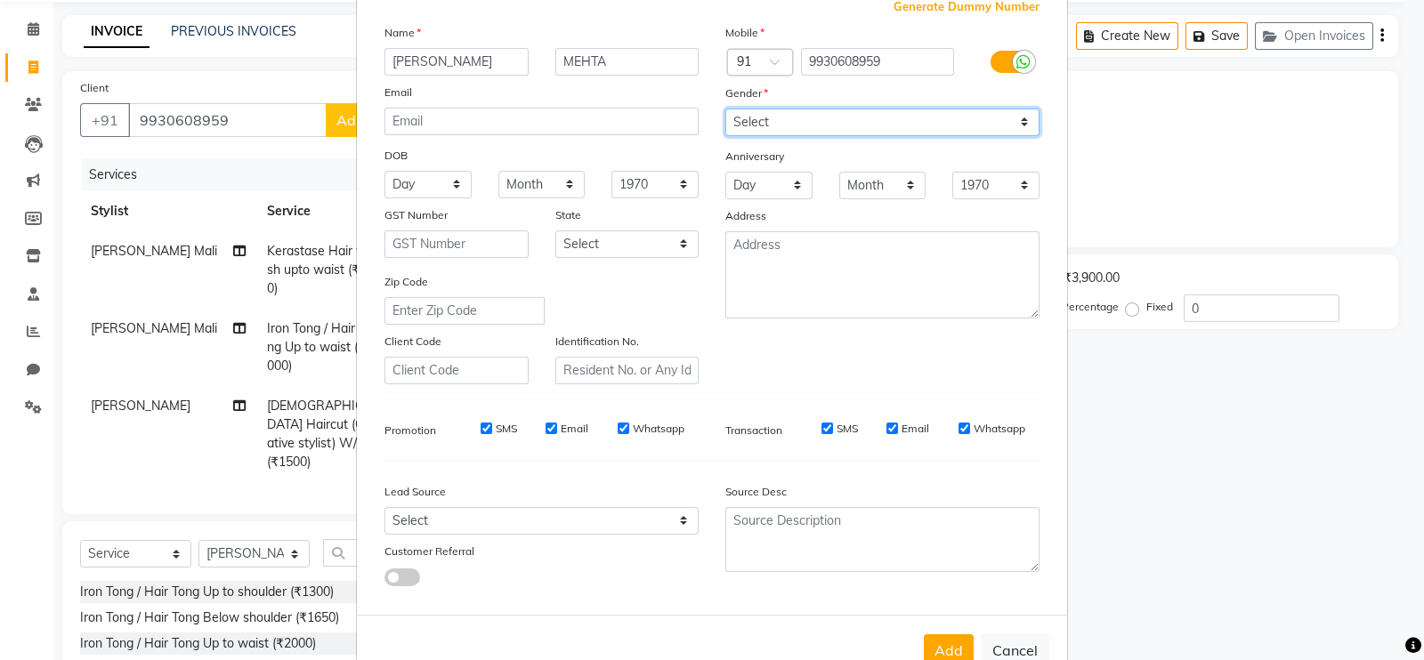
click at [783, 122] on select "Select Male Female Other Prefer Not To Say" at bounding box center [882, 123] width 314 height 28
select select "female"
click at [725, 109] on select "Select Male Female Other Prefer Not To Say" at bounding box center [882, 123] width 314 height 28
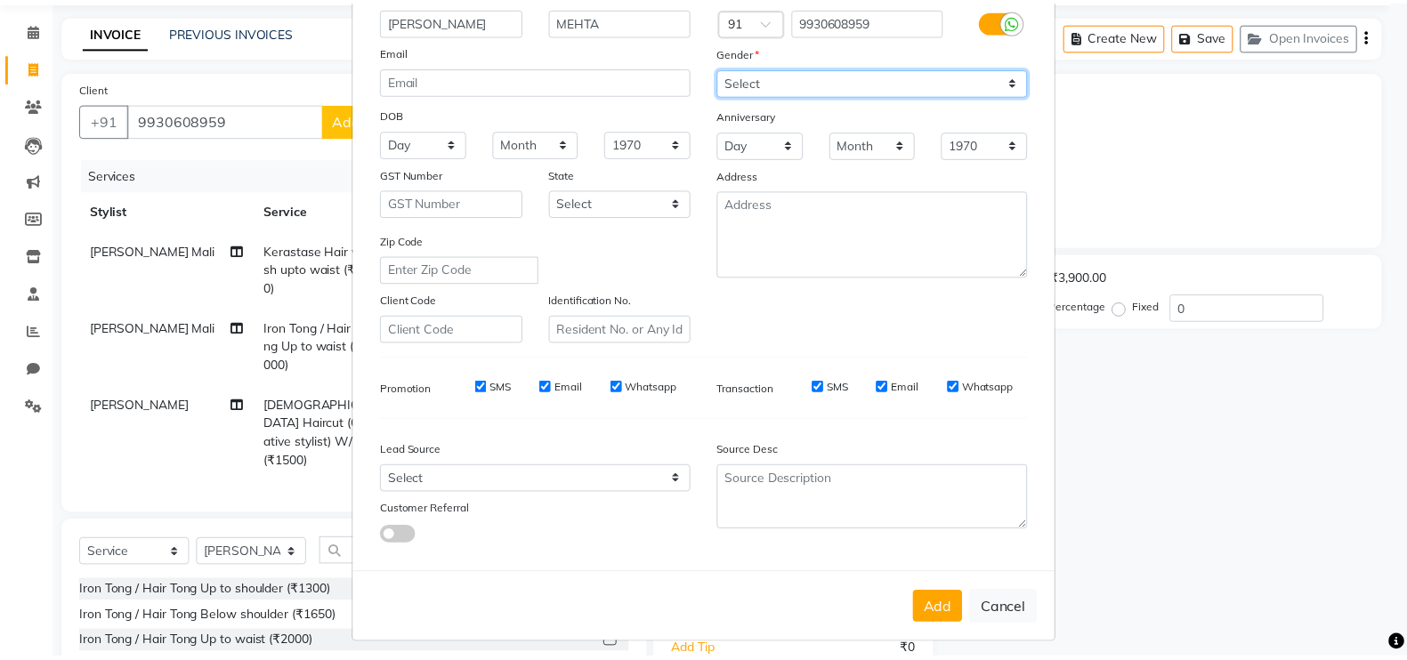
scroll to position [171, 0]
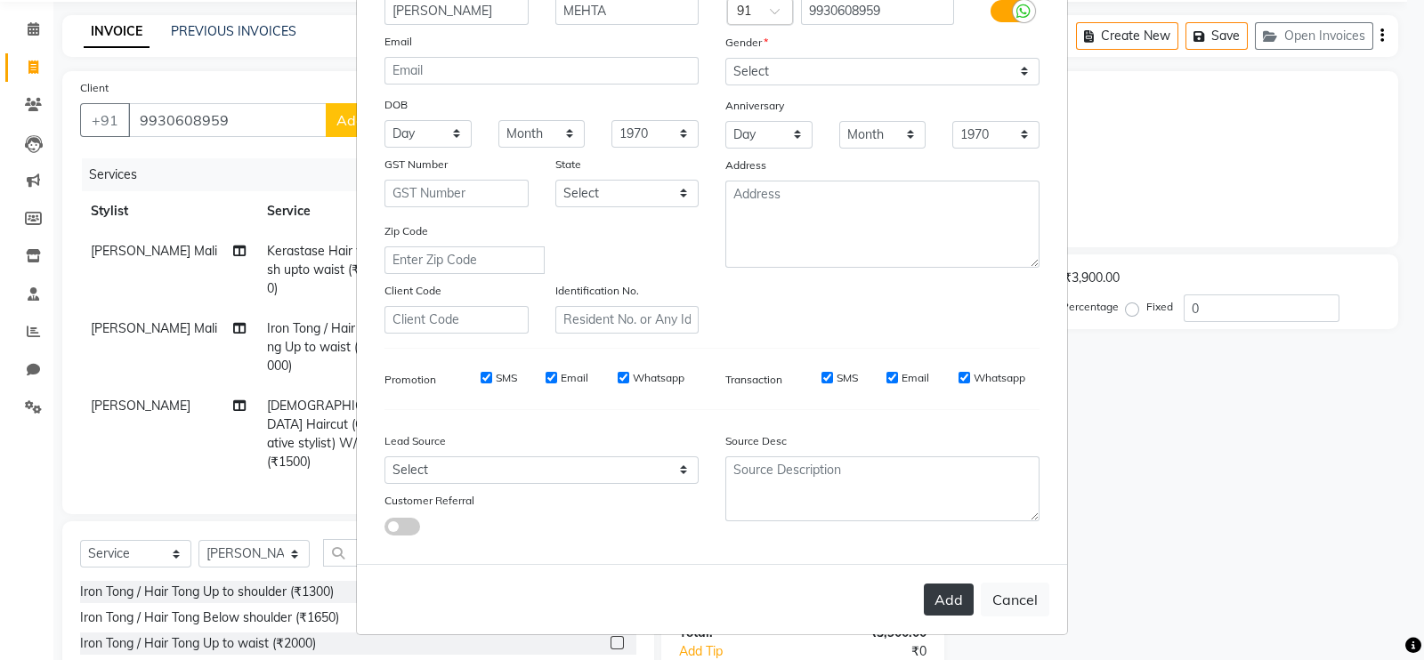
click at [939, 602] on button "Add" at bounding box center [949, 600] width 50 height 32
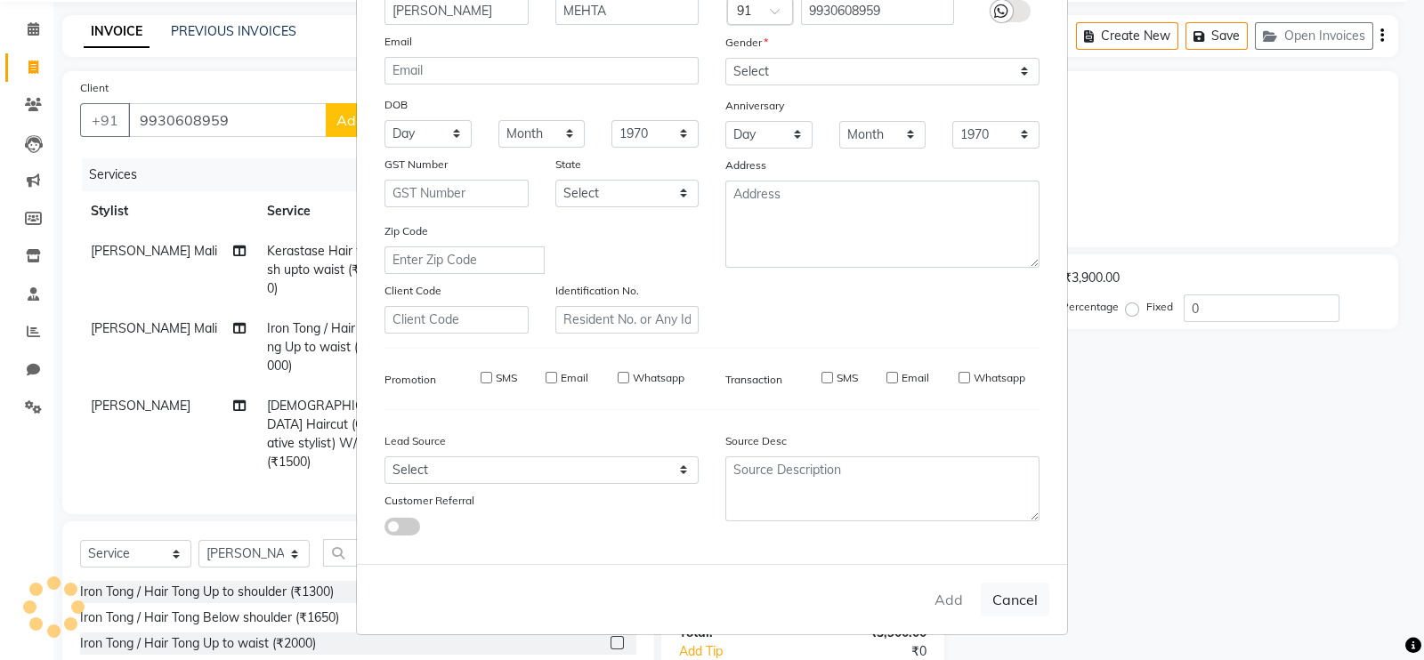
select select
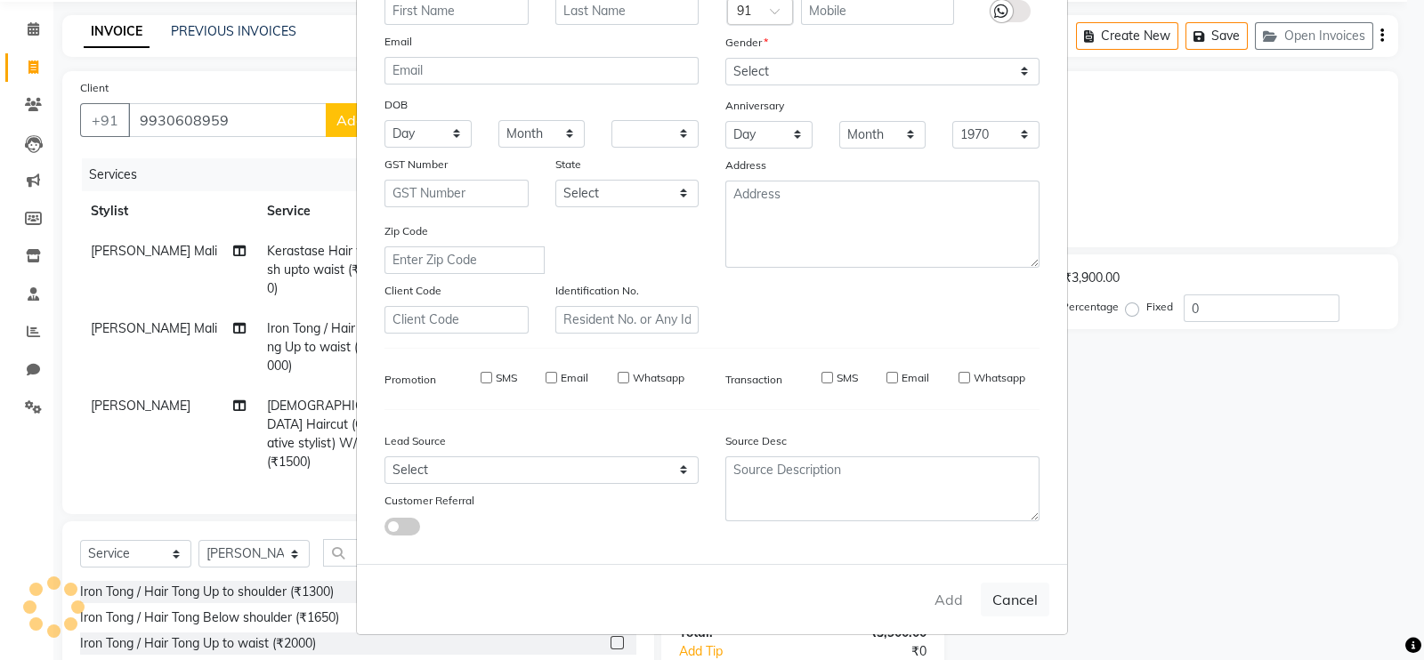
select select
checkbox input "false"
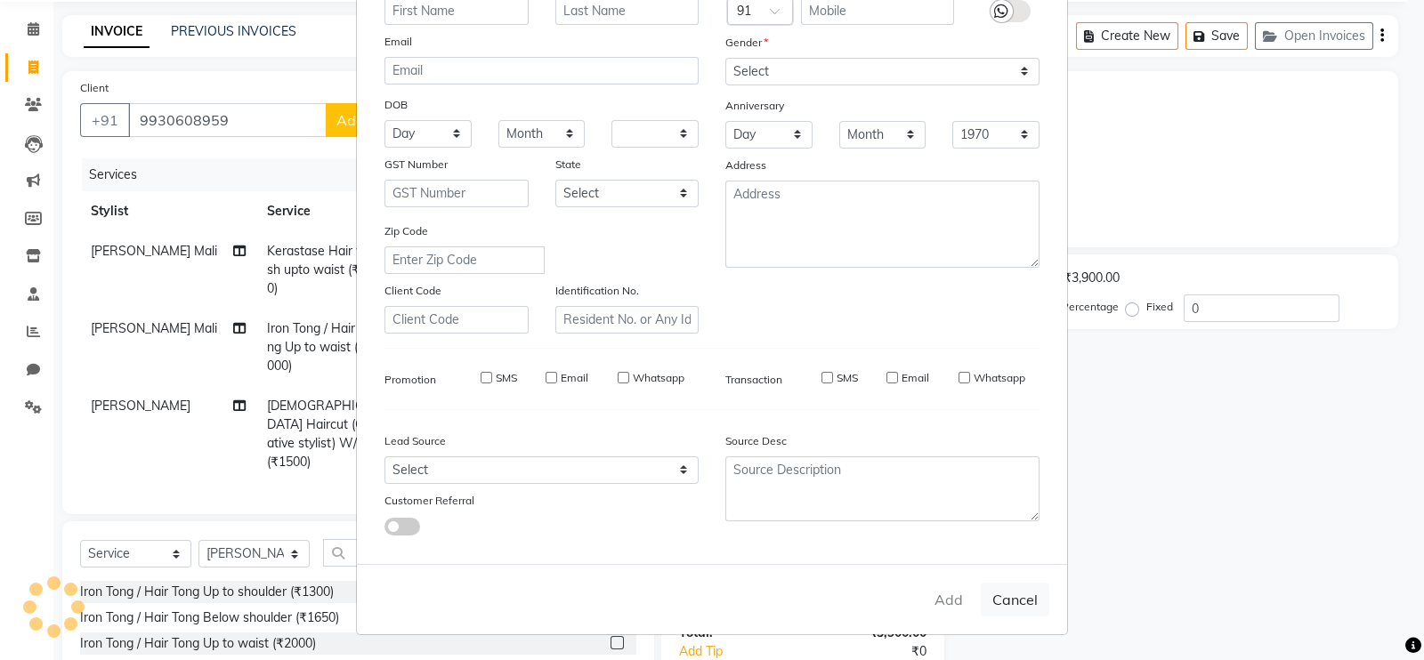
checkbox input "false"
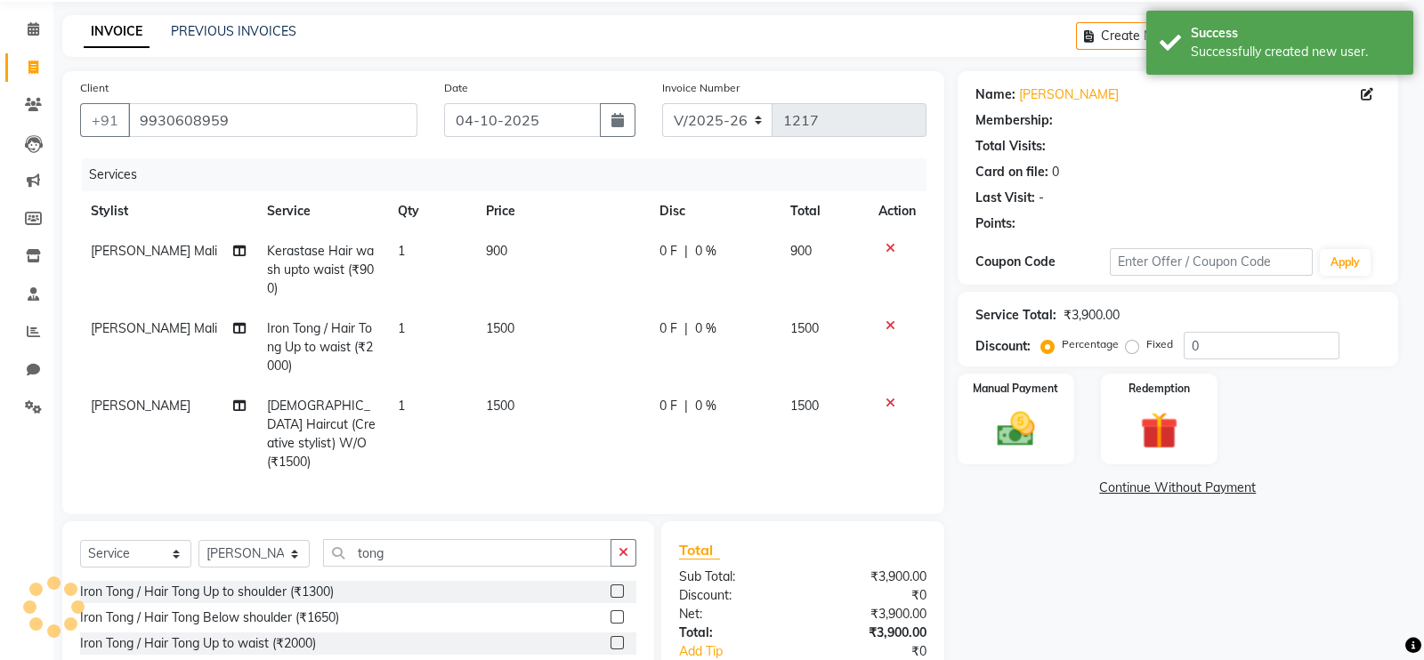
click at [1232, 504] on ngb-modal-window "Add Client Generate Dummy Number Name Email DOB Day 01 02 03 04 05 06 07 08 09 …" at bounding box center [712, 330] width 1424 height 660
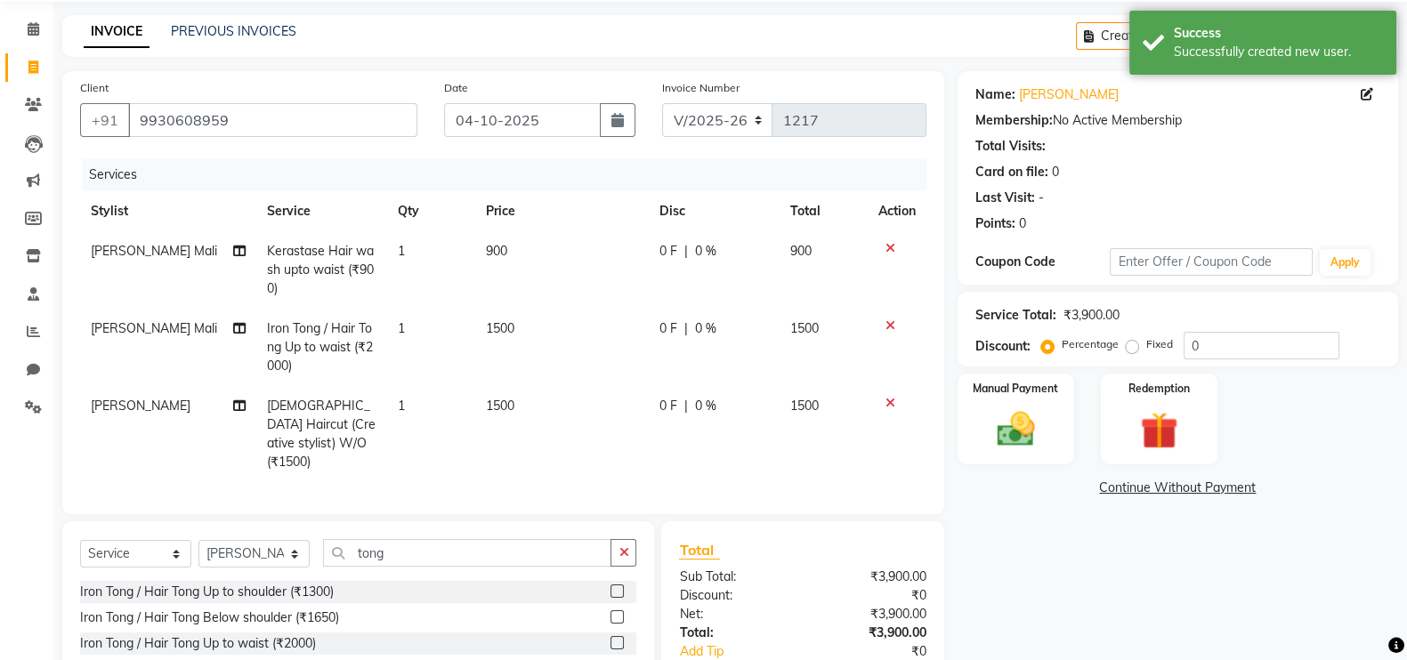
click at [690, 252] on div "0 F | 0 %" at bounding box center [713, 251] width 109 height 19
select select "84270"
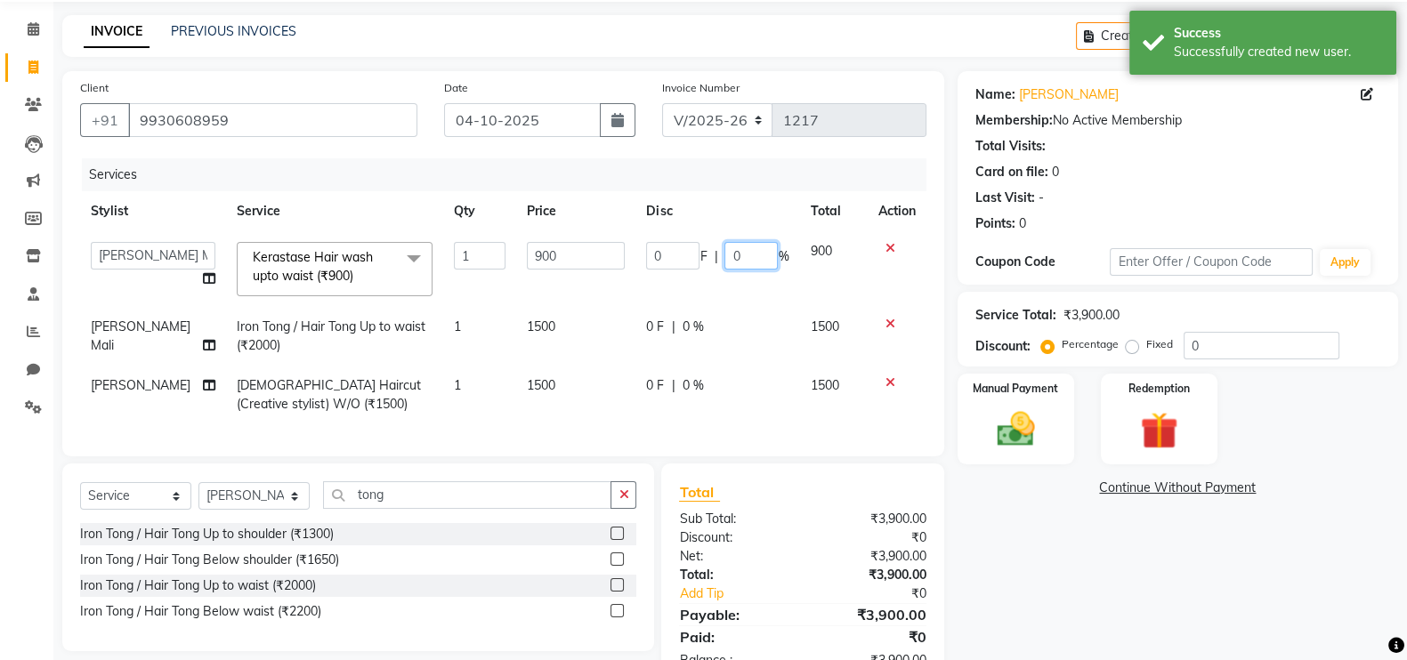
click at [745, 260] on input "0" at bounding box center [750, 256] width 53 height 28
type input "25"
click at [672, 331] on div "0 F | 0 %" at bounding box center [717, 327] width 142 height 19
select select "84270"
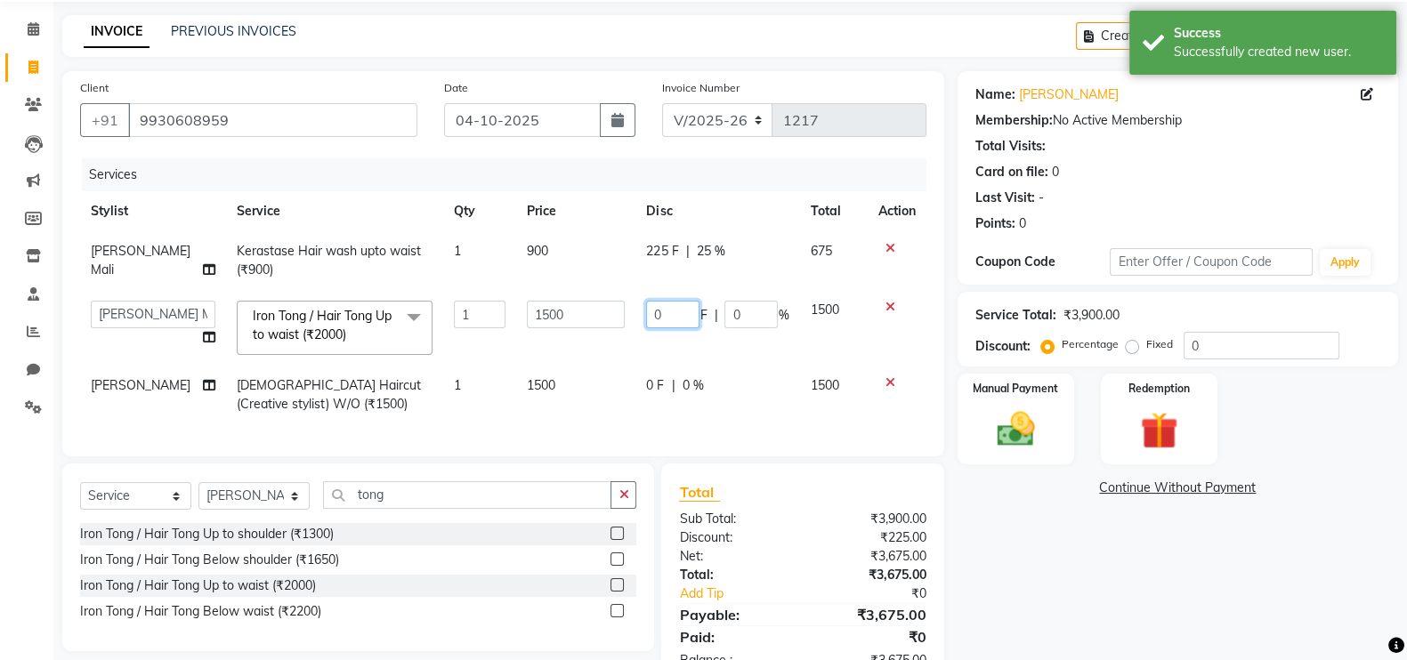
click at [663, 317] on input "0" at bounding box center [672, 315] width 53 height 28
type input "500"
click at [689, 432] on div "Services Stylist Service Qty Price Disc Total Action Subhankar Mali Kerastase H…" at bounding box center [503, 298] width 846 height 280
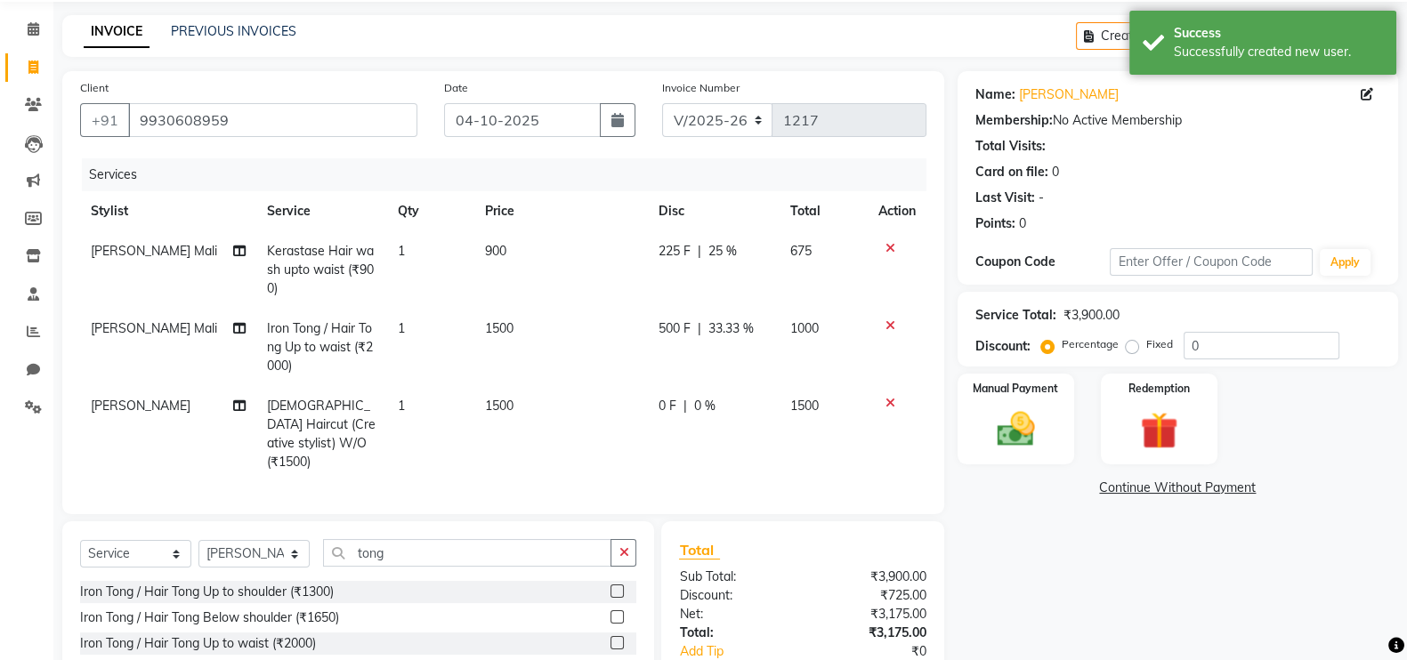
click at [698, 404] on span "0 %" at bounding box center [704, 406] width 21 height 19
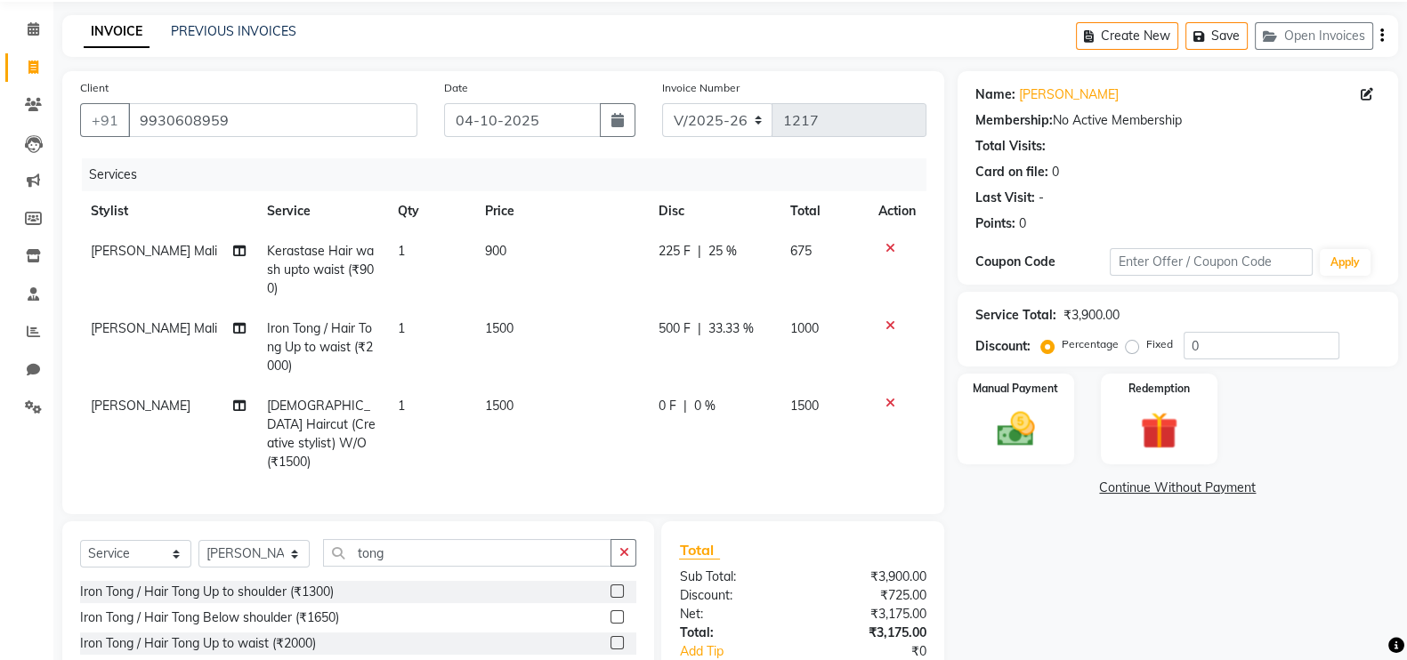
select select "83940"
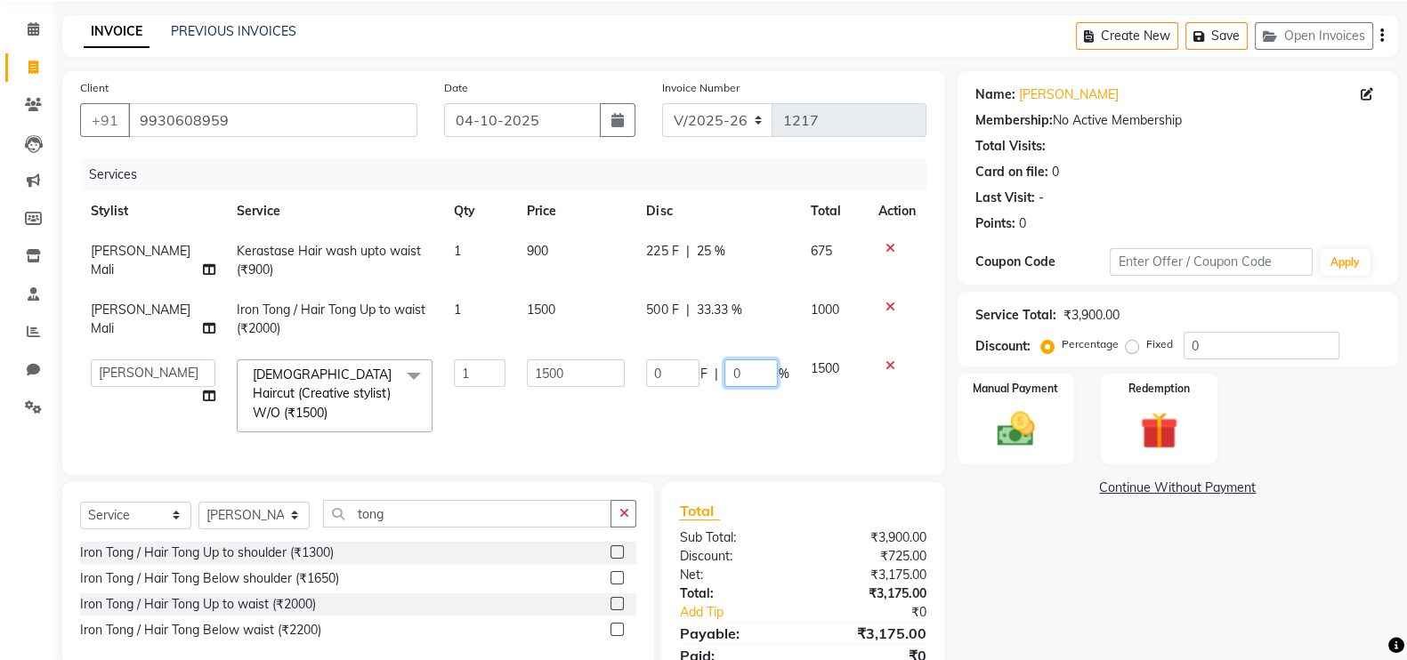
click at [766, 375] on input "0" at bounding box center [750, 374] width 53 height 28
type input "20"
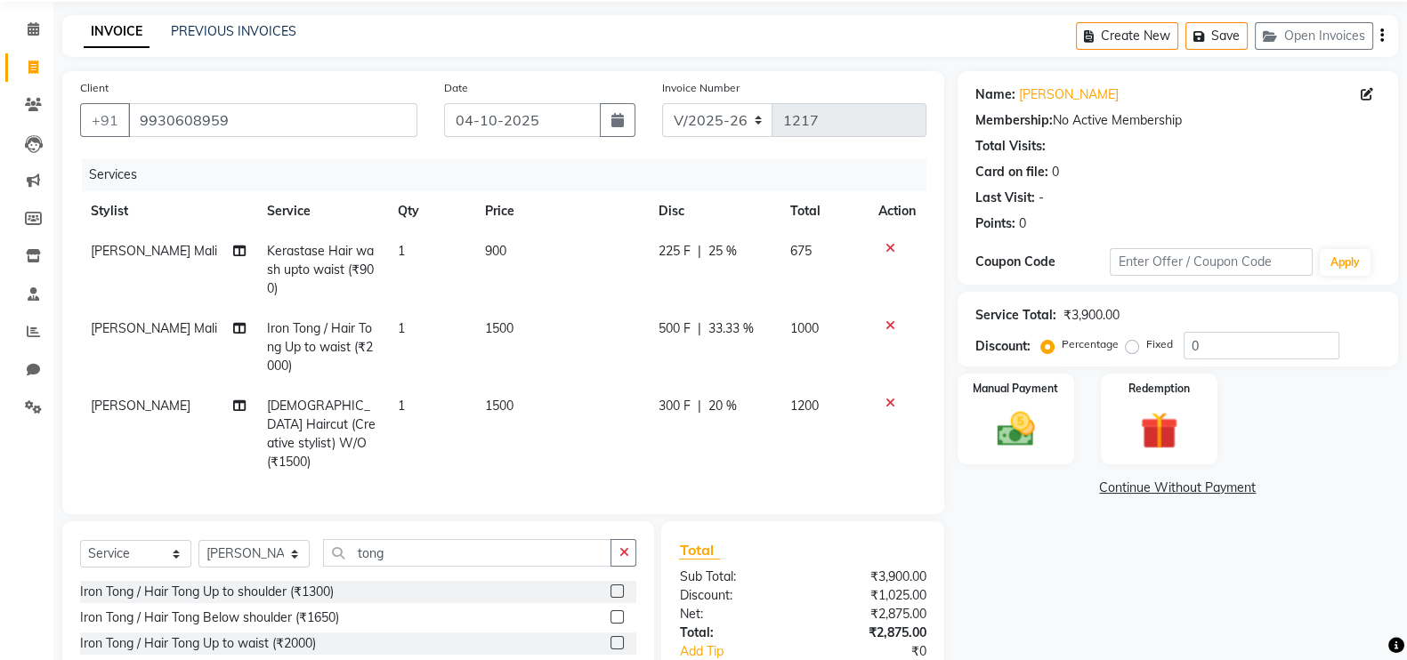
click at [1190, 657] on div "Name: Hetal Mehta Membership: No Active Membership Total Visits: Card on file: …" at bounding box center [1185, 408] width 454 height 675
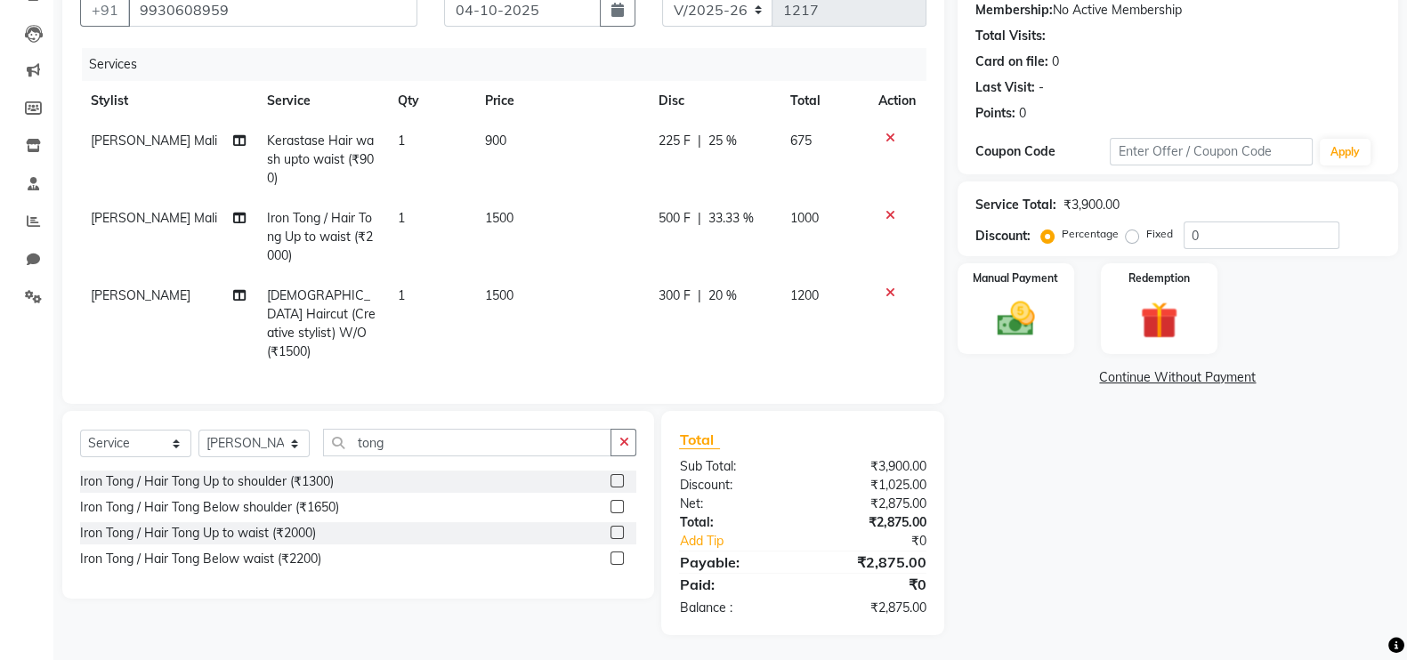
click at [1032, 472] on div "Name: Hetal Mehta Membership: No Active Membership Total Visits: Card on file: …" at bounding box center [1185, 298] width 454 height 675
click at [1105, 525] on div "Name: Hetal Mehta Membership: No Active Membership Total Visits: Card on file: …" at bounding box center [1185, 298] width 454 height 675
click at [971, 327] on div "Manual Payment" at bounding box center [1016, 309] width 122 height 94
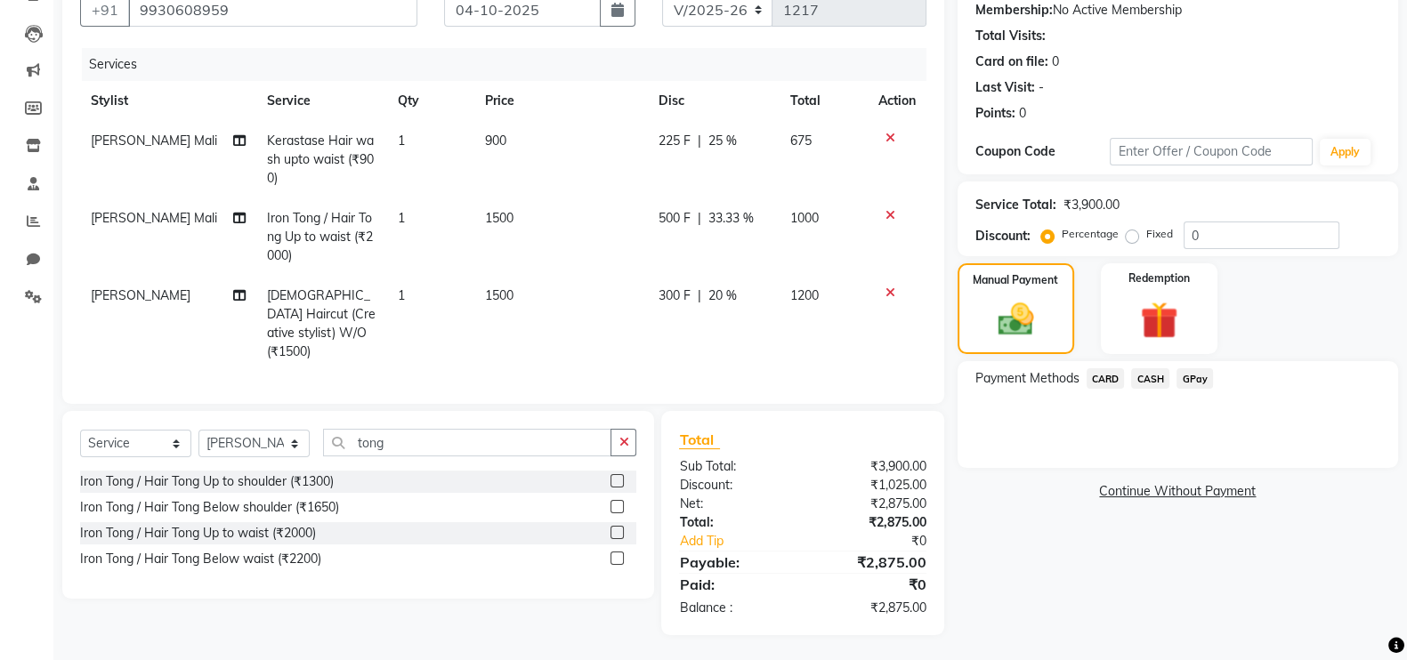
click at [691, 301] on div "300 F | 20 %" at bounding box center [714, 296] width 110 height 19
select select "83940"
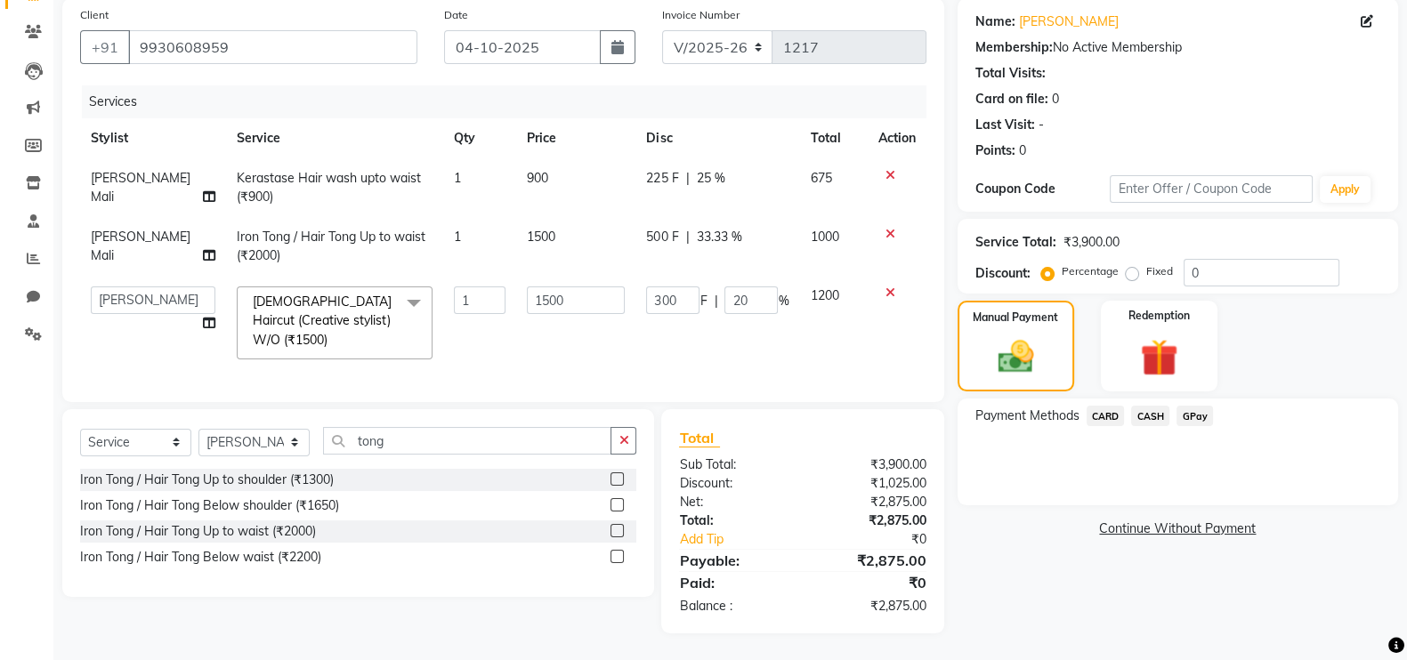
scroll to position [133, 0]
click at [1059, 549] on div "Name: Hetal Mehta Membership: No Active Membership Total Visits: Card on file: …" at bounding box center [1185, 317] width 454 height 635
drag, startPoint x: 1148, startPoint y: 414, endPoint x: 1143, endPoint y: 434, distance: 20.9
click at [1146, 414] on span "CASH" at bounding box center [1150, 418] width 38 height 20
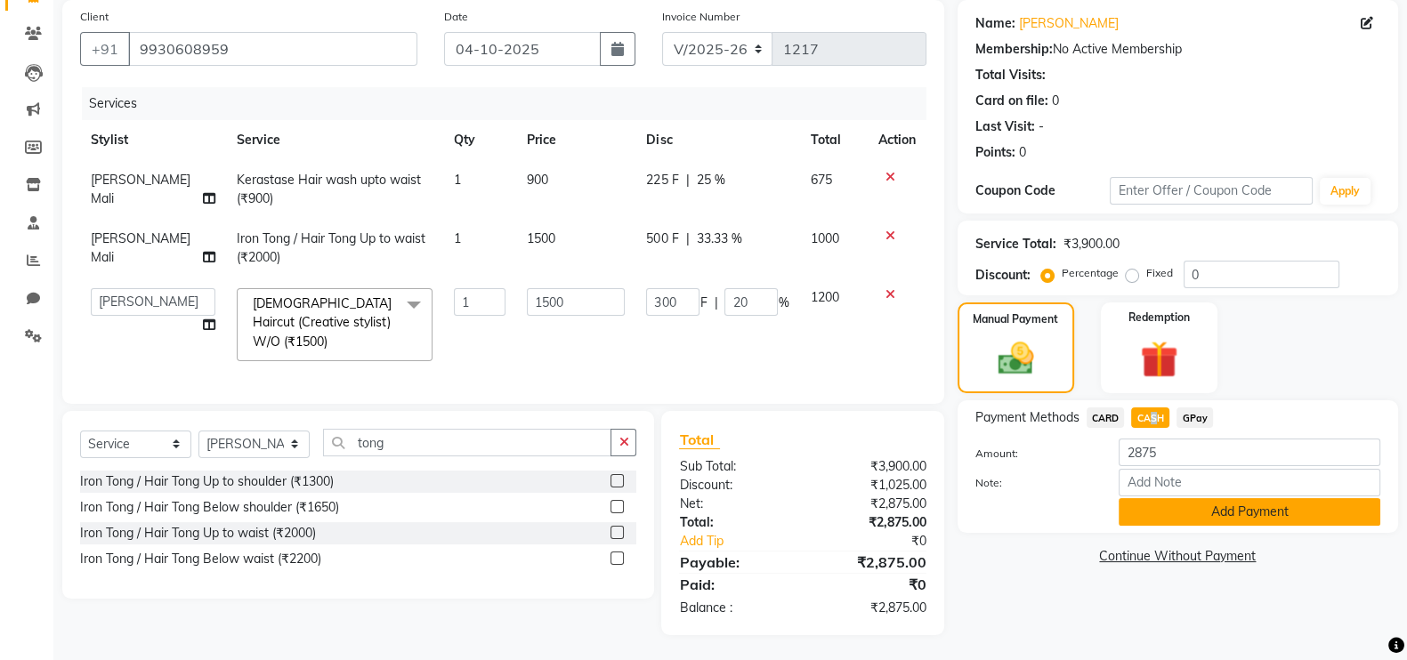
click at [1297, 523] on button "Add Payment" at bounding box center [1250, 512] width 262 height 28
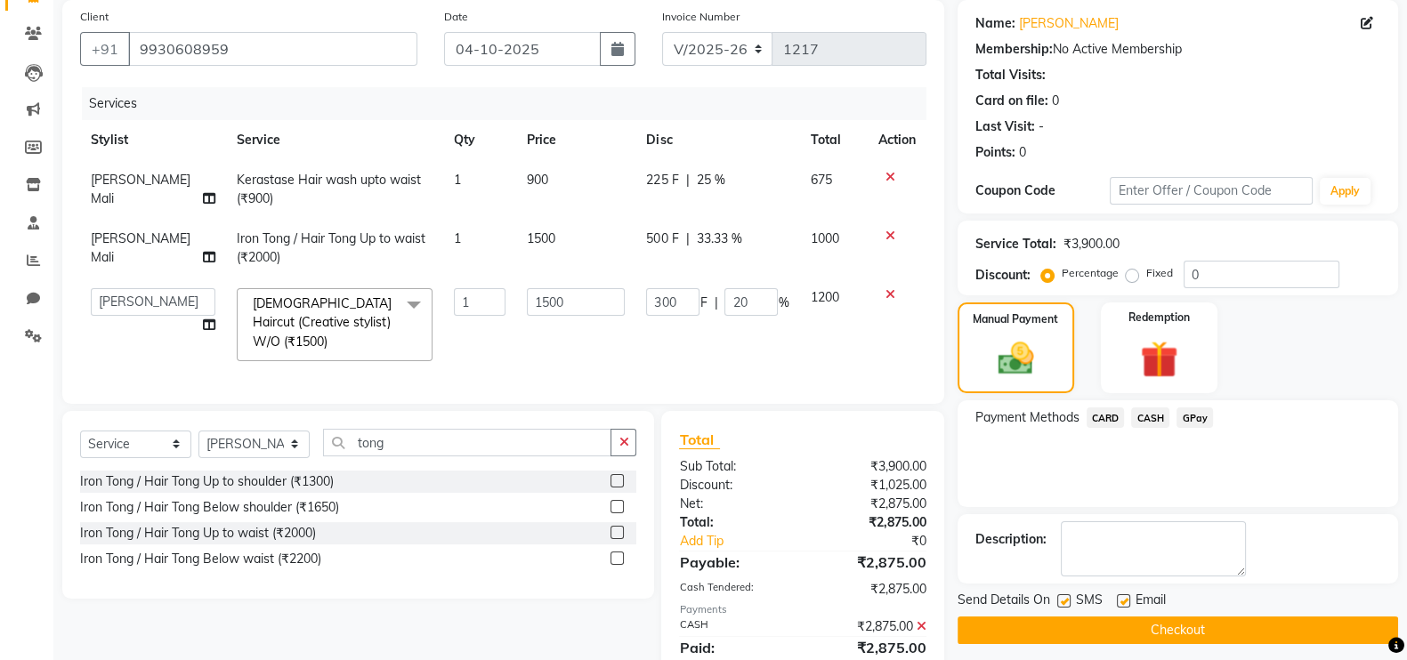
click at [1125, 598] on label at bounding box center [1123, 600] width 13 height 13
click at [1125, 598] on input "checkbox" at bounding box center [1123, 602] width 12 height 12
checkbox input "false"
click at [1168, 631] on button "Checkout" at bounding box center [1178, 631] width 440 height 28
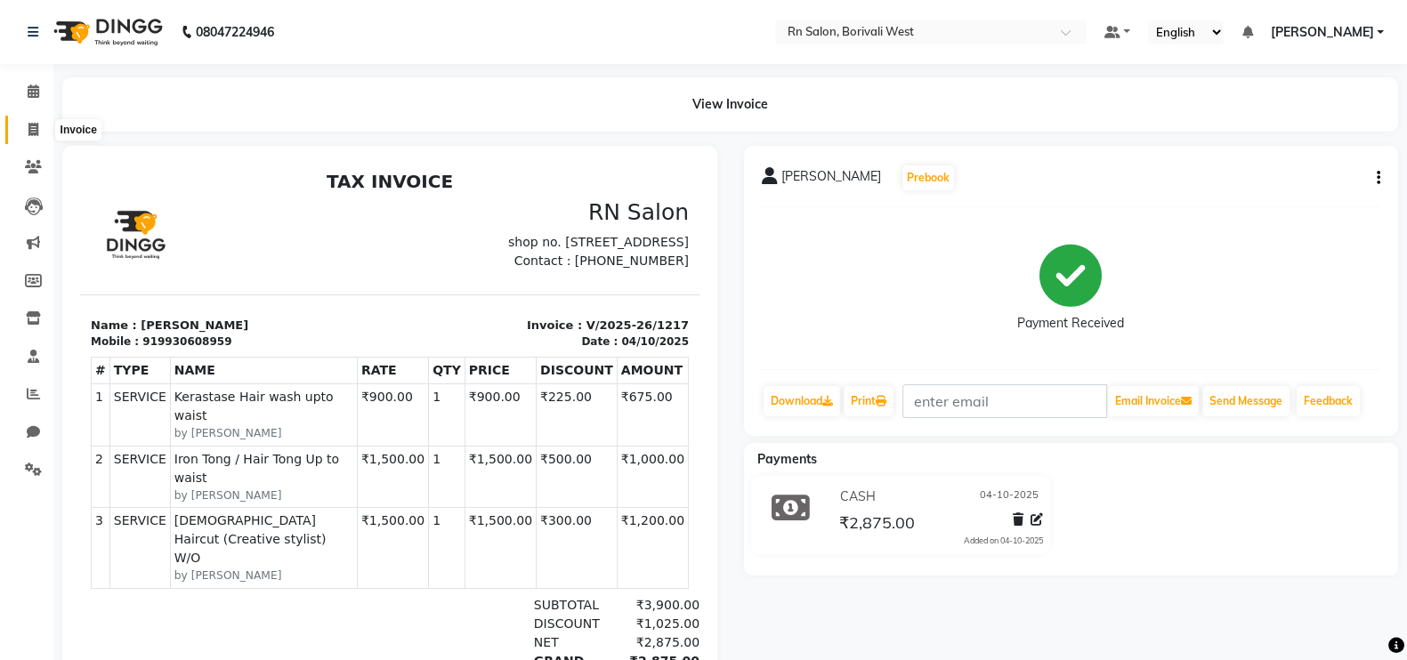
click at [36, 136] on span at bounding box center [33, 130] width 31 height 20
select select "service"
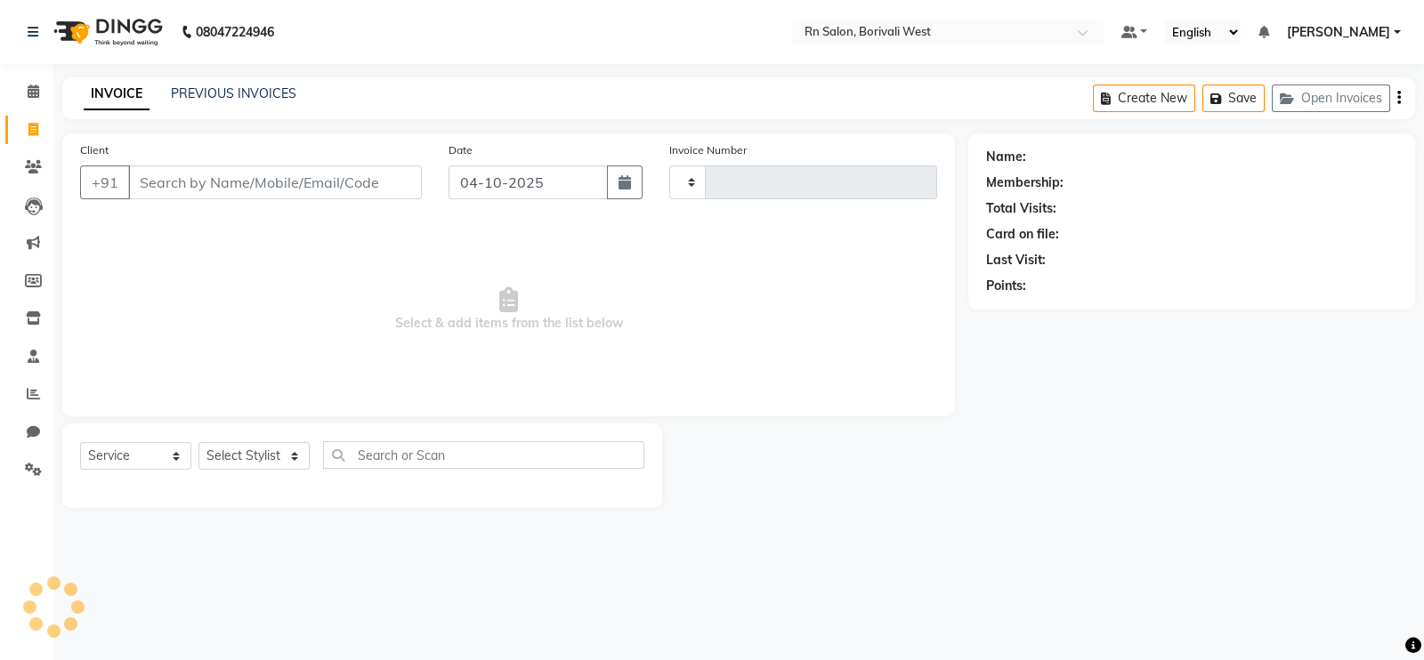
click at [287, 442] on div "Select Service Product Membership Package Voucher Prepaid Gift Card Select Styl…" at bounding box center [362, 462] width 564 height 42
type input "1218"
select select "8515"
click at [276, 466] on select "Select Stylist Arpita Deshmukh Beena jaiswar DC Deepak Parbat Farhana Gautam ma…" at bounding box center [253, 456] width 111 height 28
select select "83940"
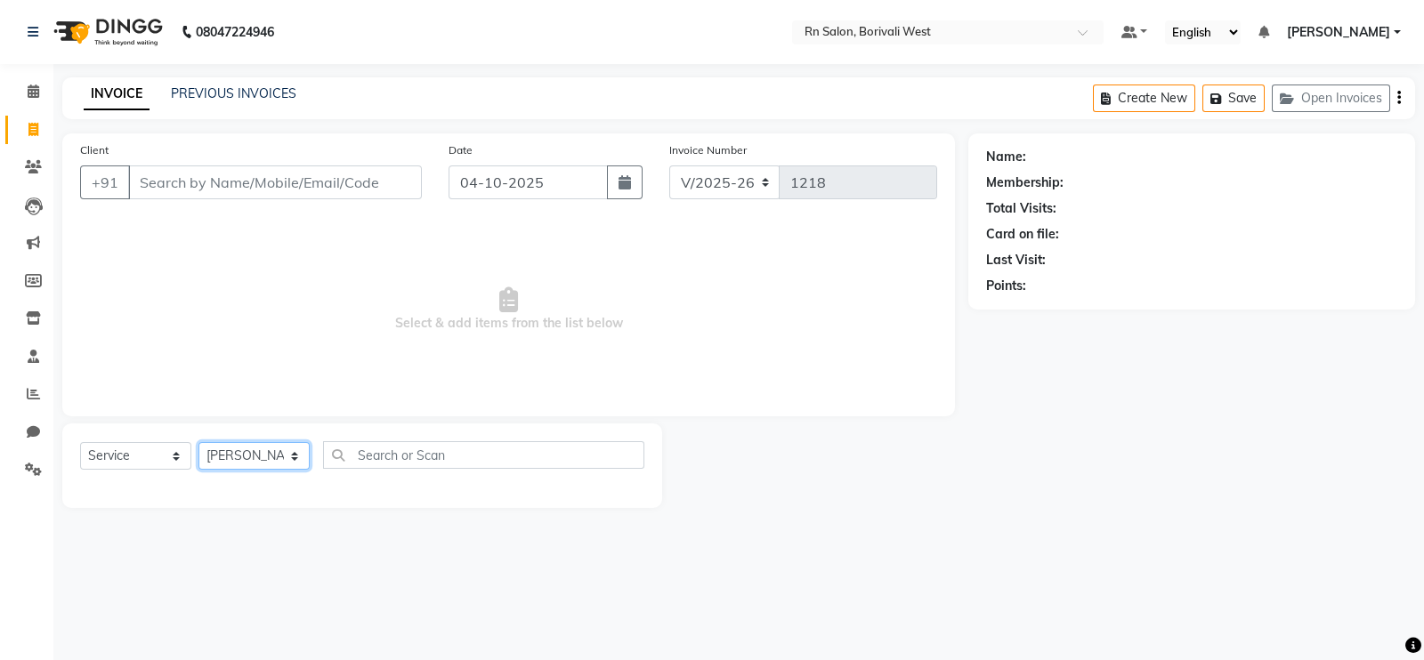
click at [198, 443] on select "Select Stylist Arpita Deshmukh Beena jaiswar DC Deepak Parbat Farhana Gautam ma…" at bounding box center [253, 456] width 111 height 28
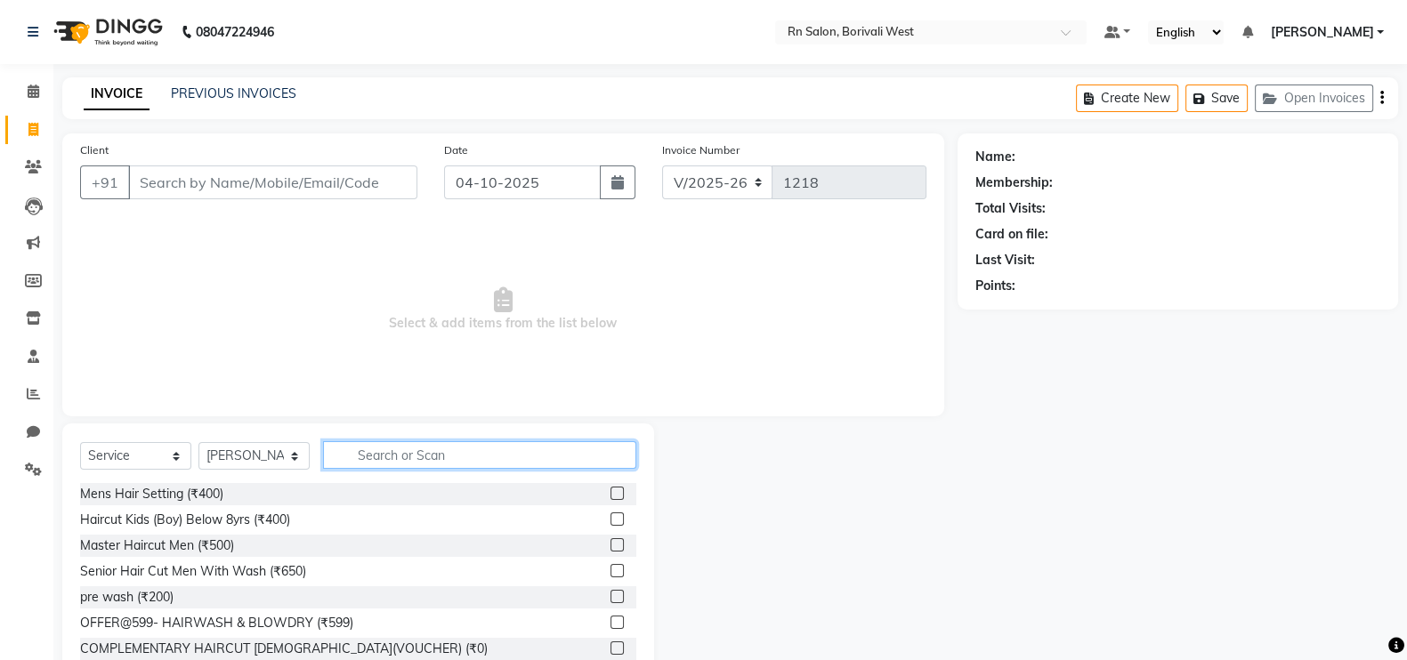
click at [486, 446] on input "text" at bounding box center [479, 455] width 313 height 28
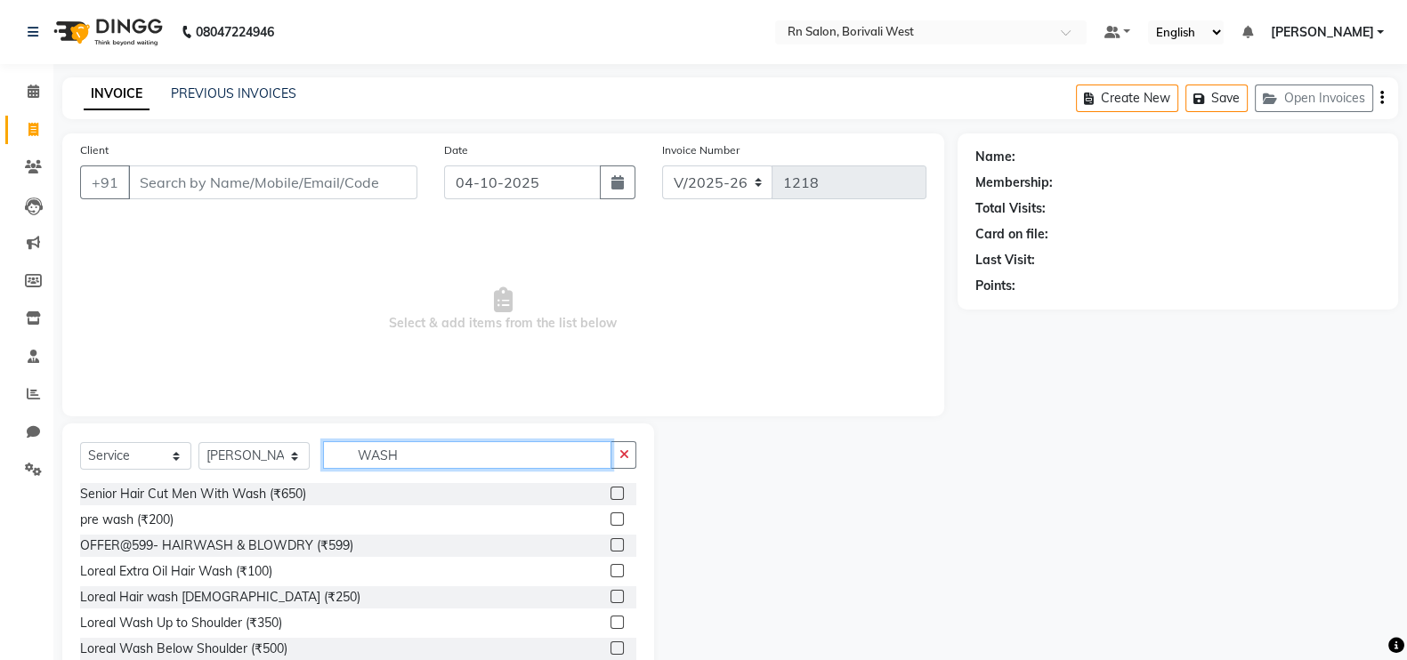
scroll to position [110, 0]
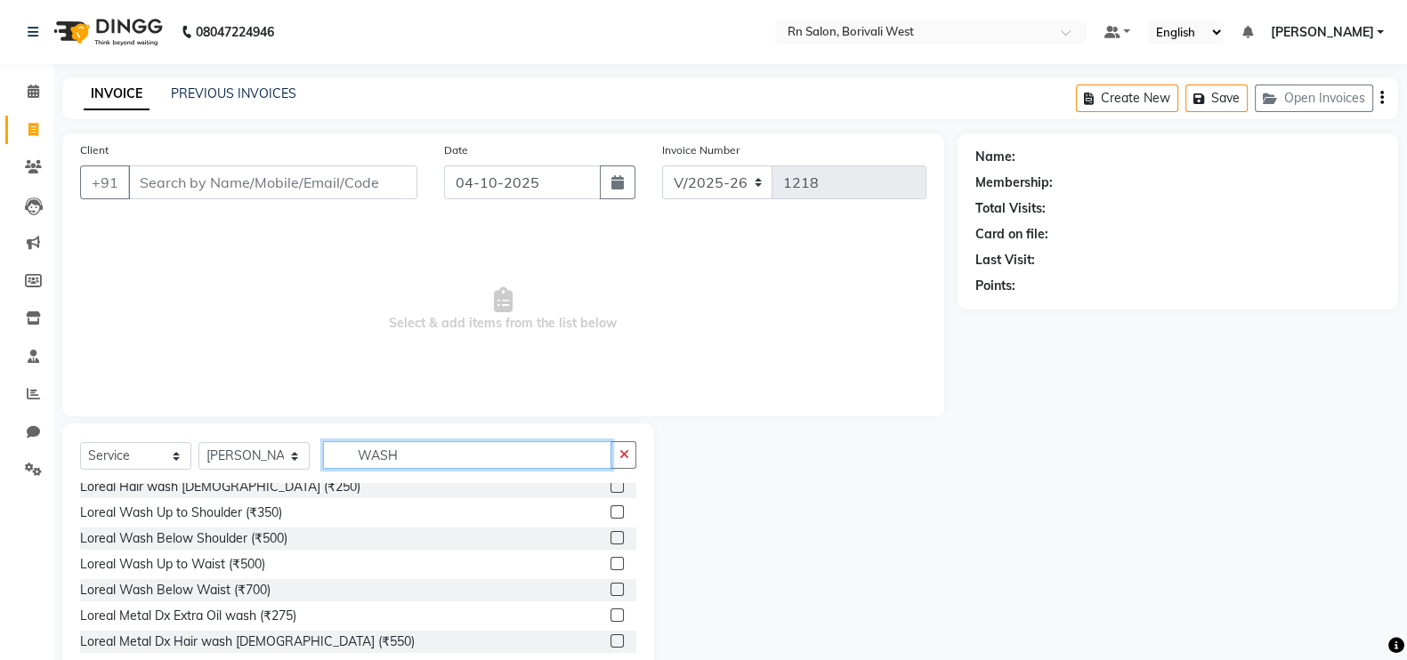
type input "WASH"
click at [610, 533] on label at bounding box center [616, 537] width 13 height 13
click at [610, 533] on input "checkbox" at bounding box center [616, 539] width 12 height 12
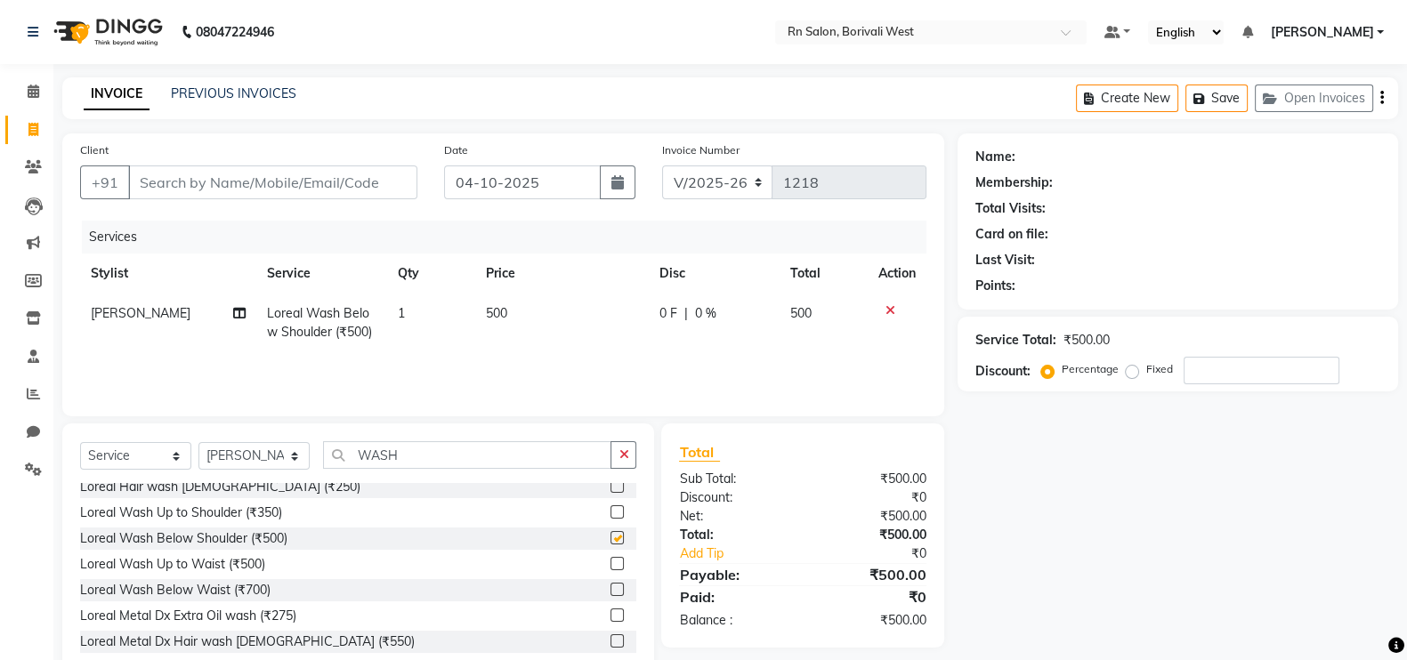
checkbox input "false"
click at [427, 451] on input "WASH" at bounding box center [467, 455] width 288 height 28
type input "W"
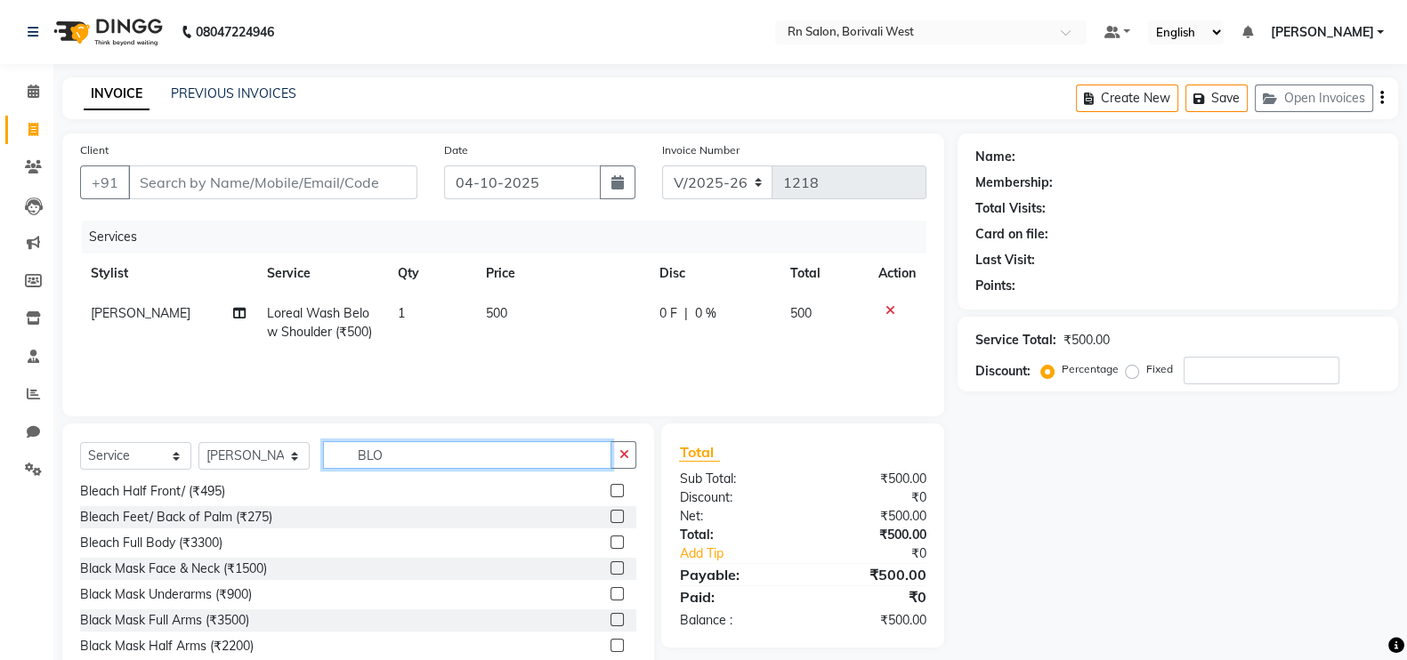
scroll to position [0, 0]
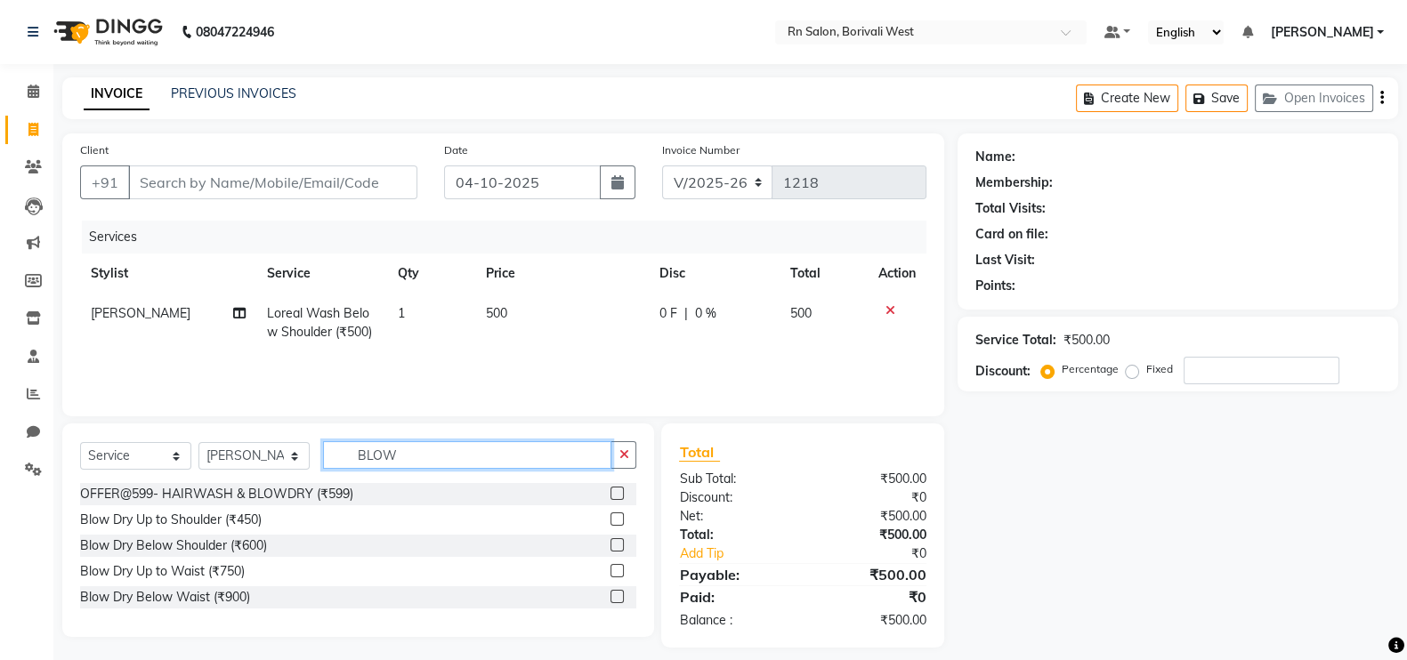
type input "BLOW"
click at [618, 546] on label at bounding box center [616, 544] width 13 height 13
click at [618, 546] on input "checkbox" at bounding box center [616, 546] width 12 height 12
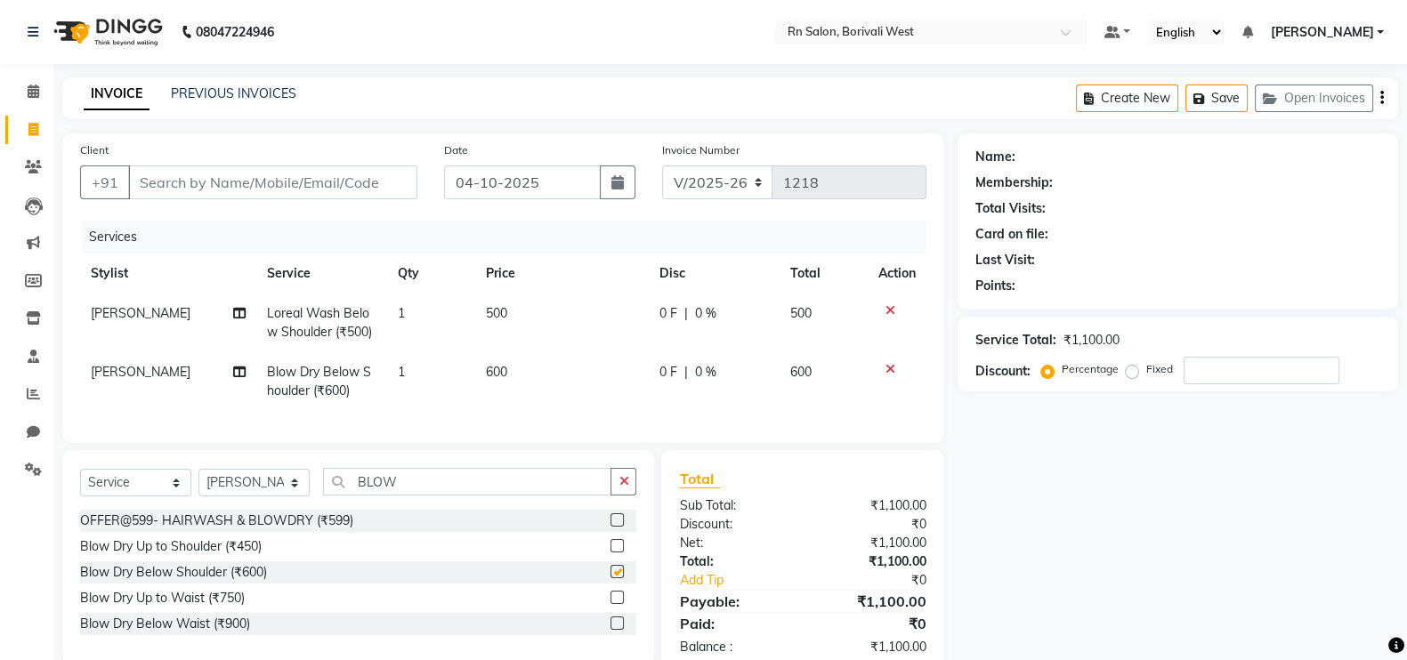
checkbox input "false"
drag, startPoint x: 1181, startPoint y: 371, endPoint x: 1193, endPoint y: 368, distance: 12.7
click at [1188, 370] on input "number" at bounding box center [1262, 371] width 156 height 28
type input "20"
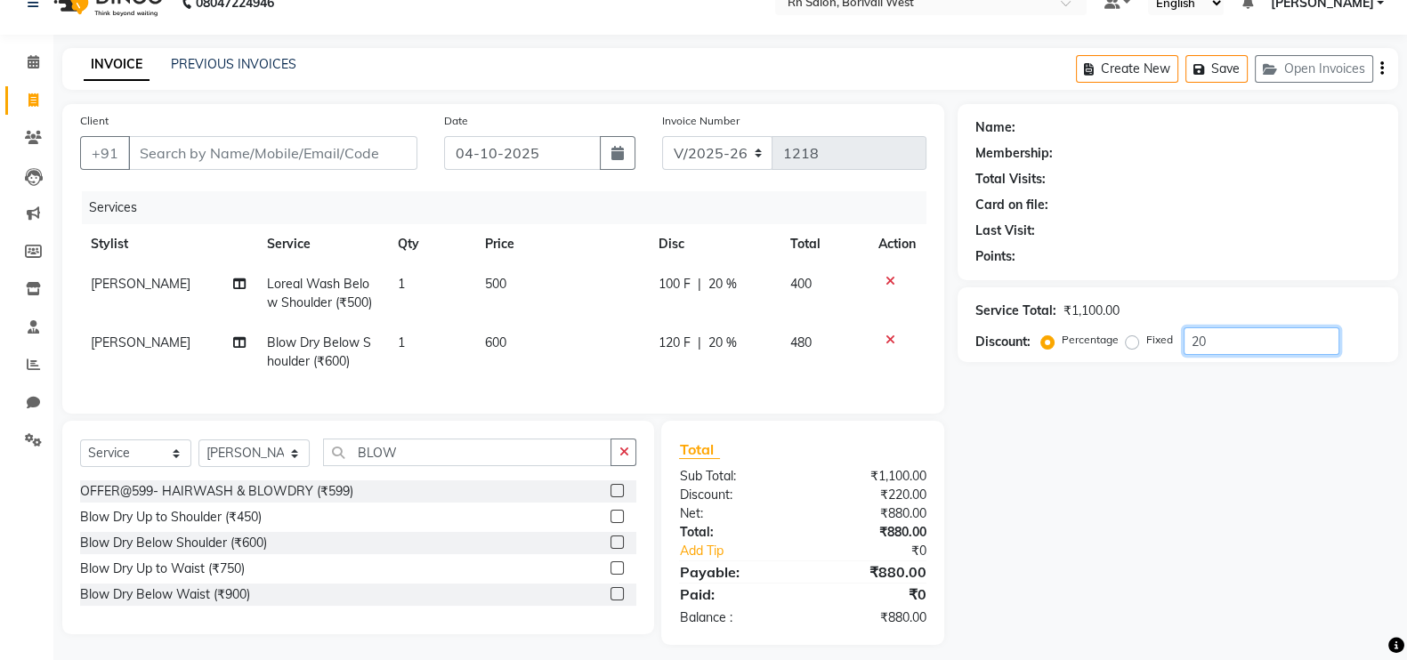
scroll to position [58, 0]
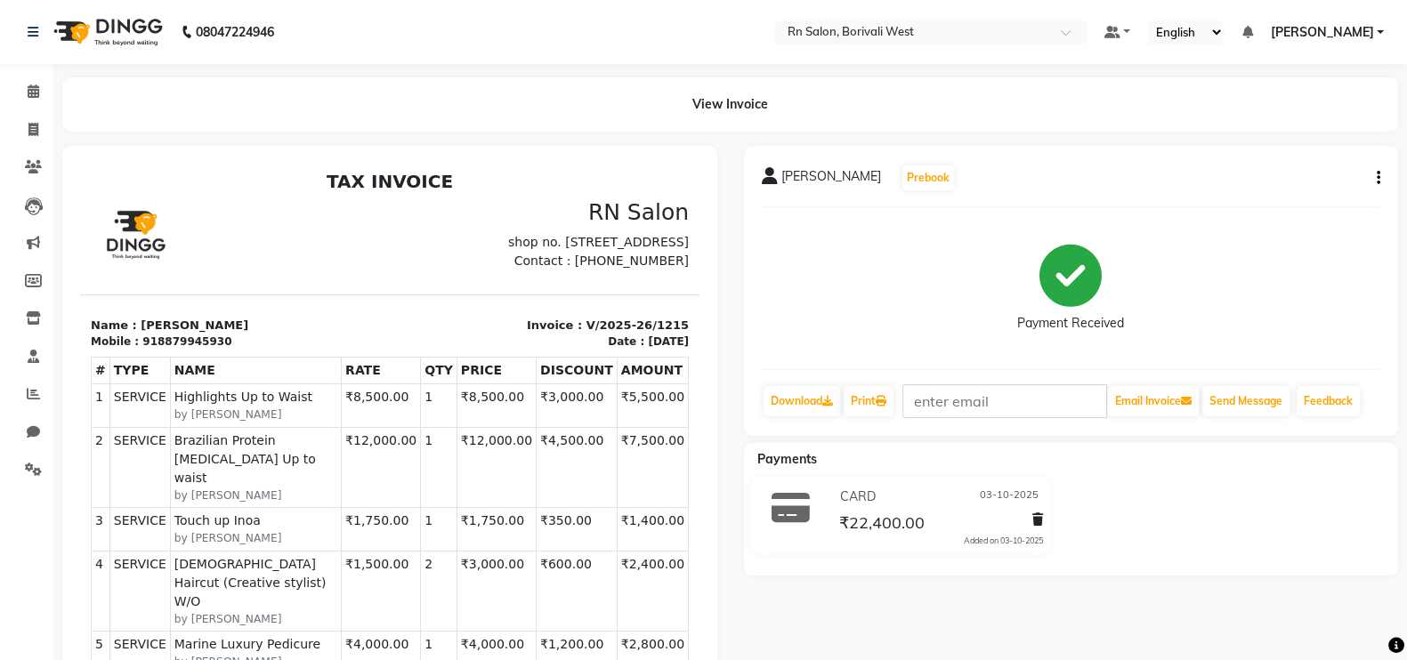
click at [1378, 179] on icon "button" at bounding box center [1379, 178] width 4 height 1
click at [1192, 202] on div "Edit Invoice" at bounding box center [1259, 200] width 182 height 22
select select "service"
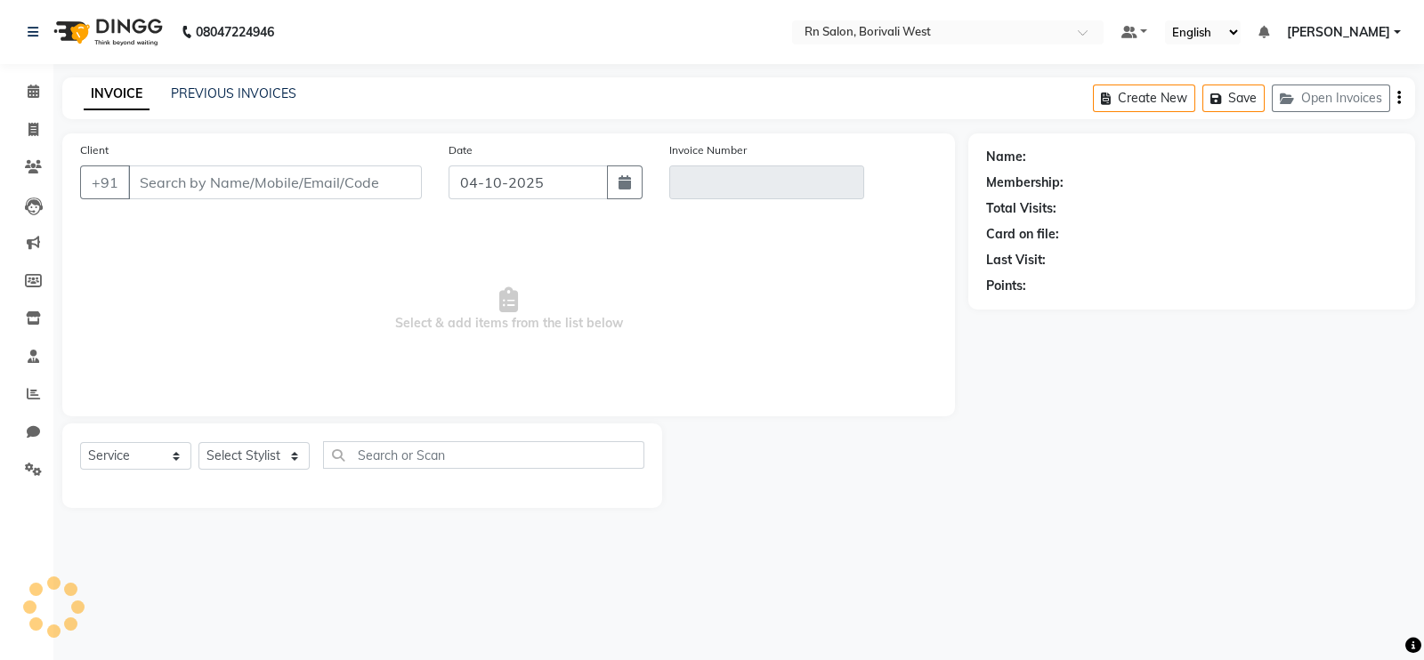
type input "8879945930"
type input "V/2025-26/1215"
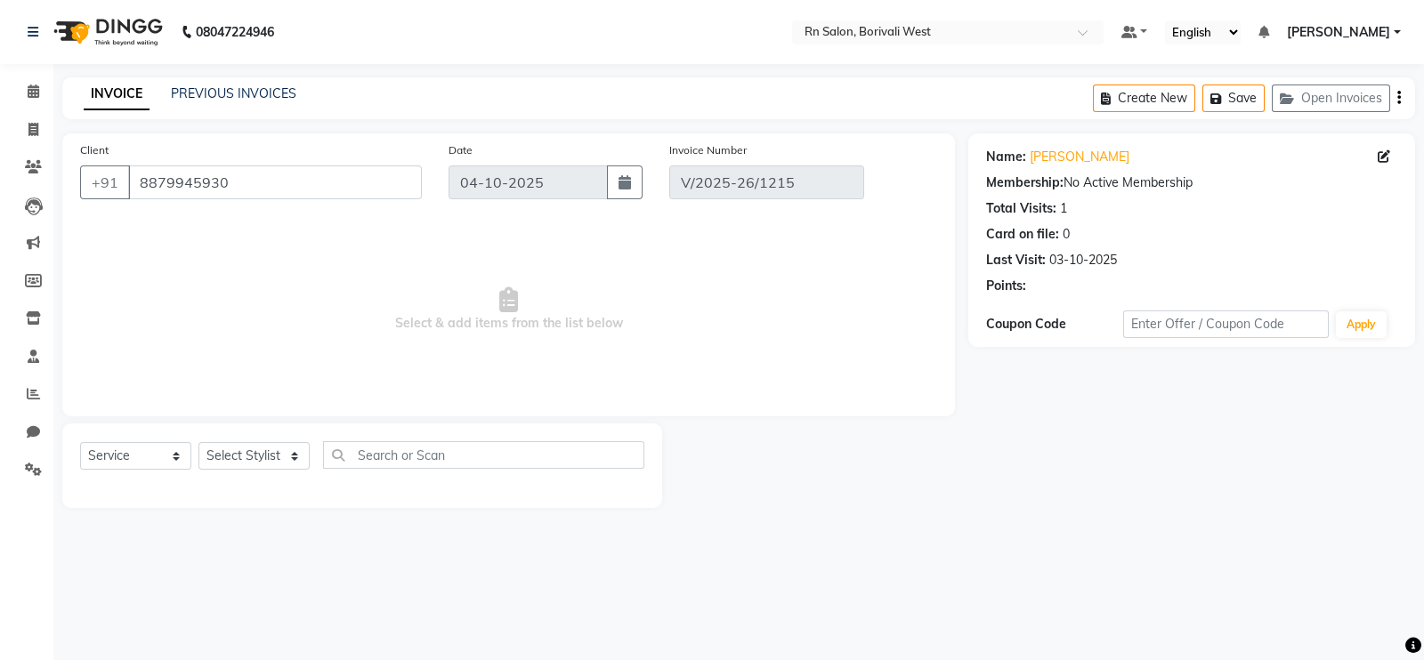
type input "03-10-2025"
select select "select"
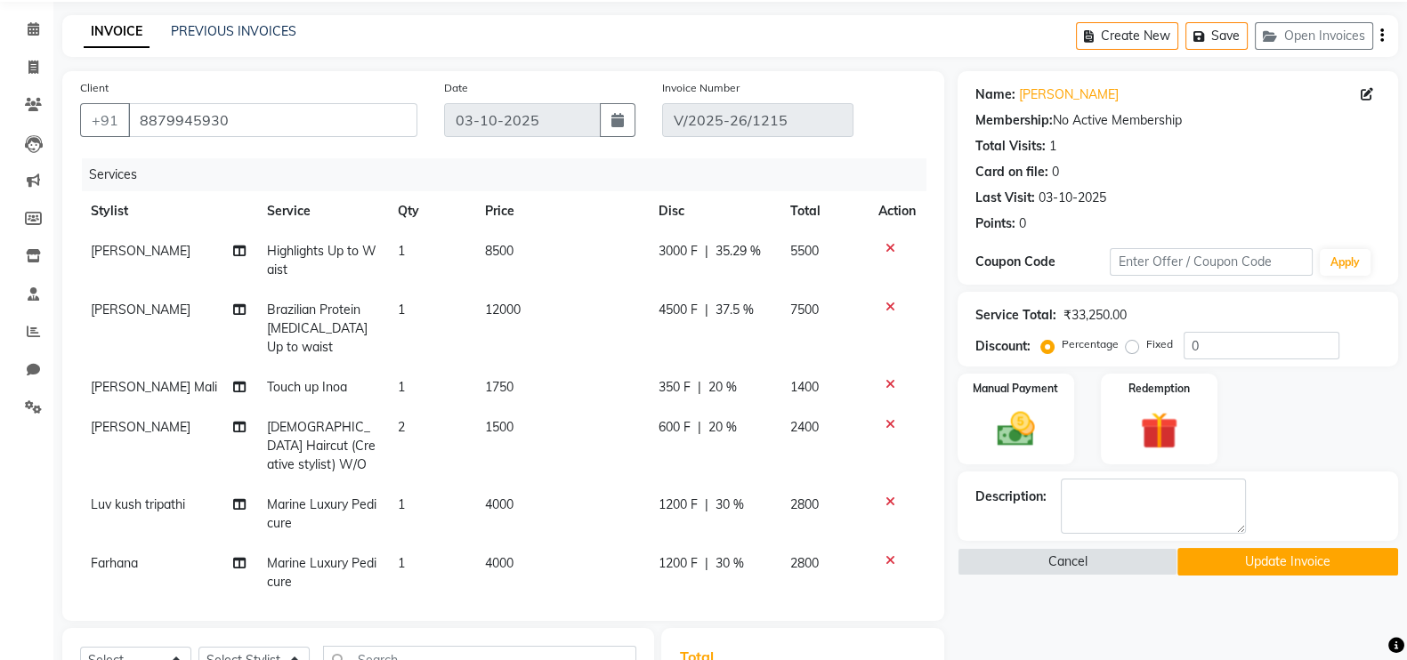
scroll to position [110, 0]
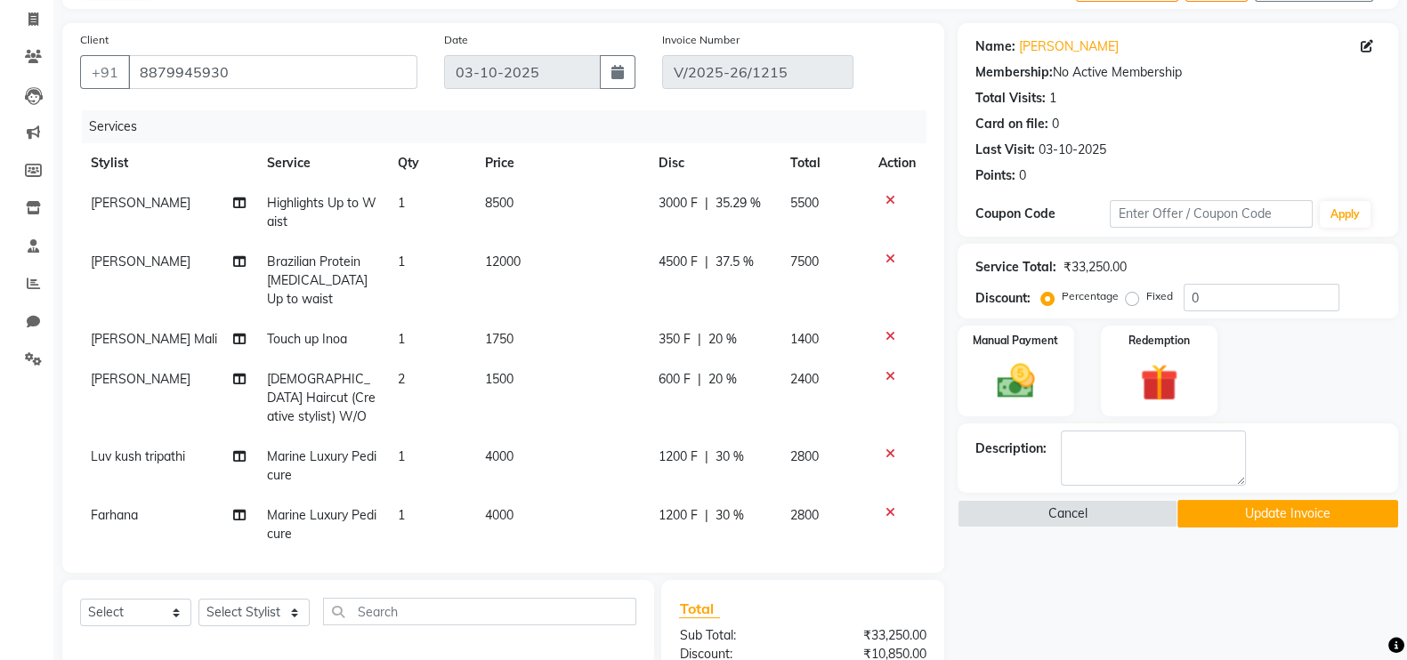
click at [140, 261] on span "[PERSON_NAME]" at bounding box center [141, 262] width 100 height 16
select select "83940"
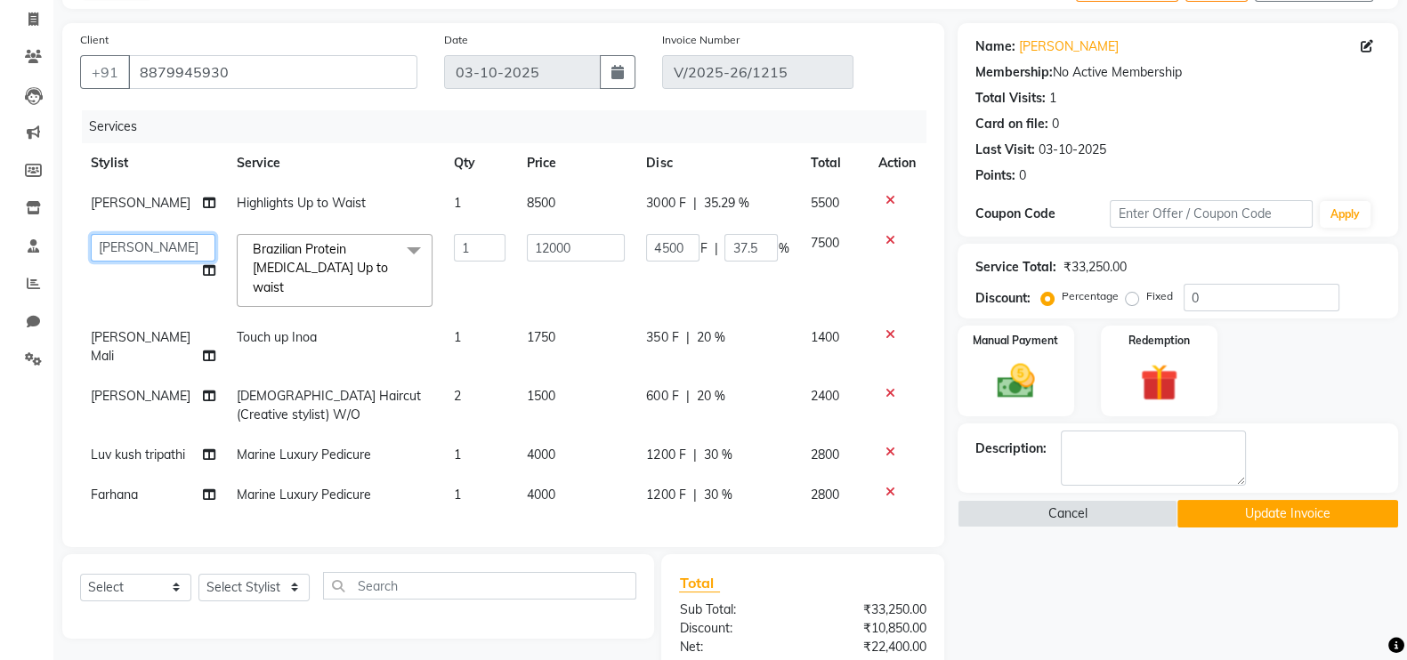
click at [165, 247] on select "[PERSON_NAME] [PERSON_NAME] DC [PERSON_NAME] [PERSON_NAME] master [PERSON_NAME]…" at bounding box center [153, 248] width 125 height 28
select select "84271"
click at [203, 278] on span at bounding box center [209, 271] width 12 height 19
click at [203, 274] on icon at bounding box center [209, 270] width 12 height 12
select select "84271"
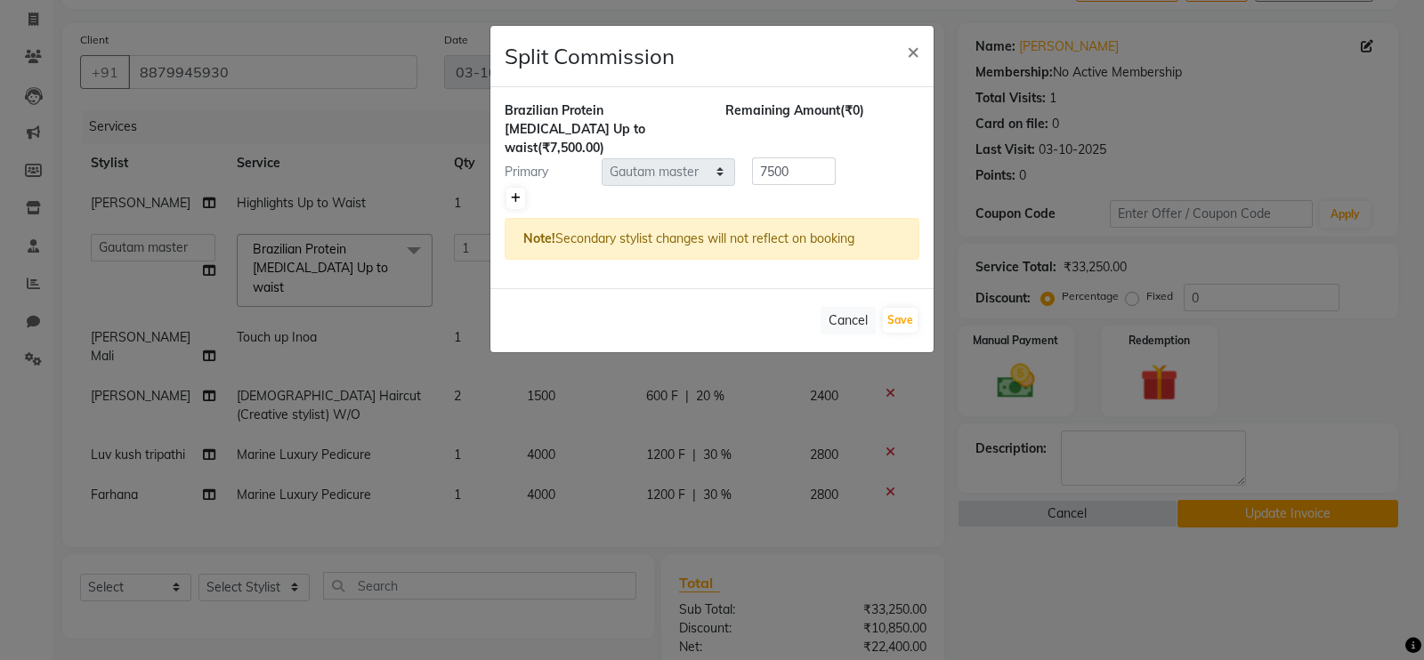
click at [519, 193] on icon at bounding box center [516, 198] width 10 height 11
type input "3750"
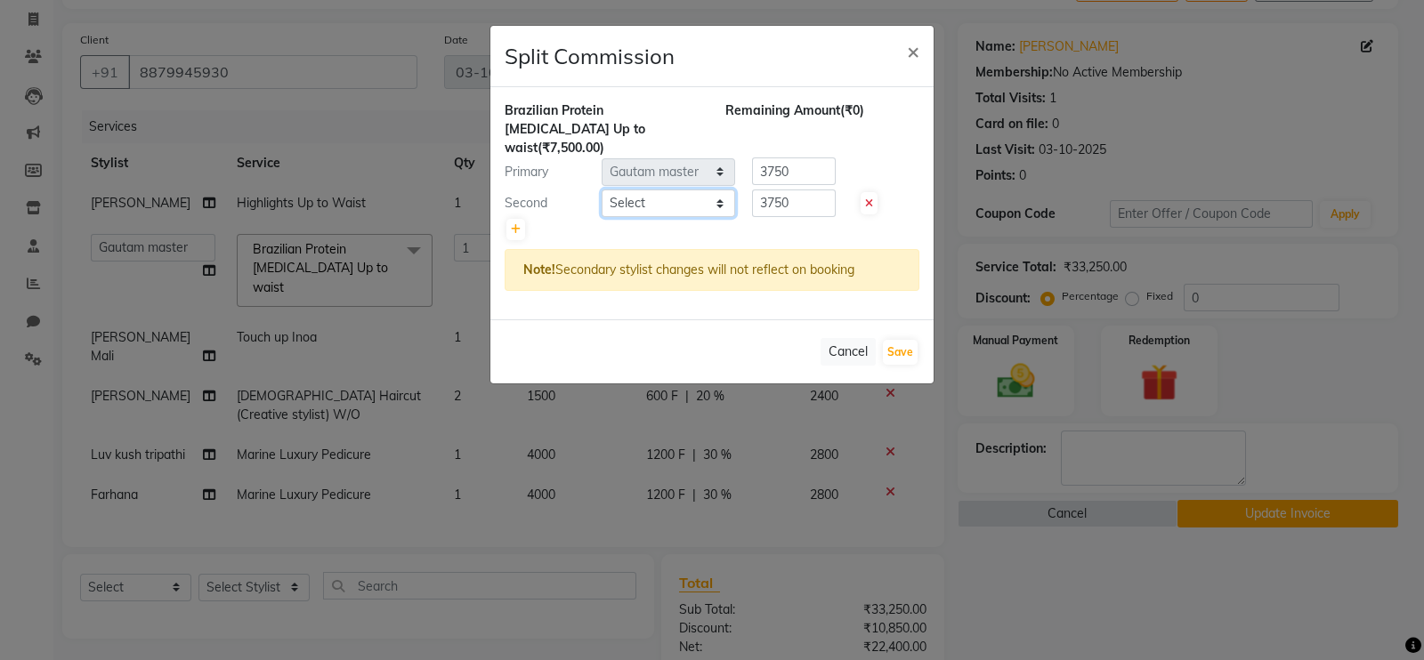
click at [657, 190] on select "Select [PERSON_NAME] [PERSON_NAME] DC [PERSON_NAME] [PERSON_NAME] master [PERSO…" at bounding box center [668, 204] width 133 height 28
select select "83941"
click at [602, 190] on select "Select [PERSON_NAME] [PERSON_NAME] DC [PERSON_NAME] [PERSON_NAME] master [PERSO…" at bounding box center [668, 204] width 133 height 28
click at [893, 340] on button "Save" at bounding box center [900, 352] width 35 height 25
select select "Select"
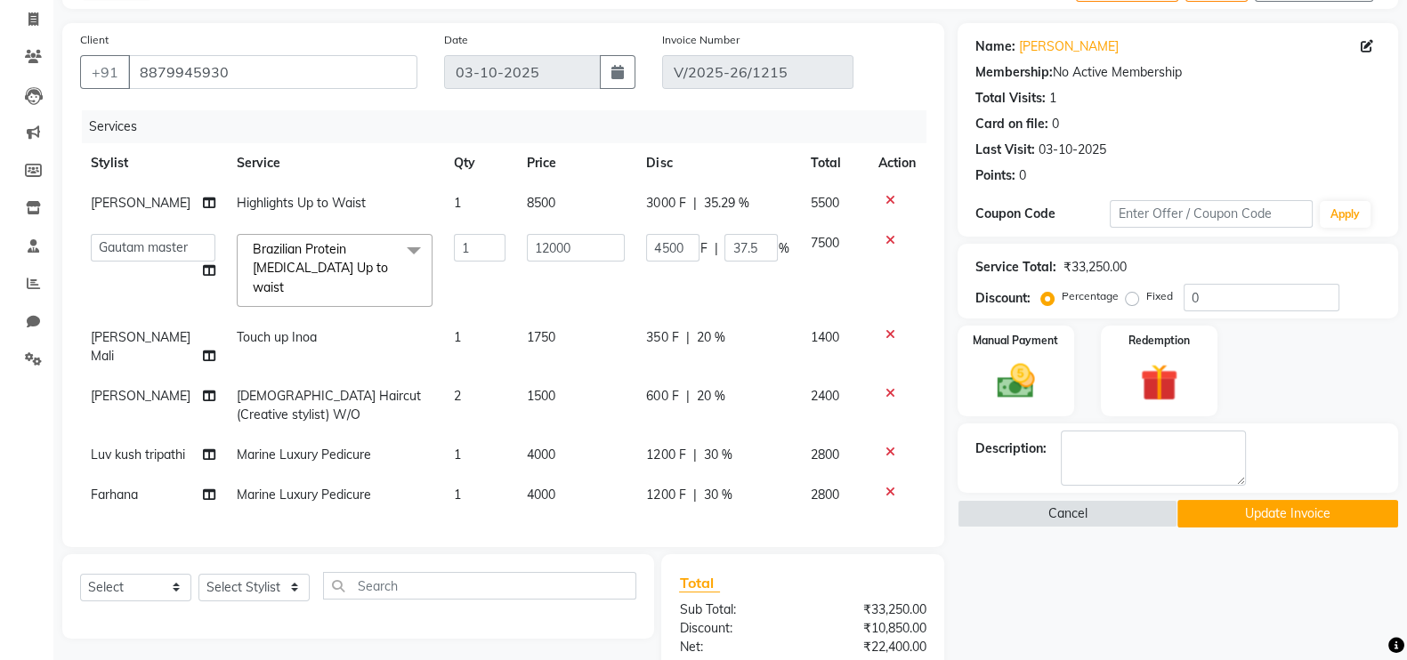
click at [1353, 505] on button "Update Invoice" at bounding box center [1287, 514] width 221 height 28
